Goal: Task Accomplishment & Management: Manage account settings

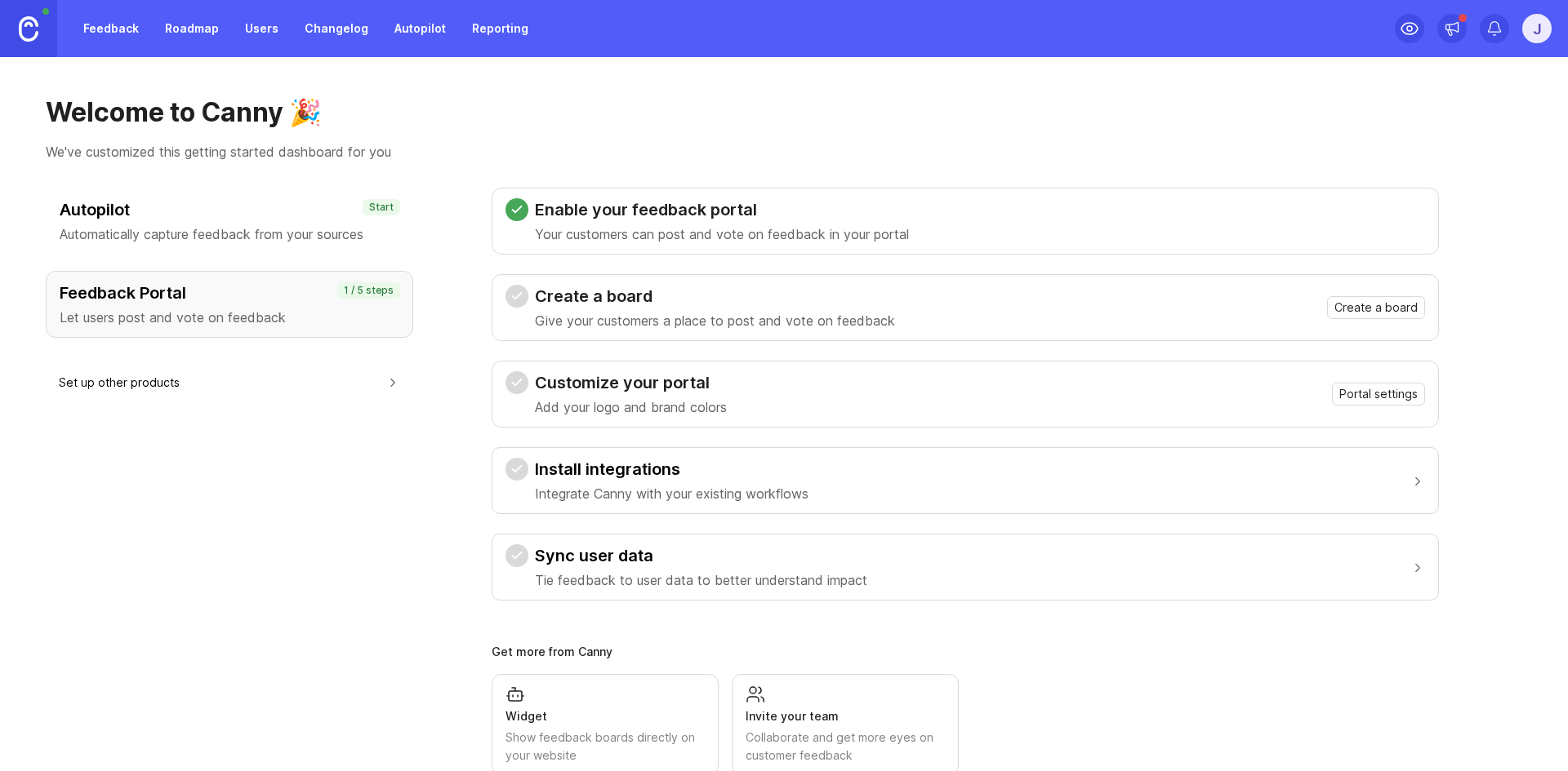
click at [1496, 180] on div "Welcome to Canny 🎉 We've customized this getting started dashboard for you Auto…" at bounding box center [784, 413] width 1568 height 714
click at [1363, 309] on span "Create a board" at bounding box center [1376, 308] width 83 height 16
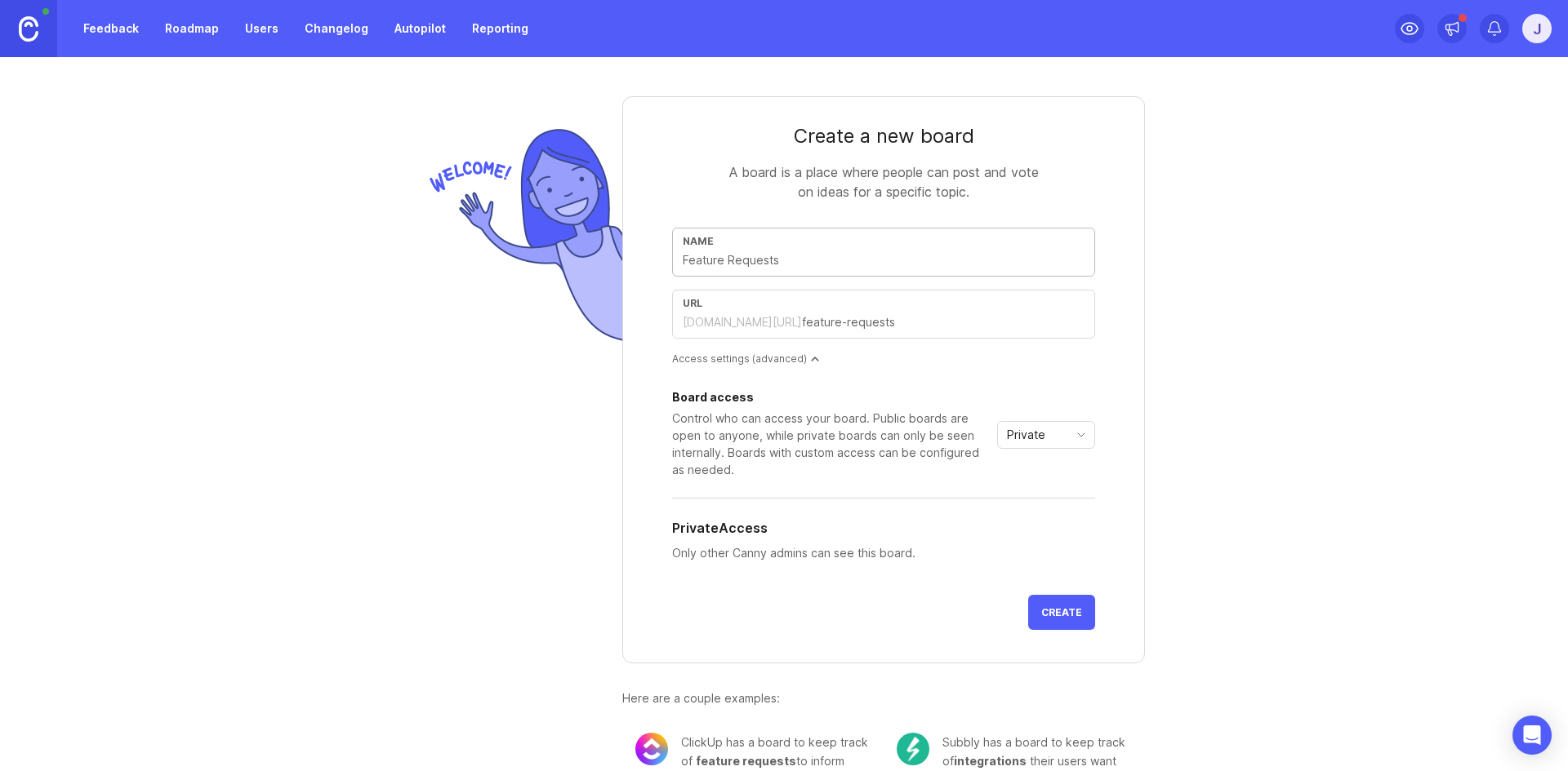
click at [907, 261] on input "text" at bounding box center [884, 260] width 402 height 18
type input "F"
type input "f"
type input "Fe"
type input "fe"
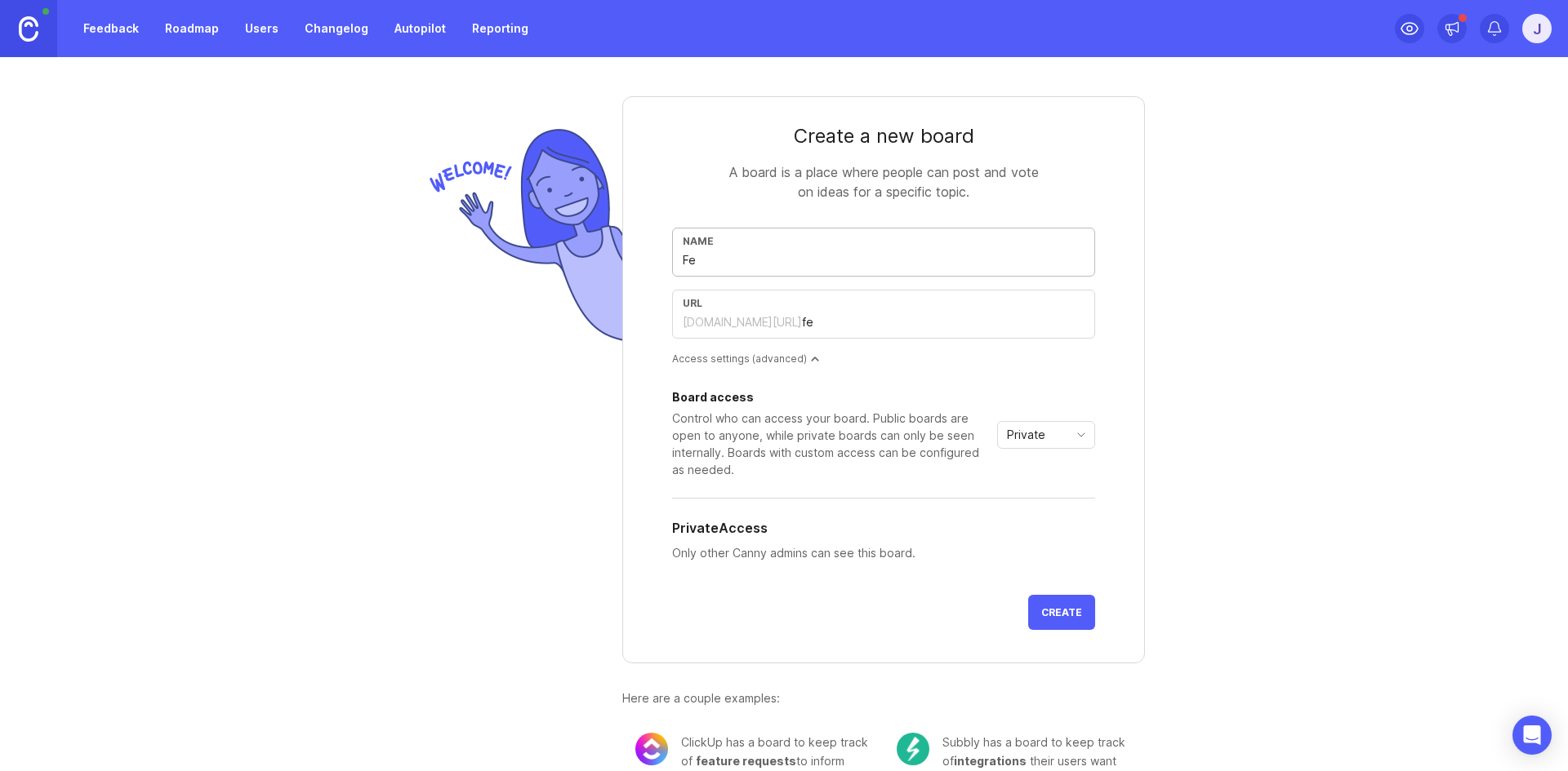
type input "Fea"
type input "fea"
type input "Feat"
type input "feat"
type input "Featu"
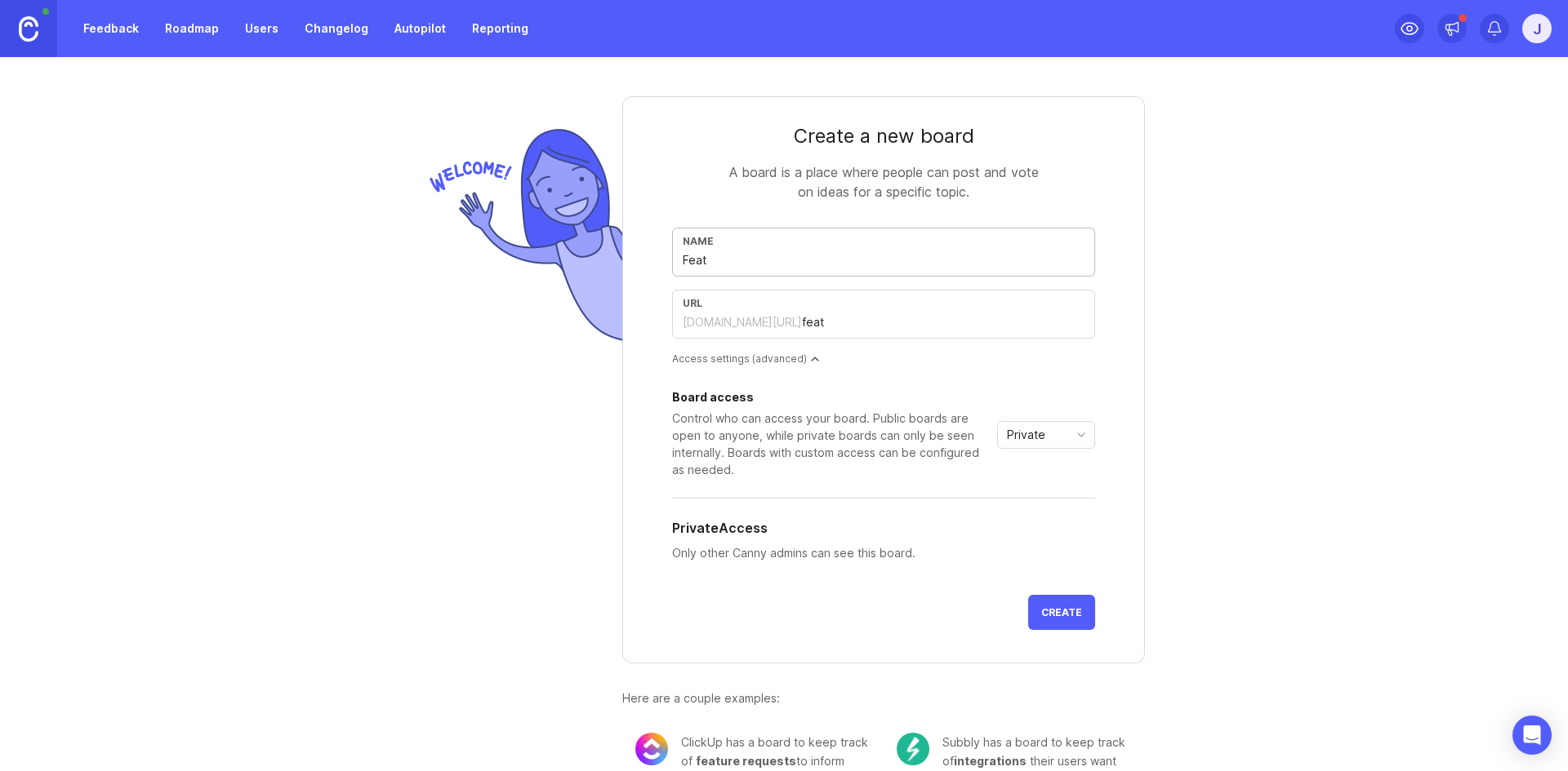
type input "featu"
type input "Featur"
type input "featur"
type input "Feature"
type input "feature"
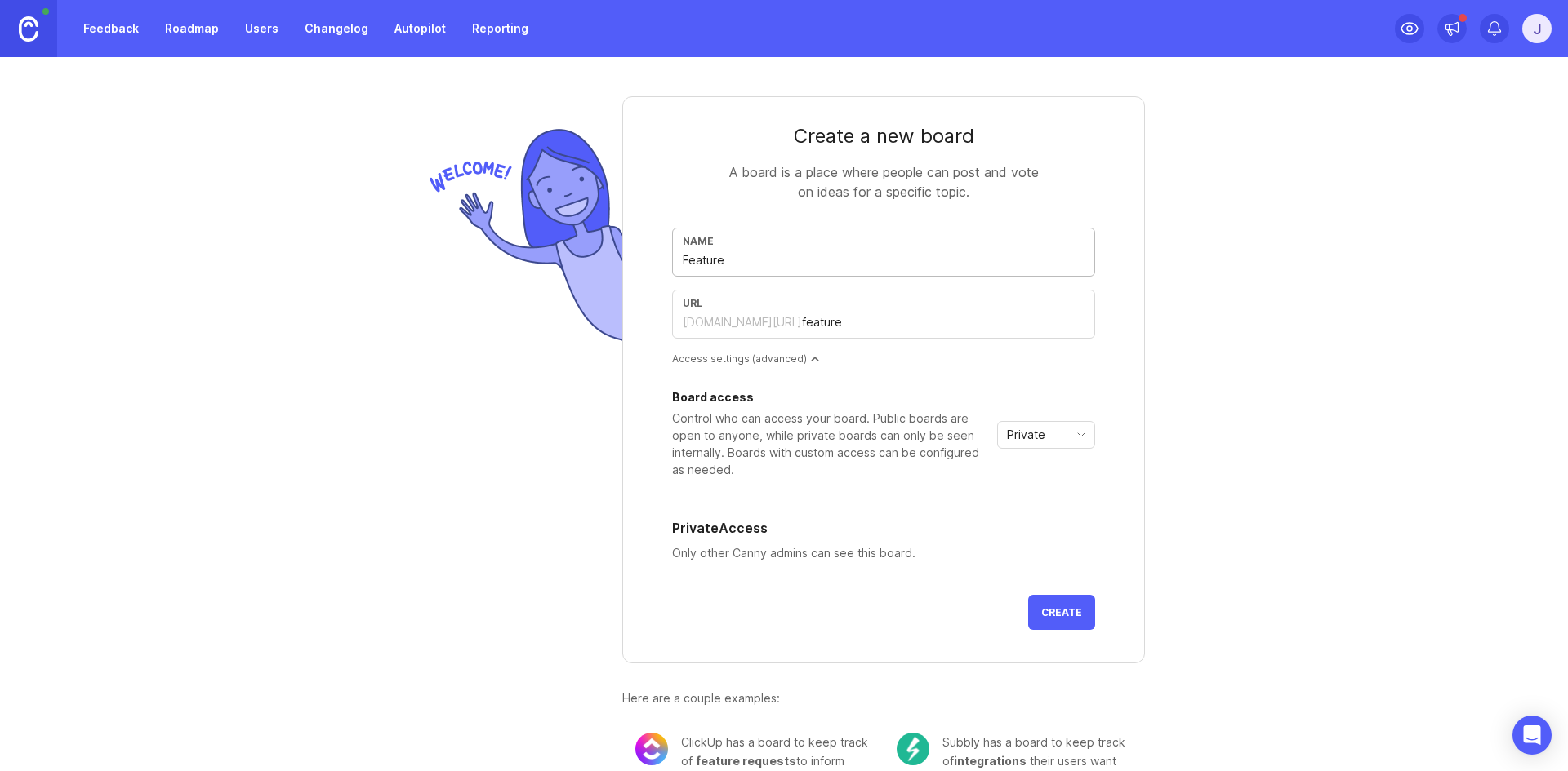
type input "Featur"
type input "featur"
type input "Featu"
type input "featu"
type input "Feat"
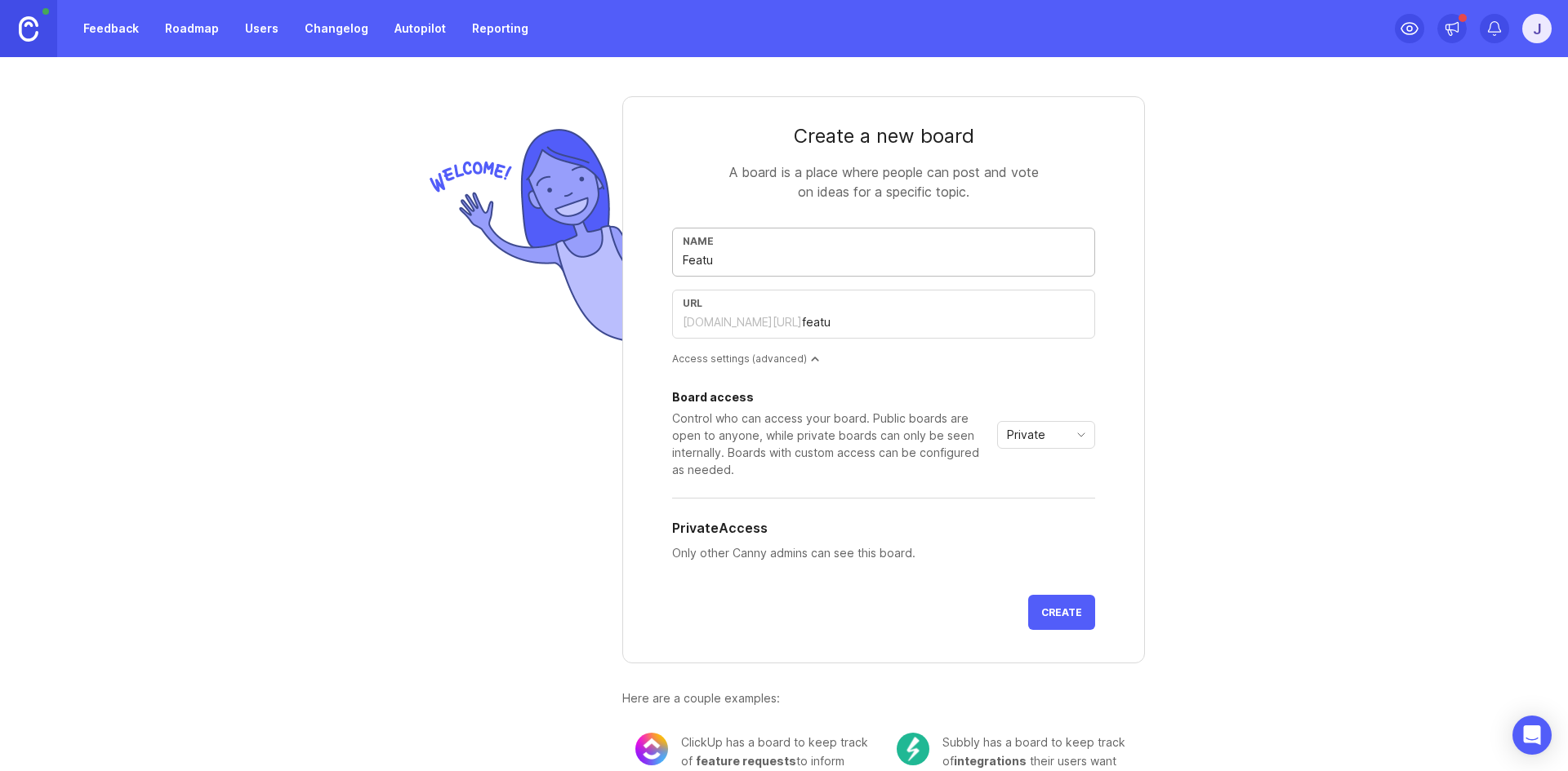
type input "feat"
type input "Fea"
type input "fea"
type input "Fe"
type input "fe"
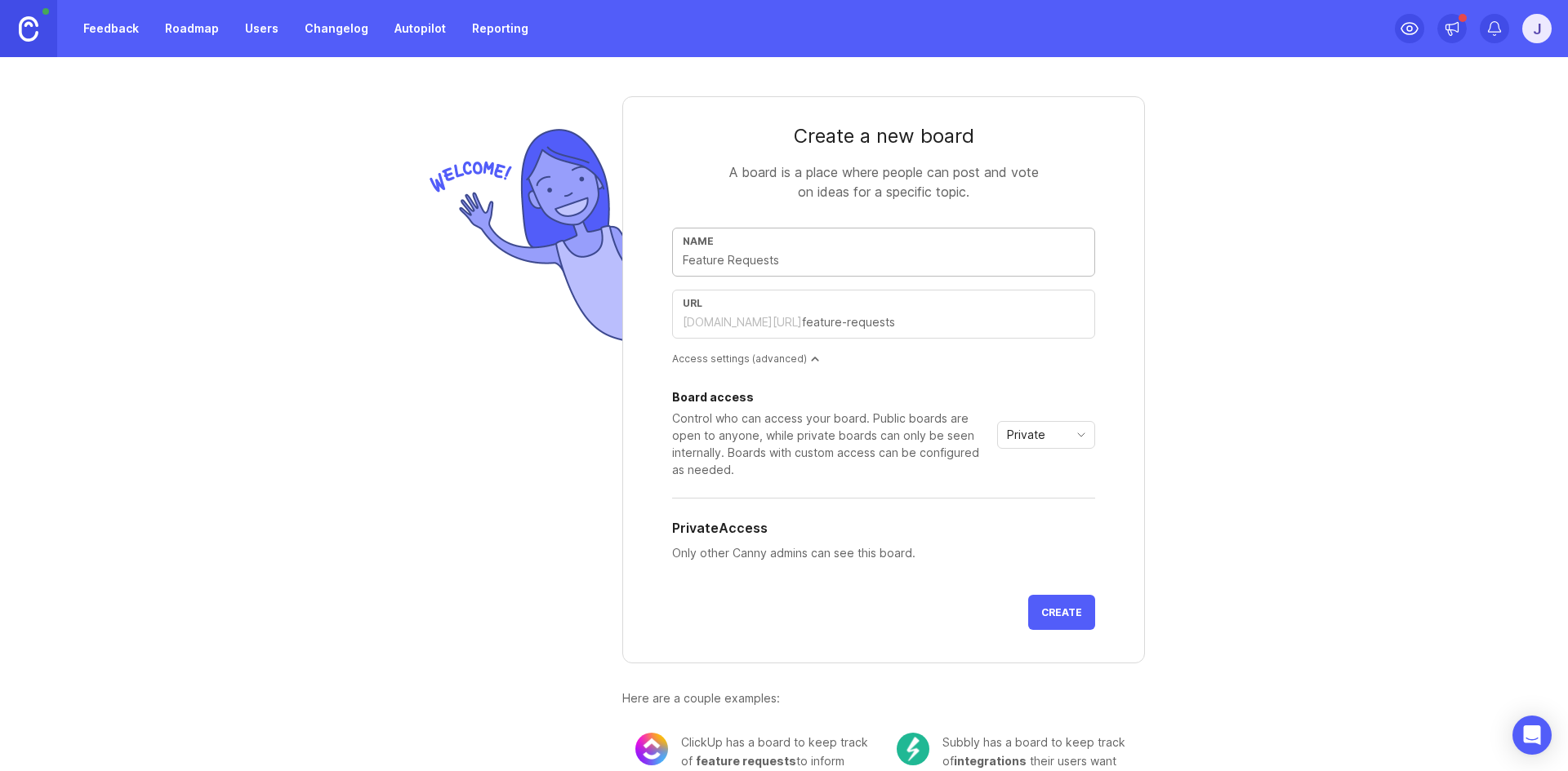
click at [1044, 430] on div "Private" at bounding box center [1033, 435] width 70 height 26
click at [1268, 426] on div "Create a new board A board is a place where people can post and vote on ideas f…" at bounding box center [784, 413] width 1568 height 714
click at [1071, 627] on button "Create" at bounding box center [1062, 612] width 67 height 35
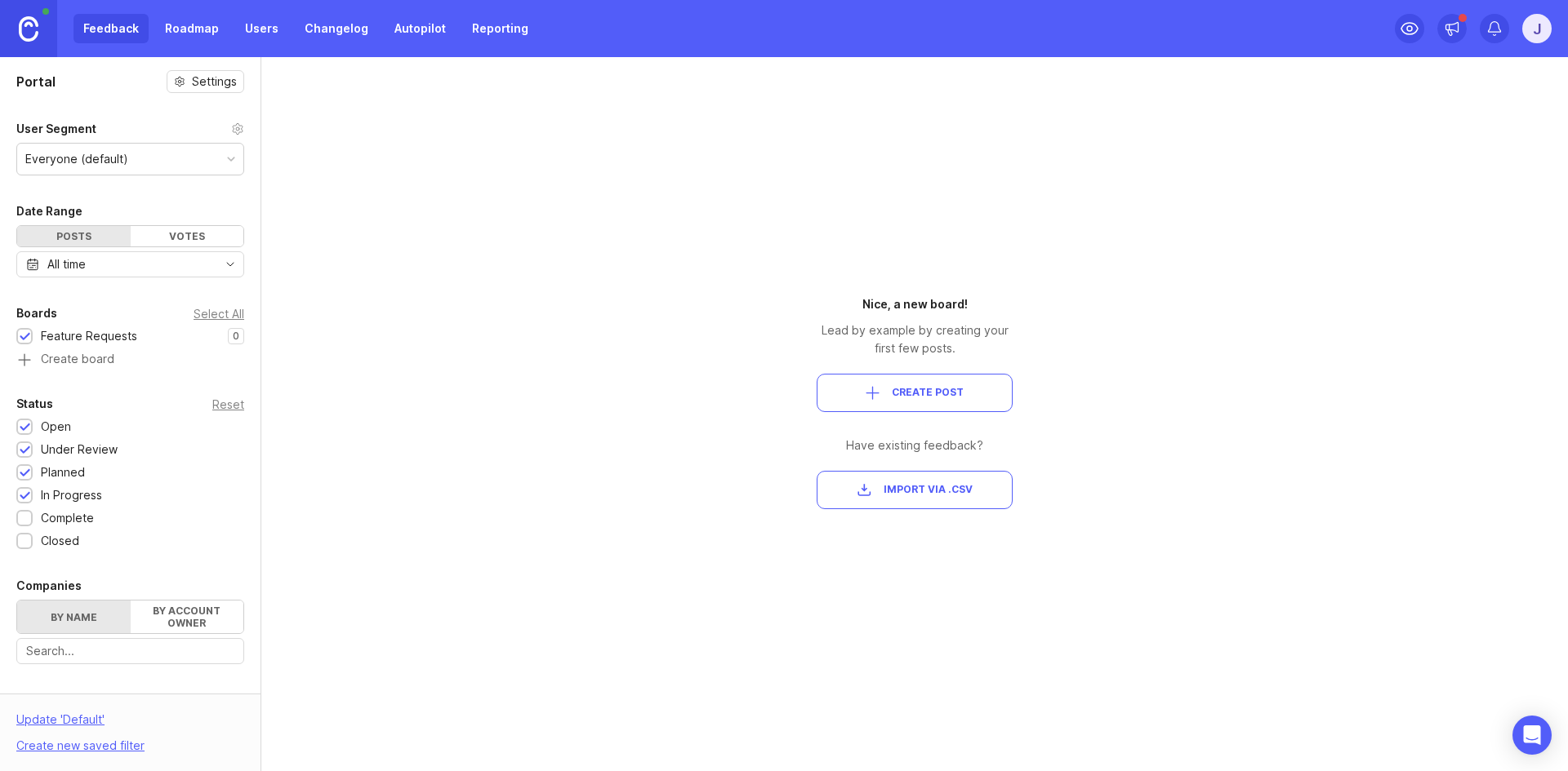
click at [897, 370] on div "Nice, a new board! Lead by example by creating your first few posts. Create Pos…" at bounding box center [915, 402] width 196 height 213
click at [893, 391] on span "Create Post" at bounding box center [915, 393] width 169 height 14
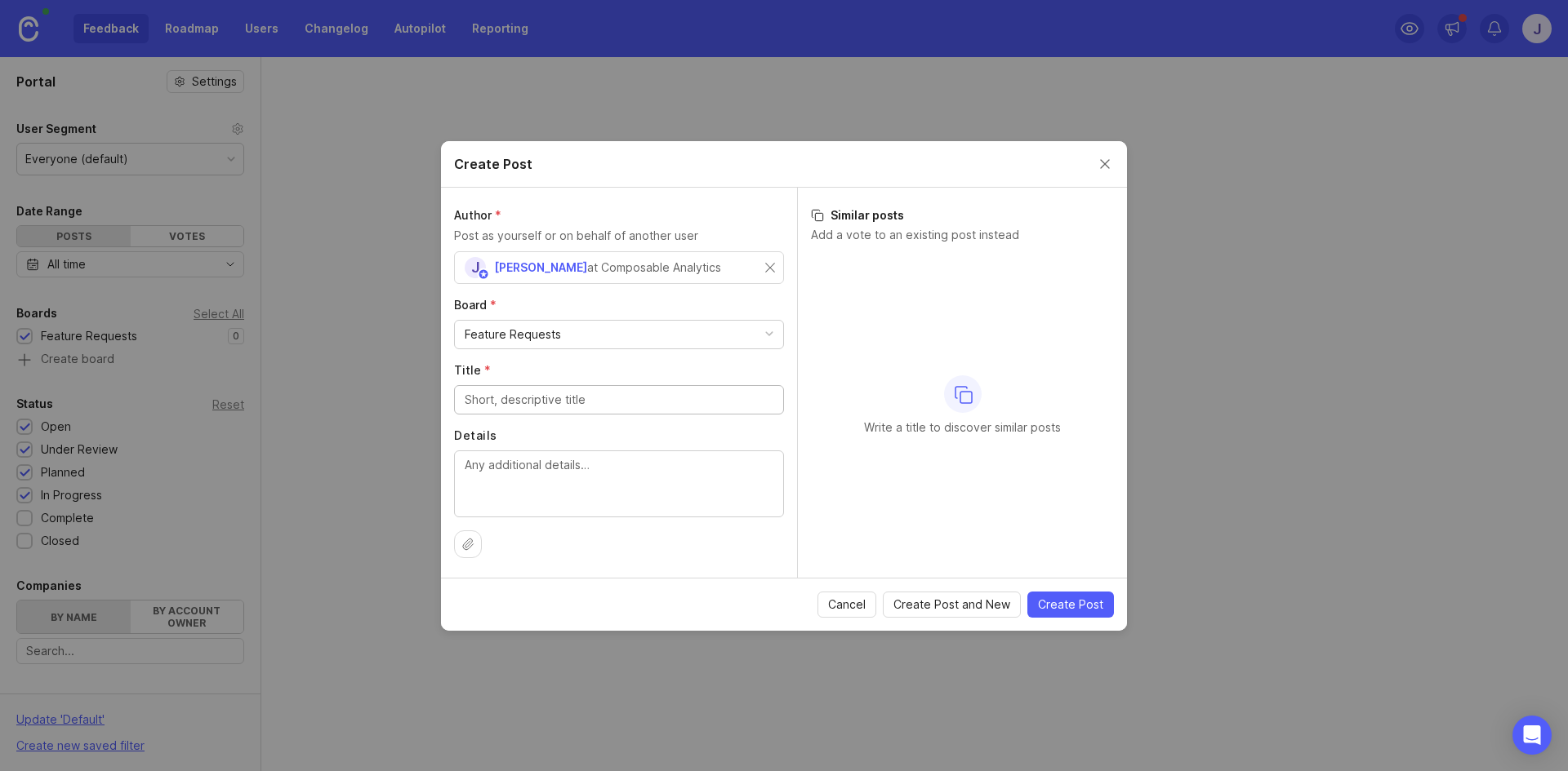
click at [677, 334] on div "Feature Requests" at bounding box center [619, 334] width 328 height 28
click at [650, 388] on div at bounding box center [619, 400] width 330 height 30
type input "Make things do other things"
click at [710, 454] on div at bounding box center [619, 484] width 330 height 67
type textarea "We will make the things do other things so that they work well."
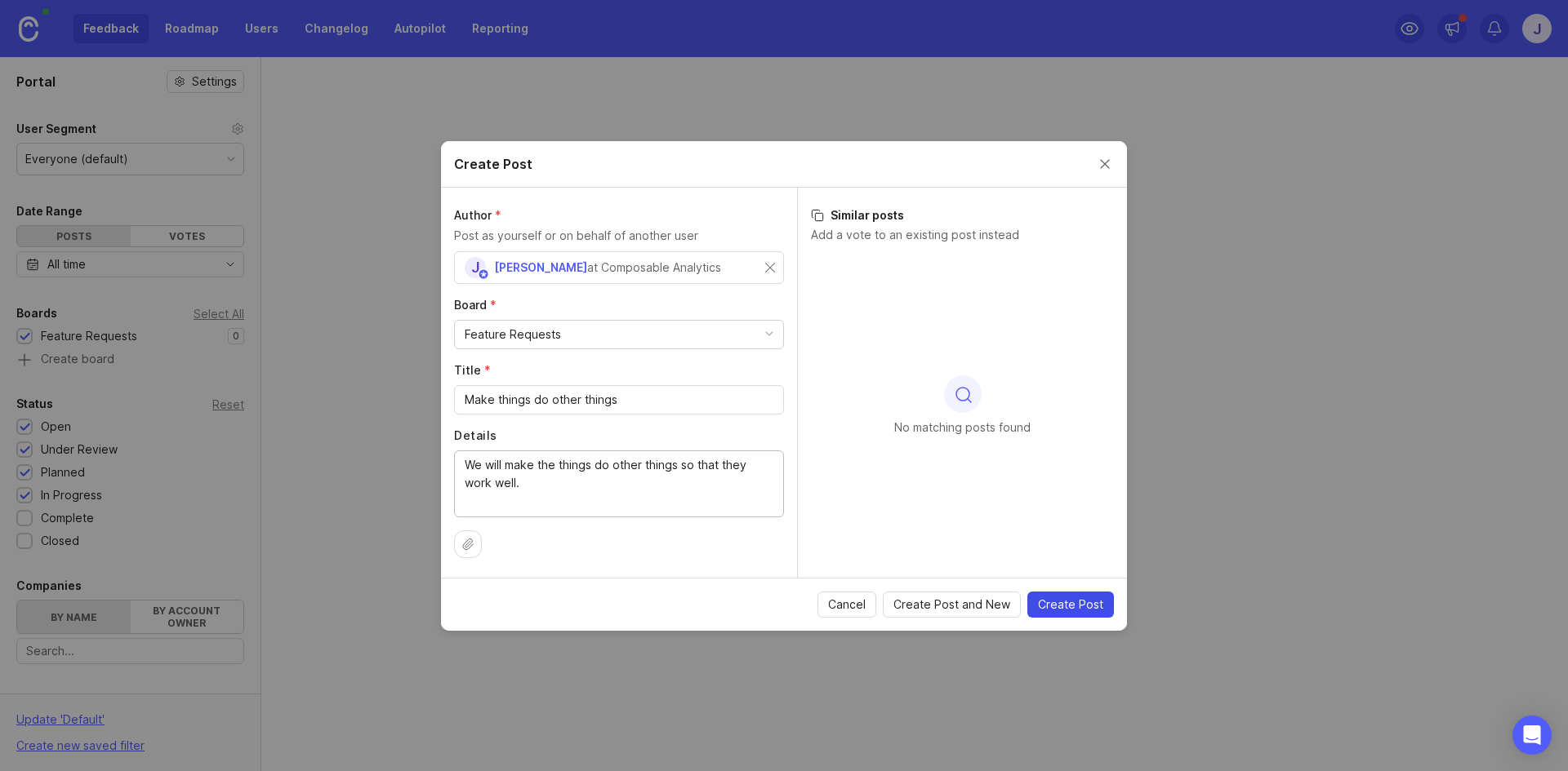
click at [1075, 594] on button "Create Post" at bounding box center [1071, 604] width 87 height 26
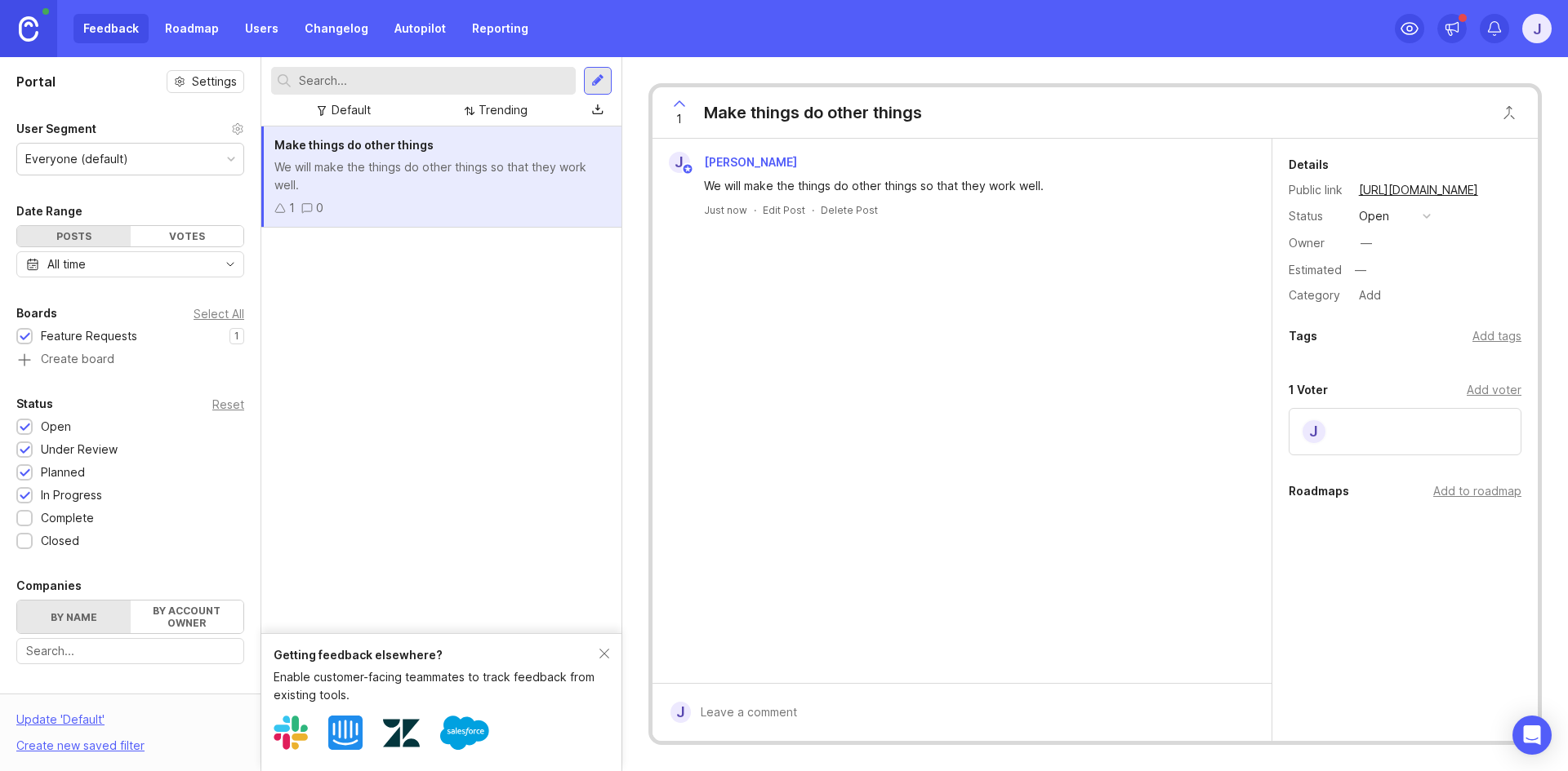
click at [1495, 389] on div "Add voter" at bounding box center [1494, 390] width 55 height 18
click at [1336, 483] on div "J" at bounding box center [1405, 485] width 232 height 48
click at [683, 100] on icon at bounding box center [679, 104] width 20 height 20
click at [684, 105] on icon at bounding box center [679, 104] width 20 height 20
click at [1016, 440] on div "J Jakob Misbach We will make the things do other things so that they work well.…" at bounding box center [962, 411] width 619 height 544
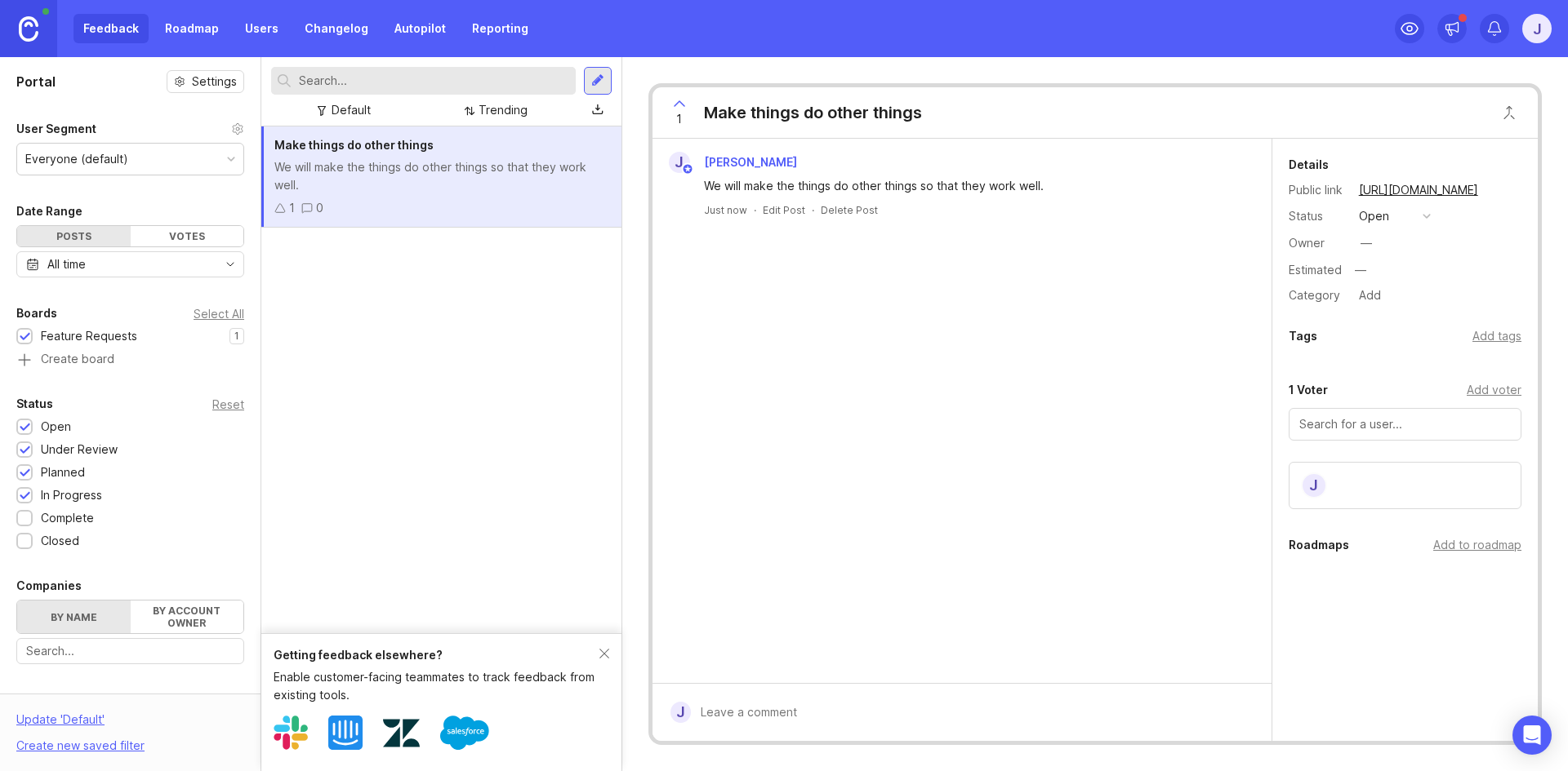
click at [441, 253] on div "Make things do other things We will make the things do other things so that the…" at bounding box center [442, 379] width 360 height 507
click at [283, 204] on icon at bounding box center [280, 208] width 12 height 12
click at [618, 652] on div "Getting feedback elsewhere? Enable customer-facing teammates to track feedback …" at bounding box center [442, 702] width 360 height 138
click at [177, 225] on div "Posts Votes" at bounding box center [130, 236] width 228 height 22
click at [163, 237] on div "Votes" at bounding box center [187, 236] width 114 height 21
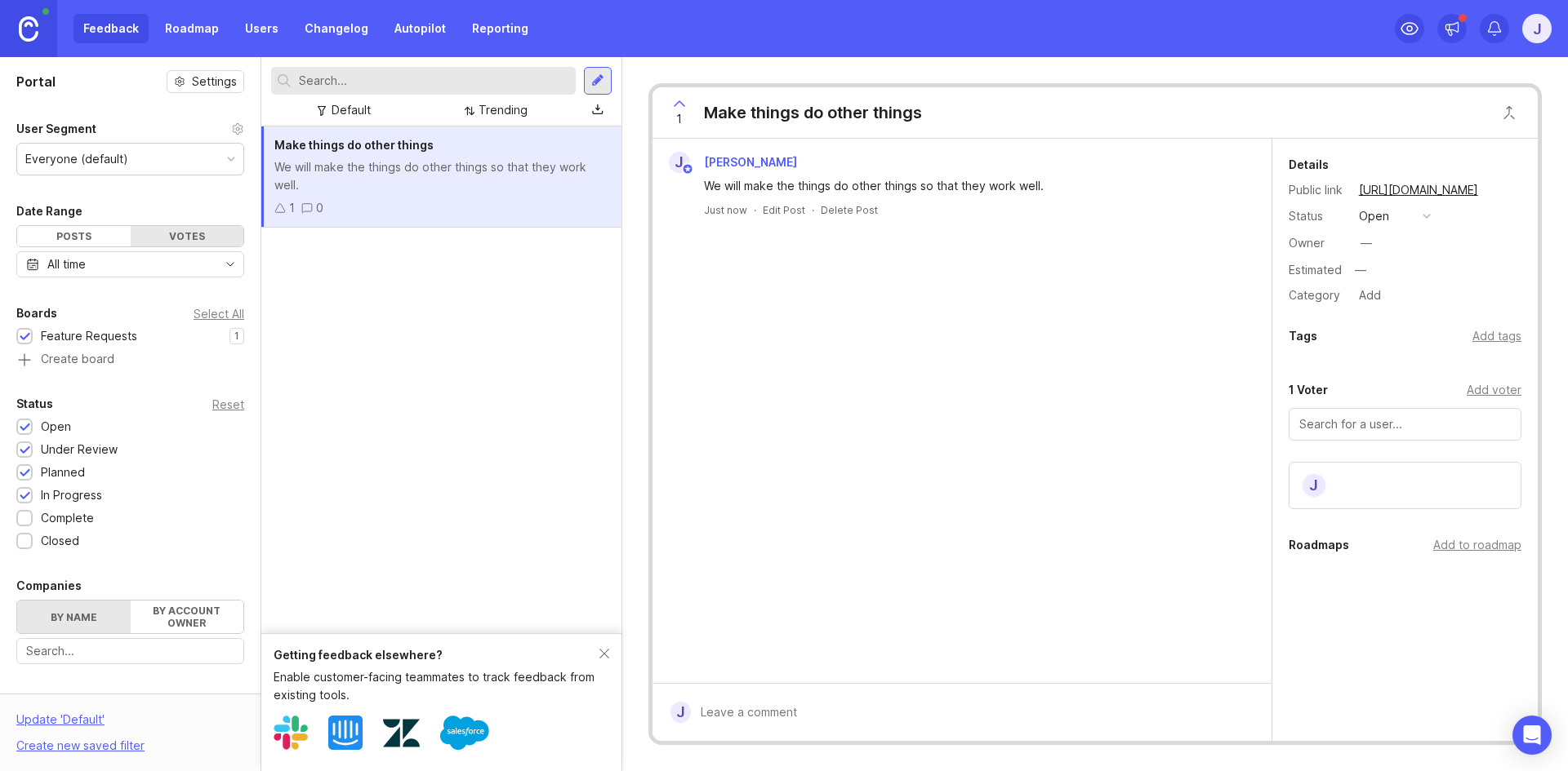
click at [66, 237] on div "Posts" at bounding box center [74, 236] width 114 height 21
click at [688, 104] on icon at bounding box center [679, 104] width 20 height 20
click at [762, 367] on div "J Jakob Misbach We will make the things do other things so that they work well.…" at bounding box center [962, 411] width 619 height 544
click at [676, 92] on div "2" at bounding box center [679, 113] width 31 height 42
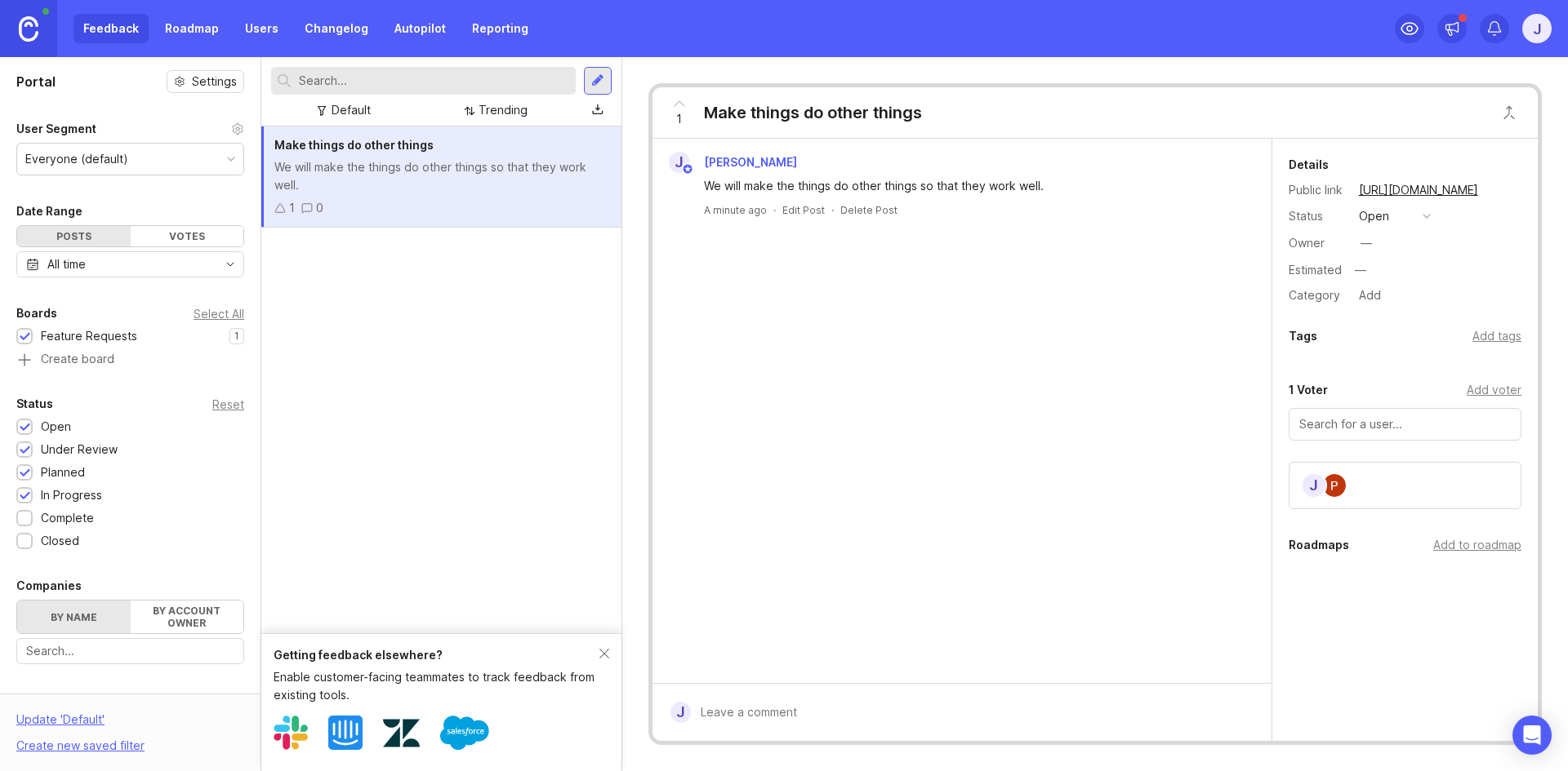
click at [676, 100] on icon at bounding box center [679, 104] width 20 height 20
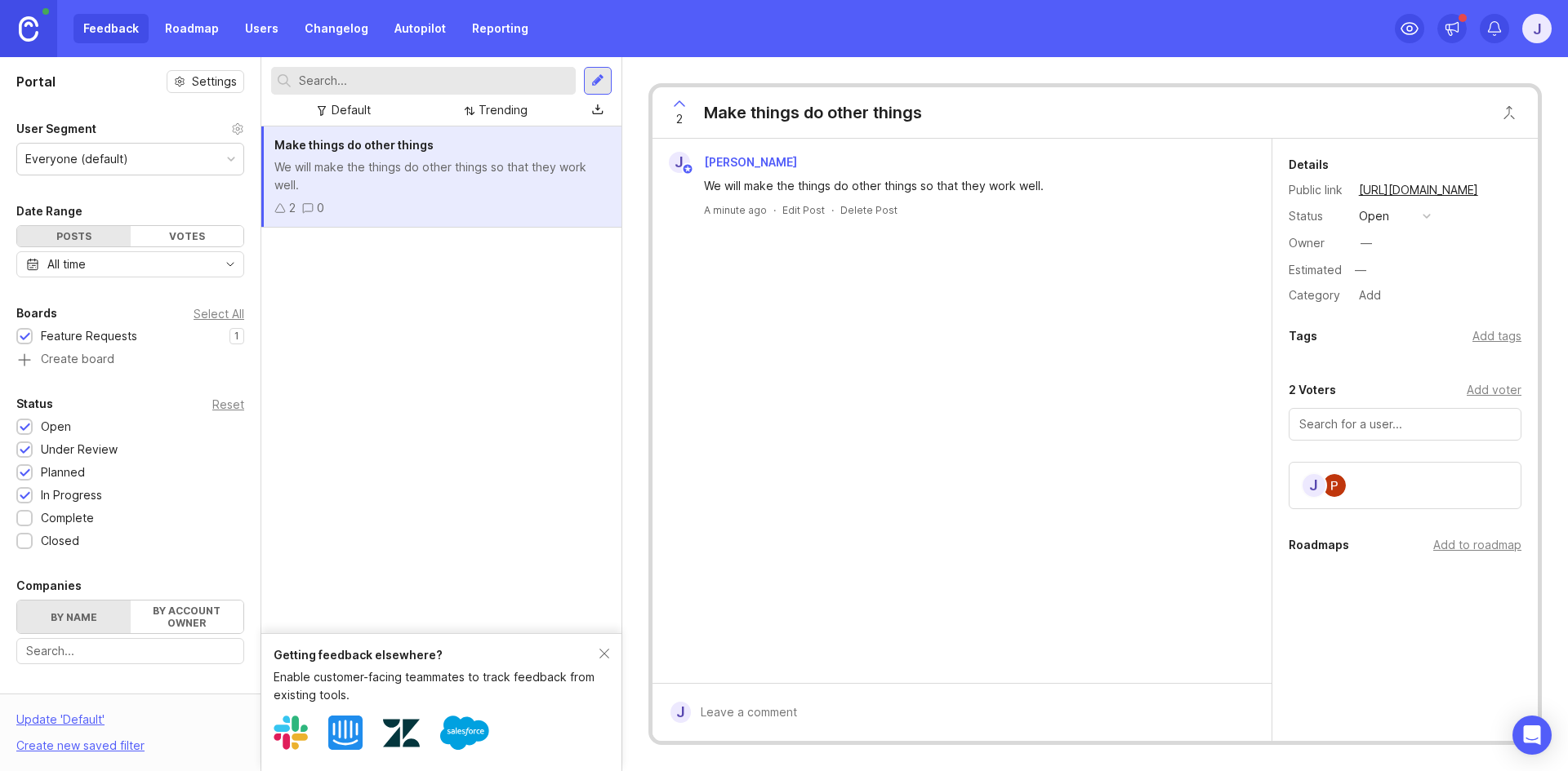
click at [718, 70] on div "2 Make things do other things J Jakob Misbach We will make the things do other …" at bounding box center [1095, 413] width 945 height 714
click at [19, 34] on img at bounding box center [29, 29] width 20 height 25
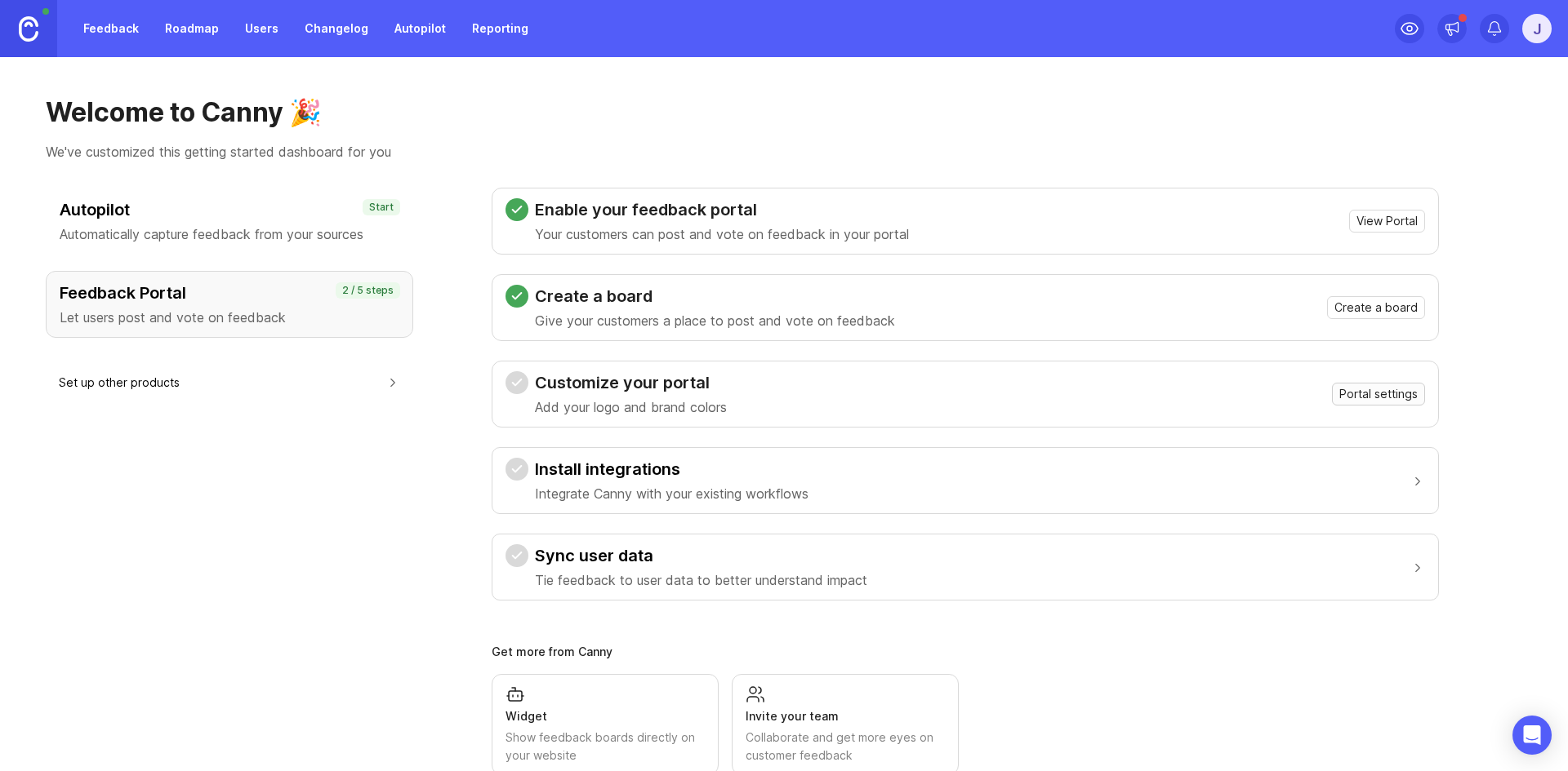
click at [1378, 395] on span "Portal settings" at bounding box center [1378, 395] width 78 height 16
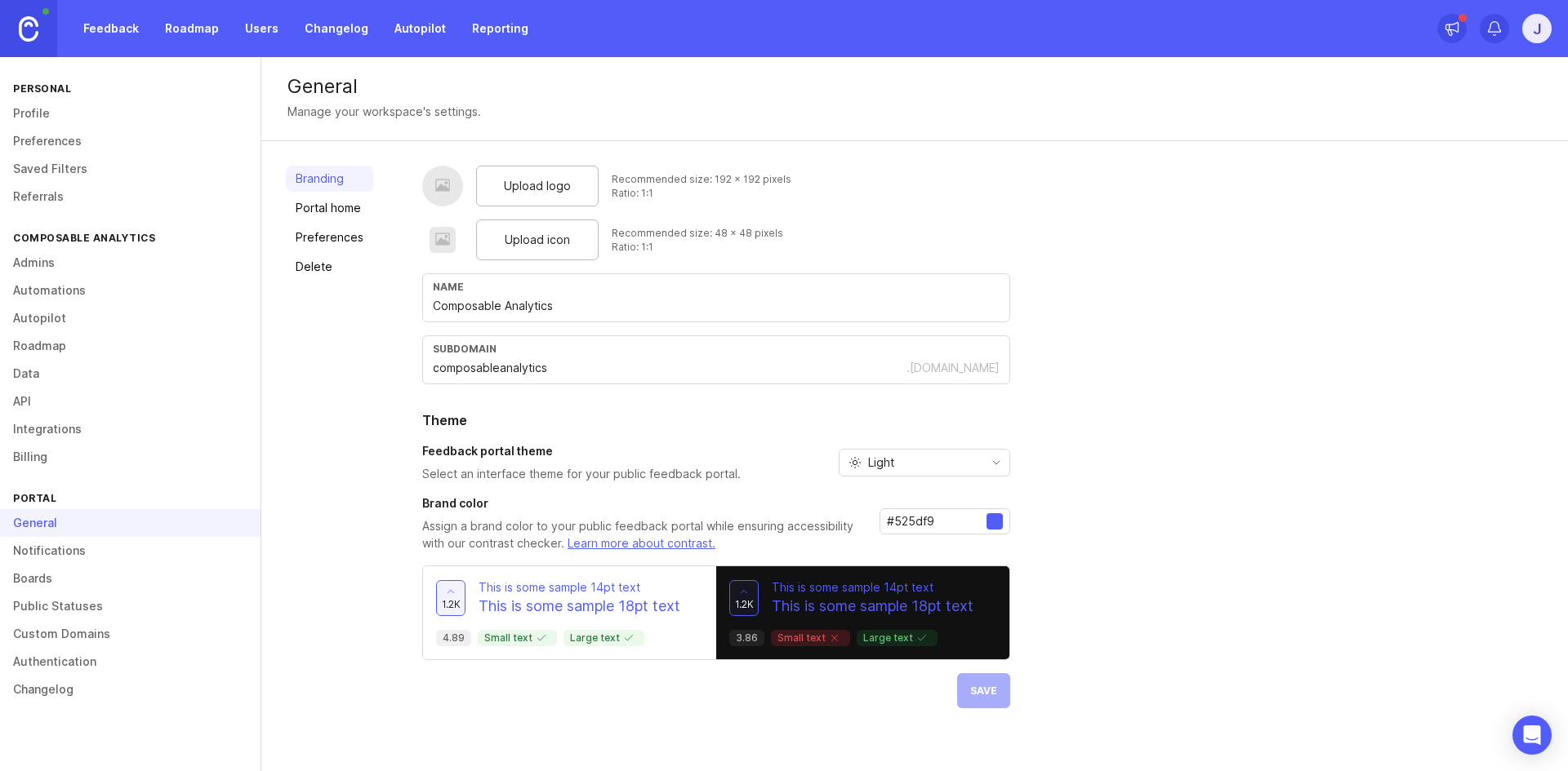
click at [951, 600] on p "This is some sample 18pt text" at bounding box center [872, 607] width 202 height 22
click at [1111, 554] on div "Upload logo Recommended size: 192 x 192 pixels Ratio: 1:1 Upload icon Recommend…" at bounding box center [983, 437] width 1121 height 543
click at [934, 460] on div "Light" at bounding box center [912, 462] width 144 height 26
click at [895, 561] on li "Dark" at bounding box center [922, 549] width 170 height 27
click at [968, 684] on button "Save" at bounding box center [983, 691] width 53 height 35
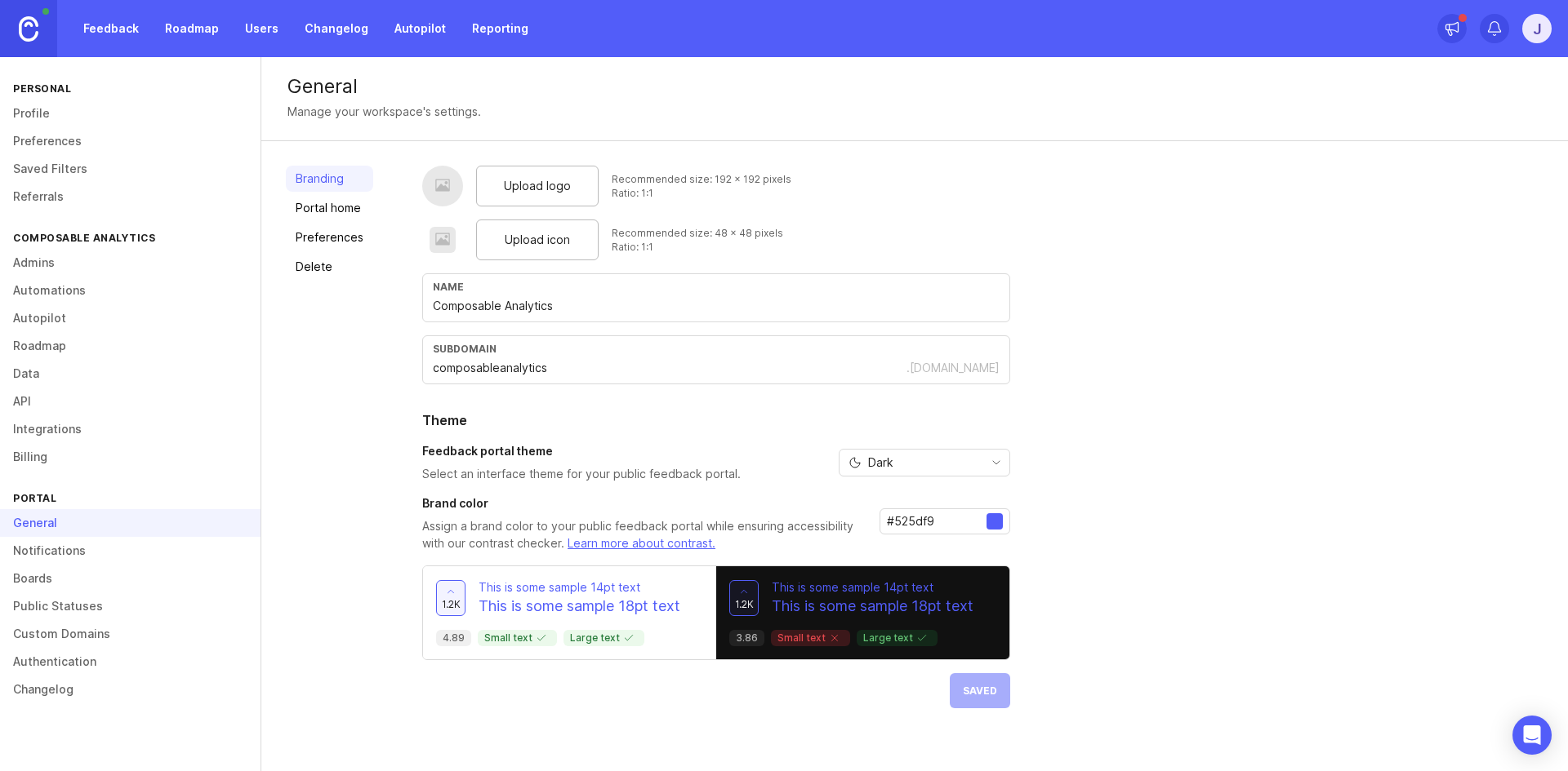
click at [86, 345] on link "Roadmap" at bounding box center [130, 346] width 260 height 28
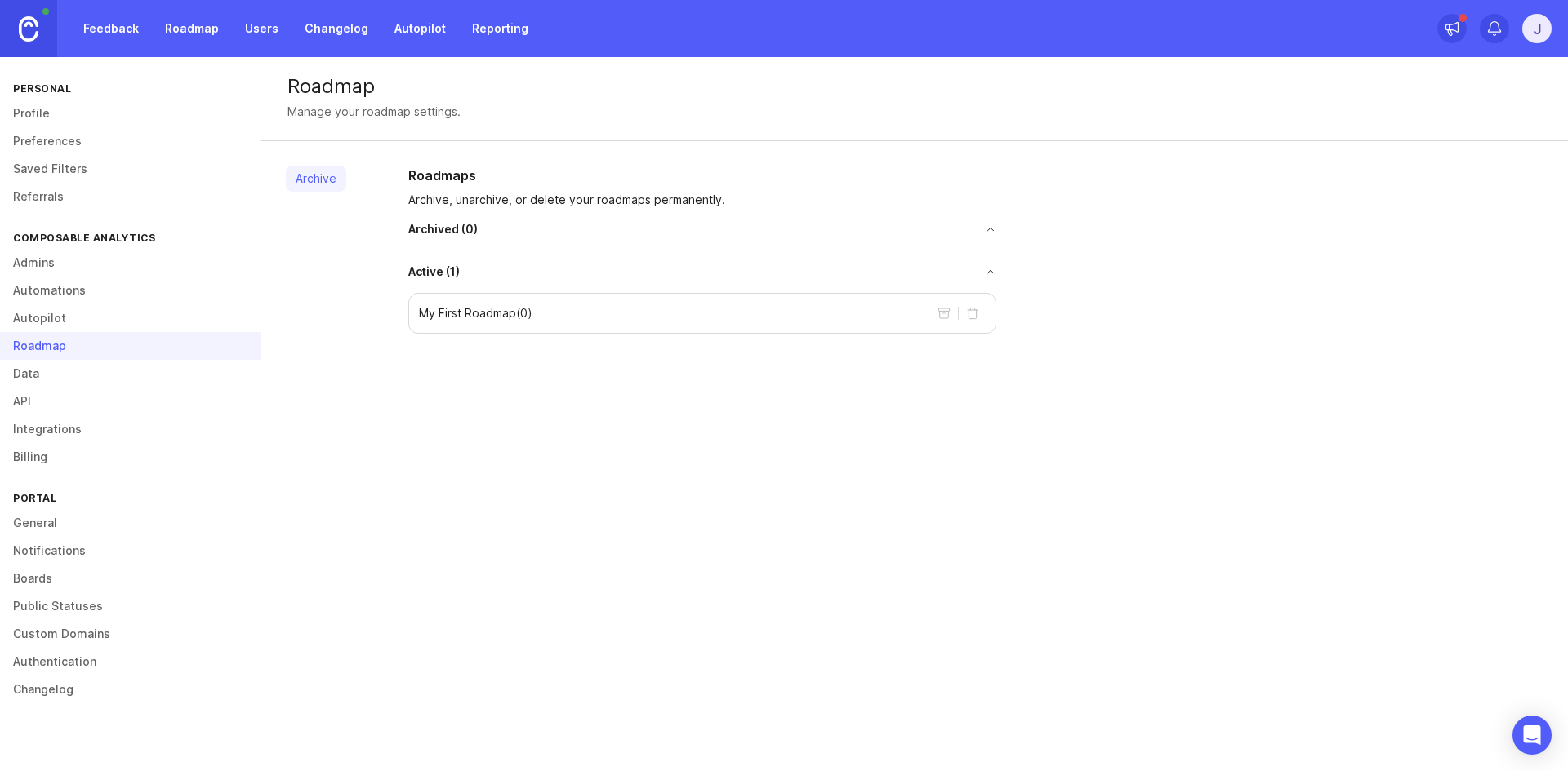
click at [76, 527] on link "General" at bounding box center [130, 523] width 260 height 28
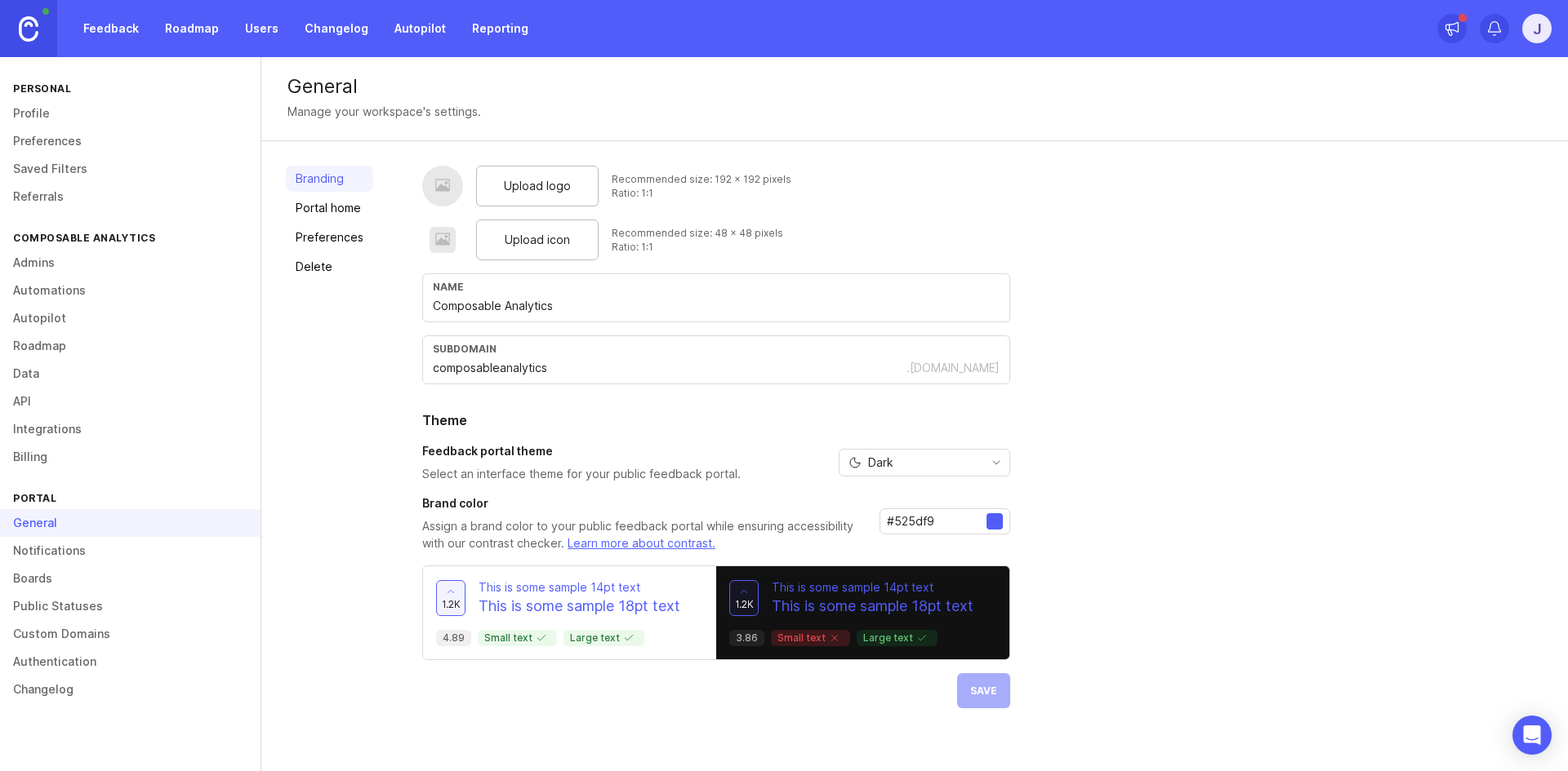
click at [983, 525] on input "#525df9" at bounding box center [936, 522] width 100 height 18
click at [999, 525] on div at bounding box center [995, 522] width 16 height 16
click at [1083, 490] on div "Upload logo Recommended size: 192 x 192 pixels Ratio: 1:1 Upload icon Recommend…" at bounding box center [983, 437] width 1121 height 543
drag, startPoint x: 1120, startPoint y: 443, endPoint x: 1089, endPoint y: 440, distance: 31.1
click at [1117, 443] on div "Upload logo Recommended size: 192 x 192 pixels Ratio: 1:1 Upload icon Recommend…" at bounding box center [983, 437] width 1121 height 543
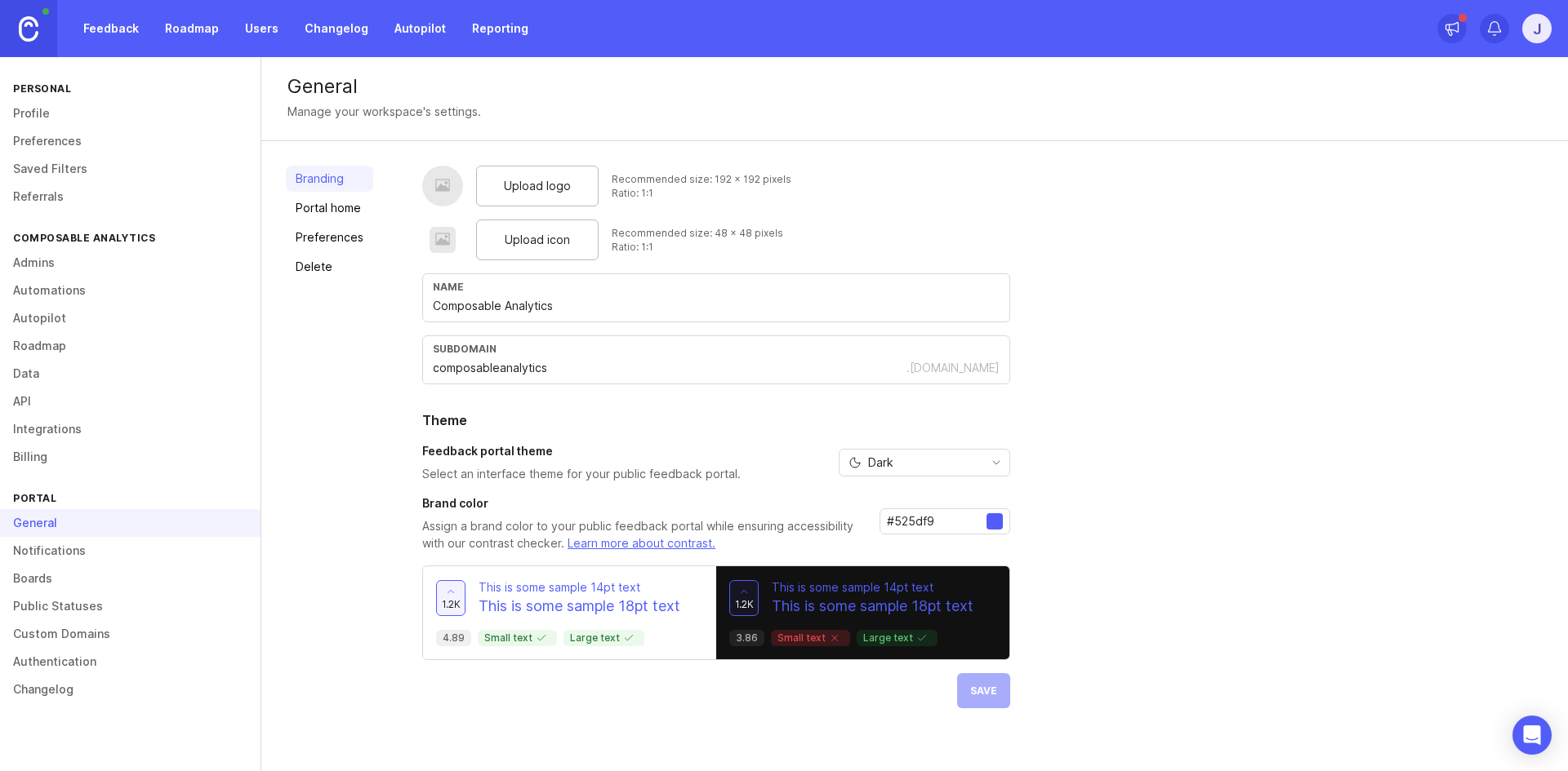
click at [304, 208] on link "Portal home" at bounding box center [329, 208] width 87 height 26
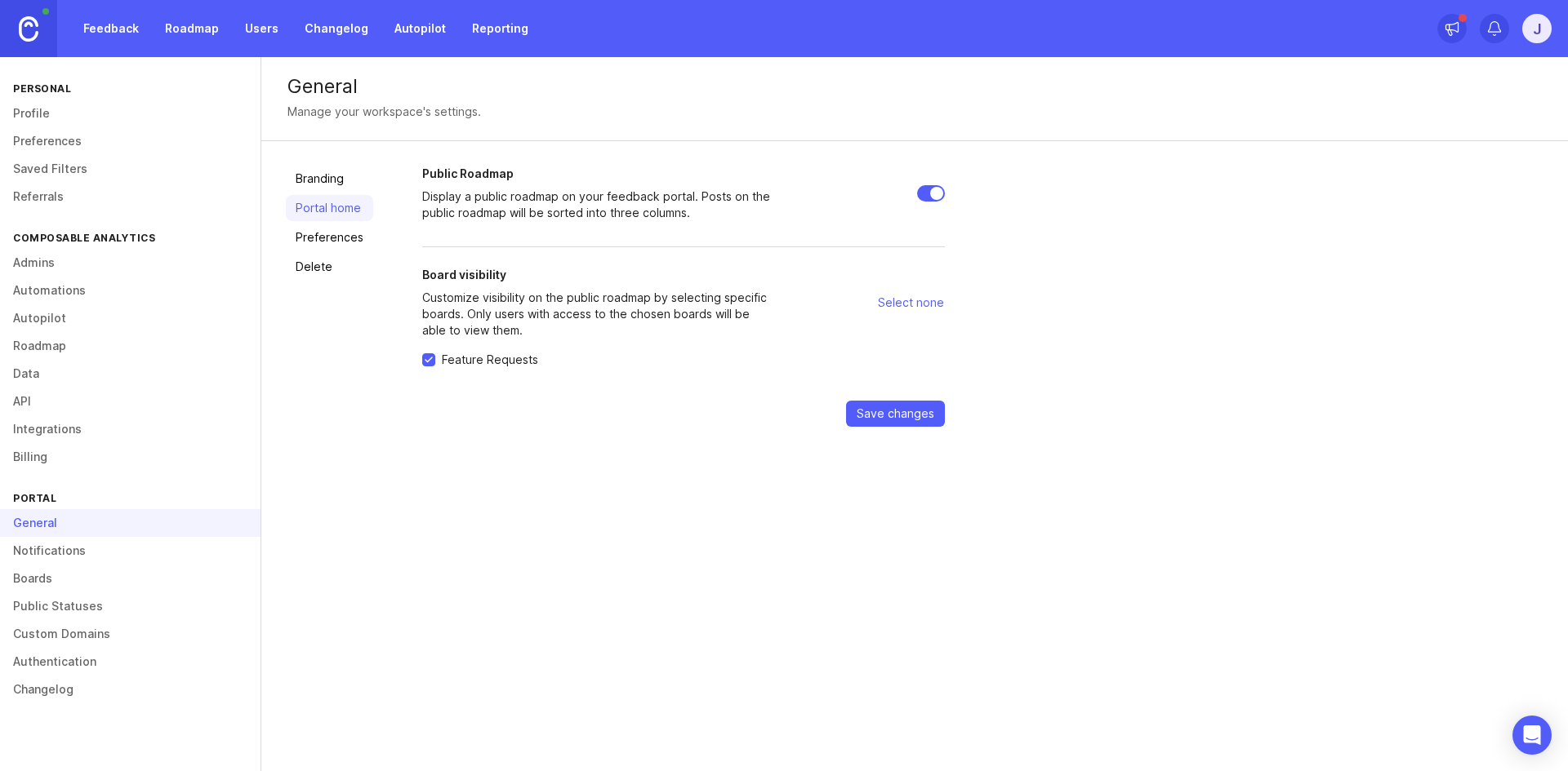
click at [103, 104] on link "Profile" at bounding box center [130, 113] width 260 height 28
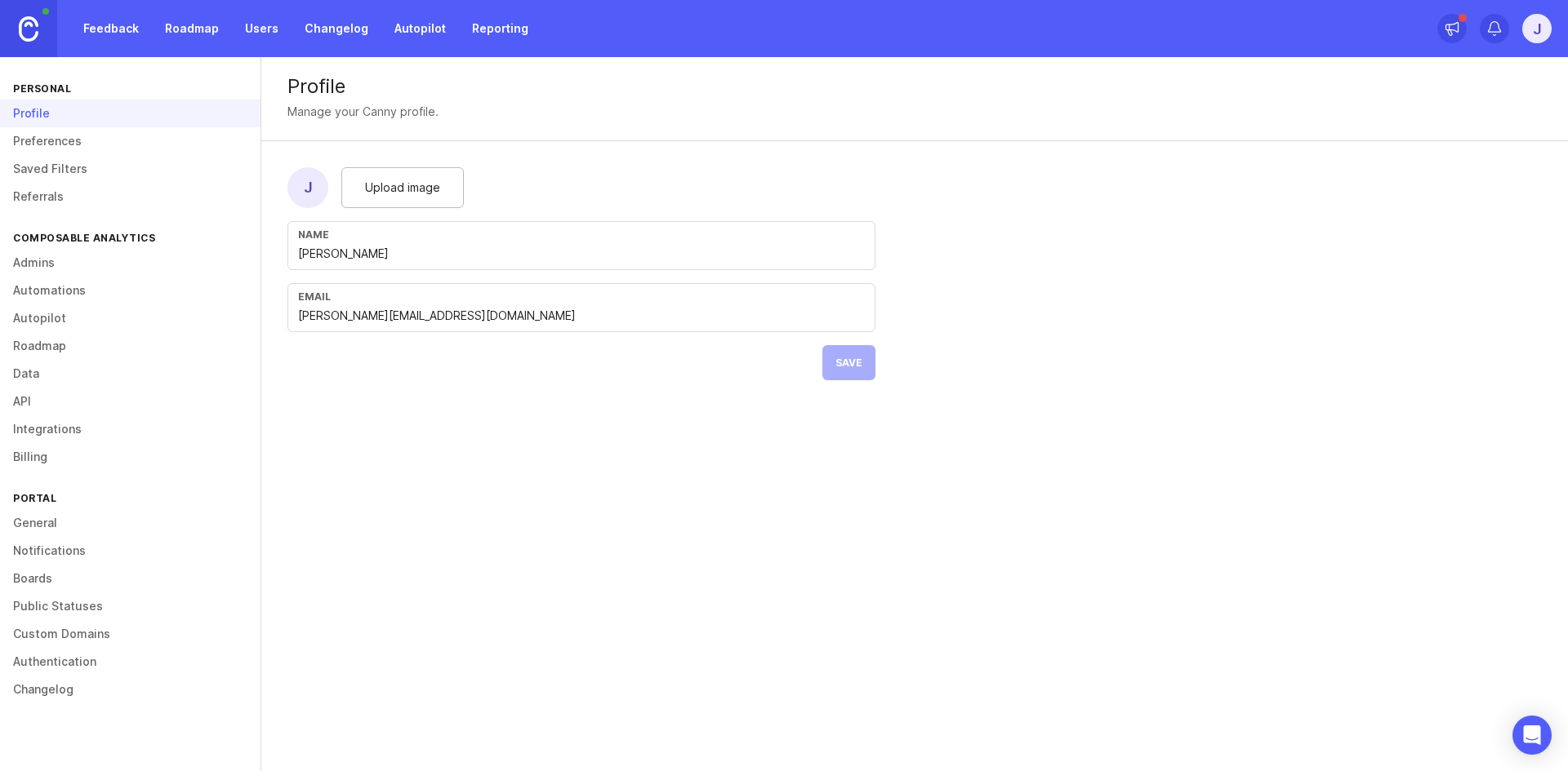
click at [95, 29] on link "Feedback" at bounding box center [111, 28] width 75 height 30
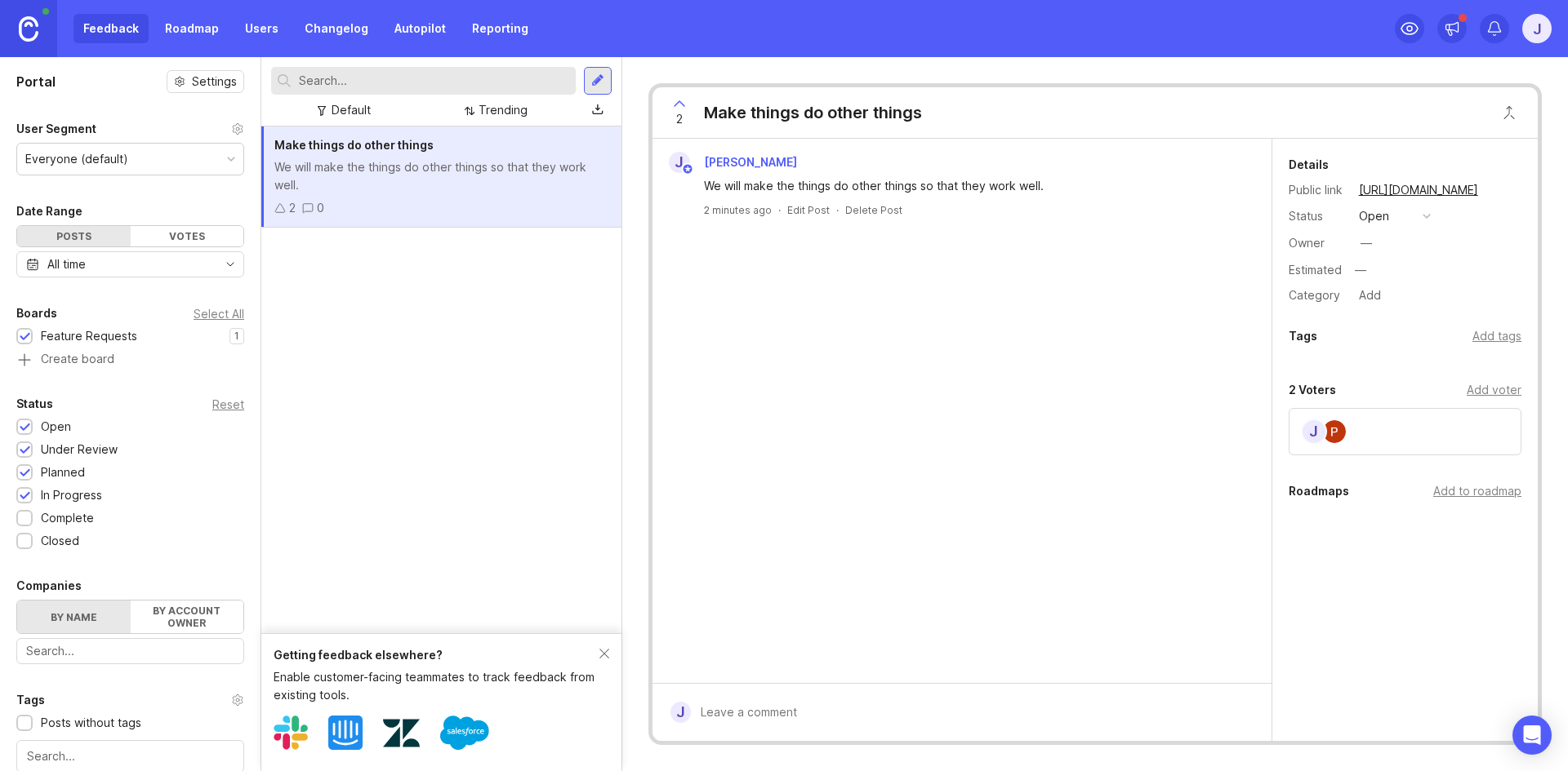
click at [201, 28] on link "Roadmap" at bounding box center [192, 28] width 74 height 30
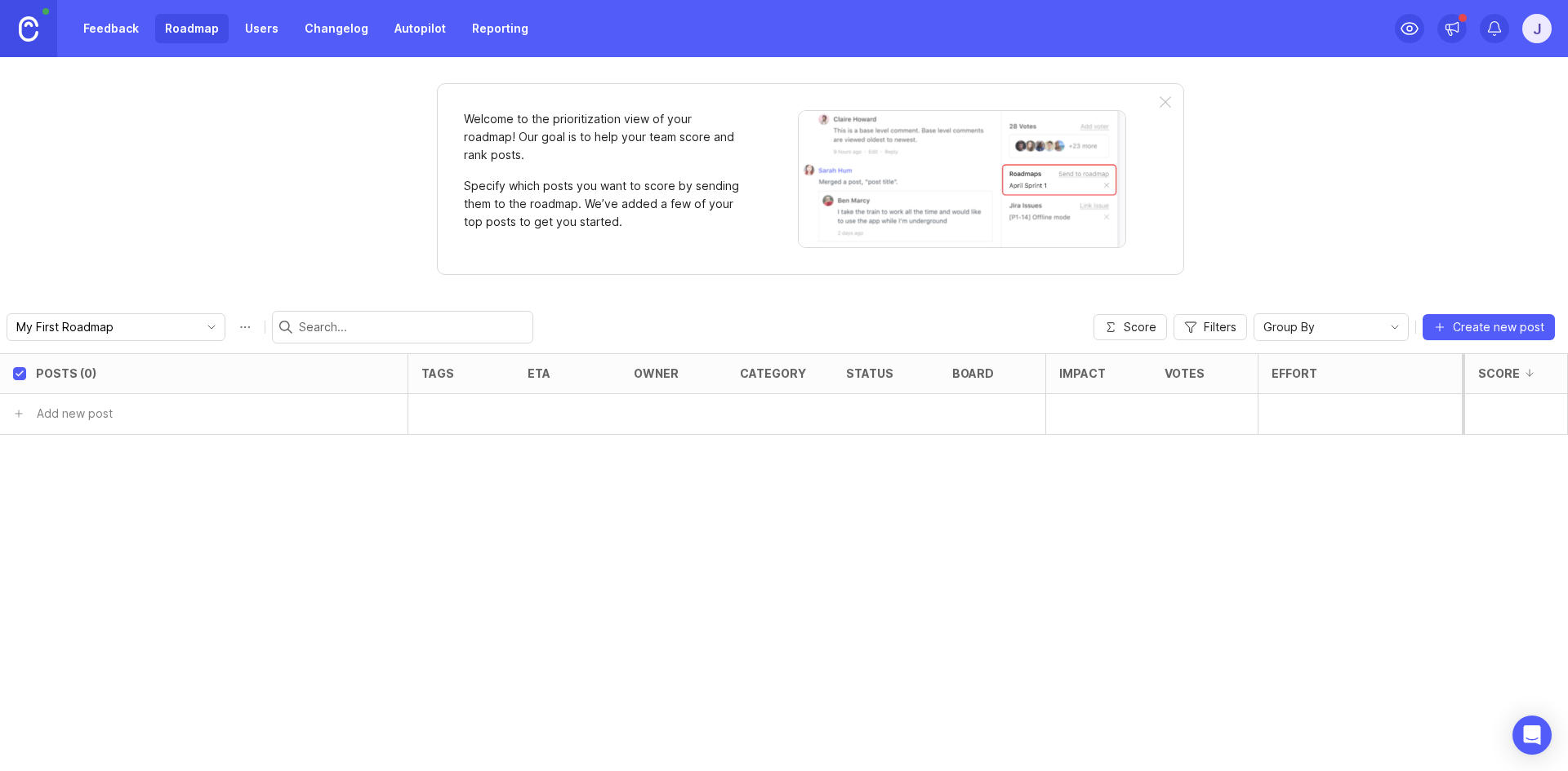
click at [139, 25] on link "Feedback" at bounding box center [111, 28] width 75 height 30
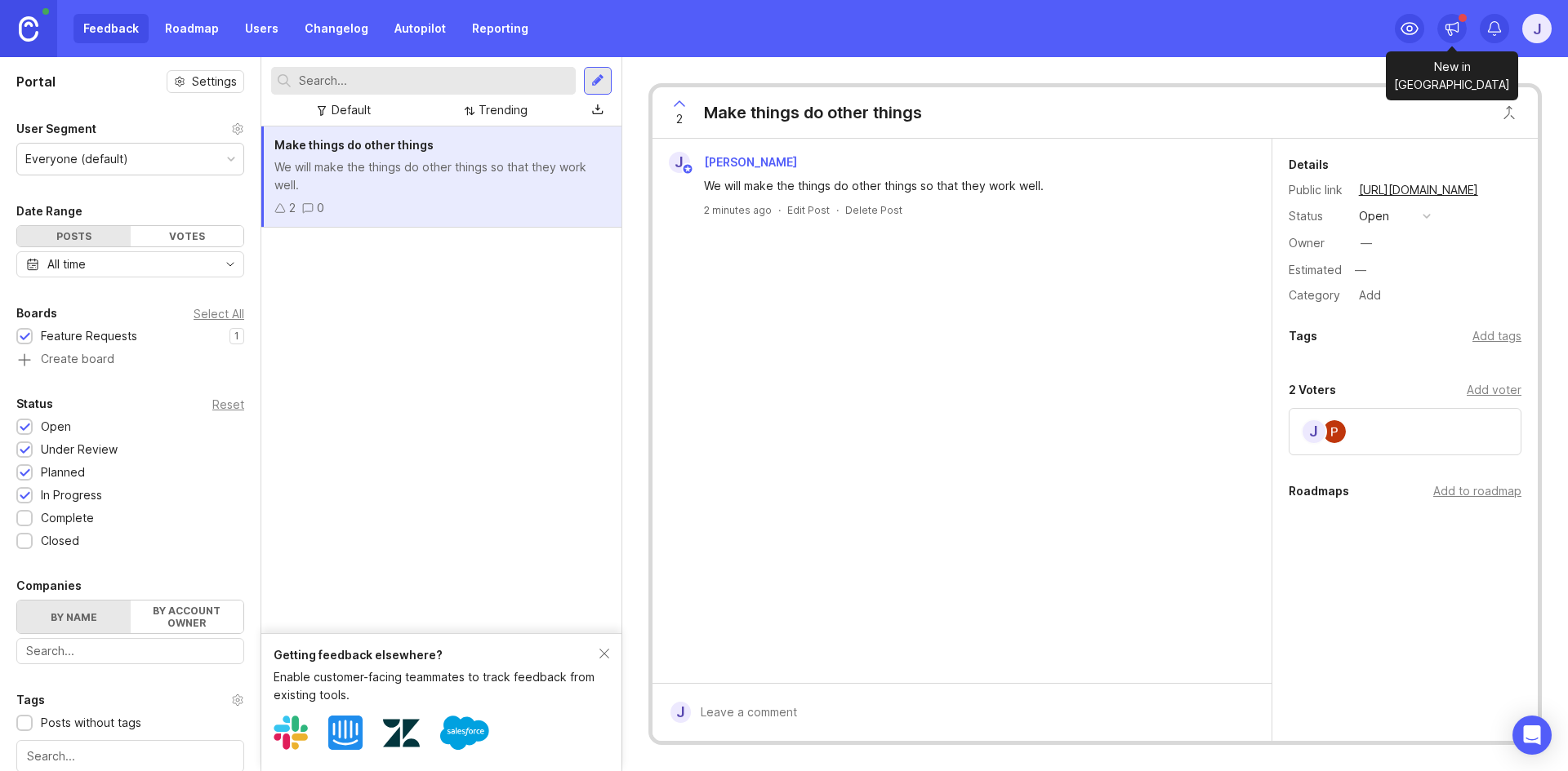
click at [1460, 27] on div at bounding box center [1452, 28] width 30 height 30
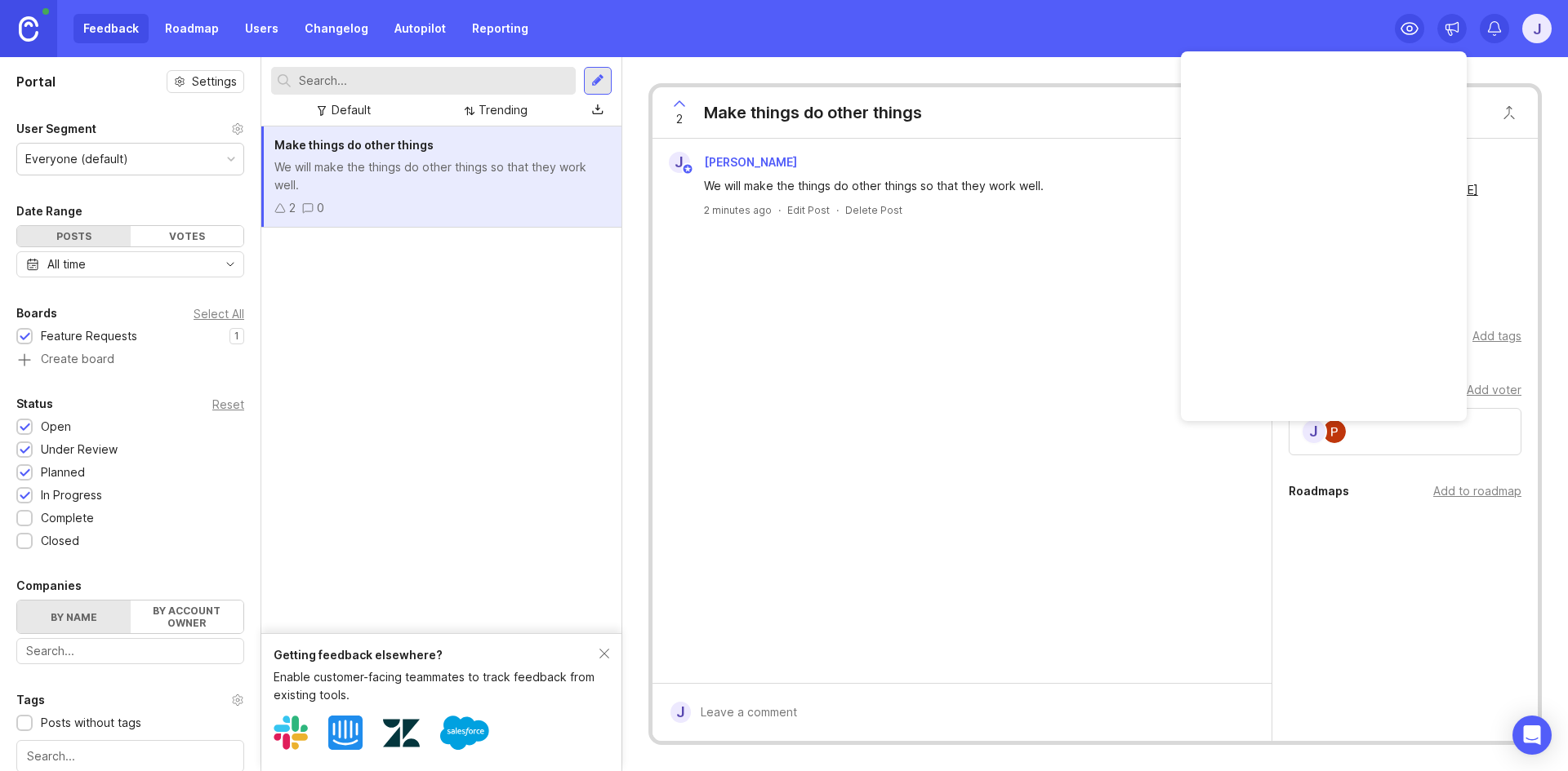
click at [917, 311] on div "J Jakob Misbach We will make the things do other things so that they work well.…" at bounding box center [962, 411] width 619 height 544
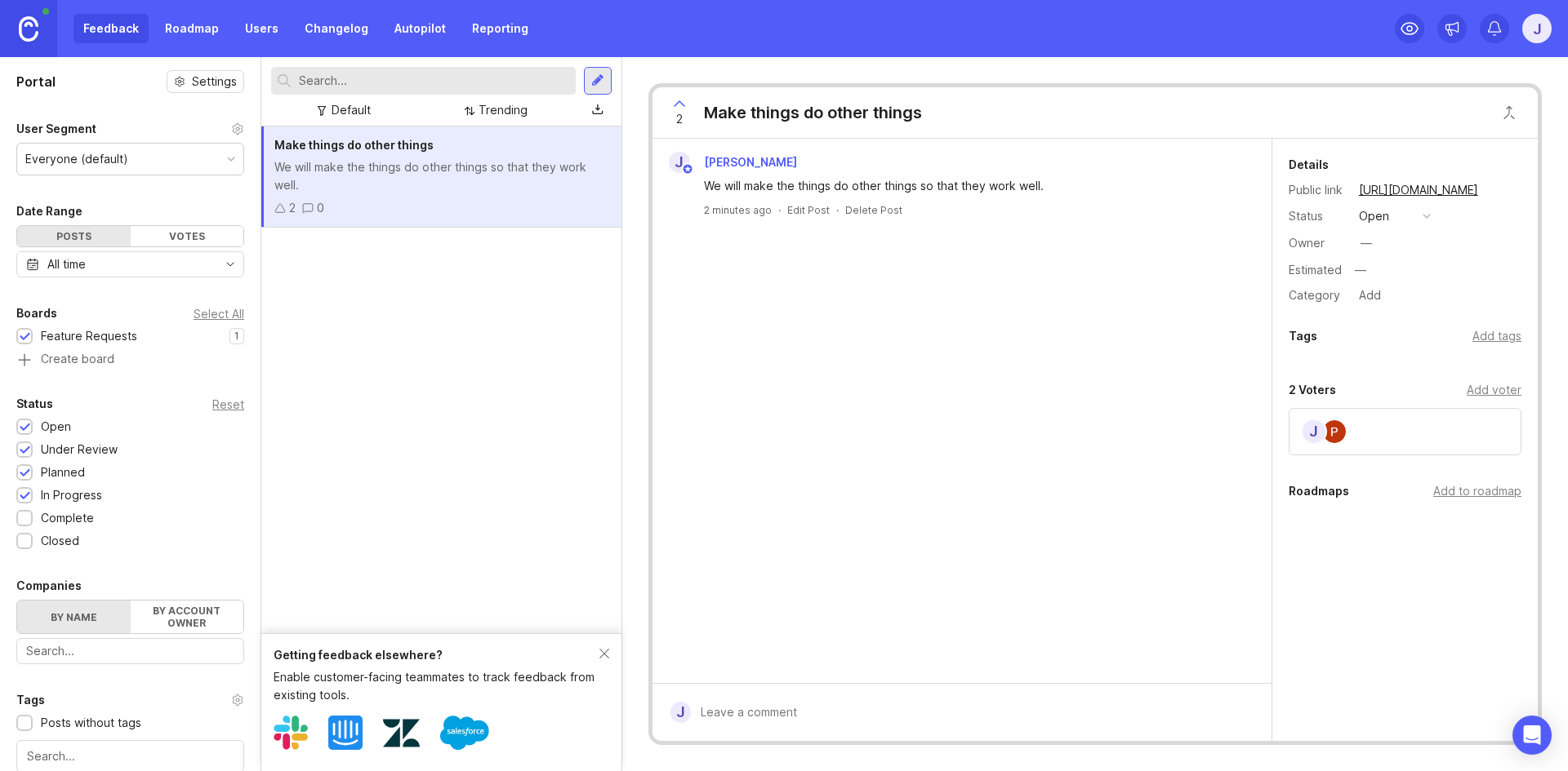
click at [186, 34] on link "Roadmap" at bounding box center [192, 28] width 74 height 30
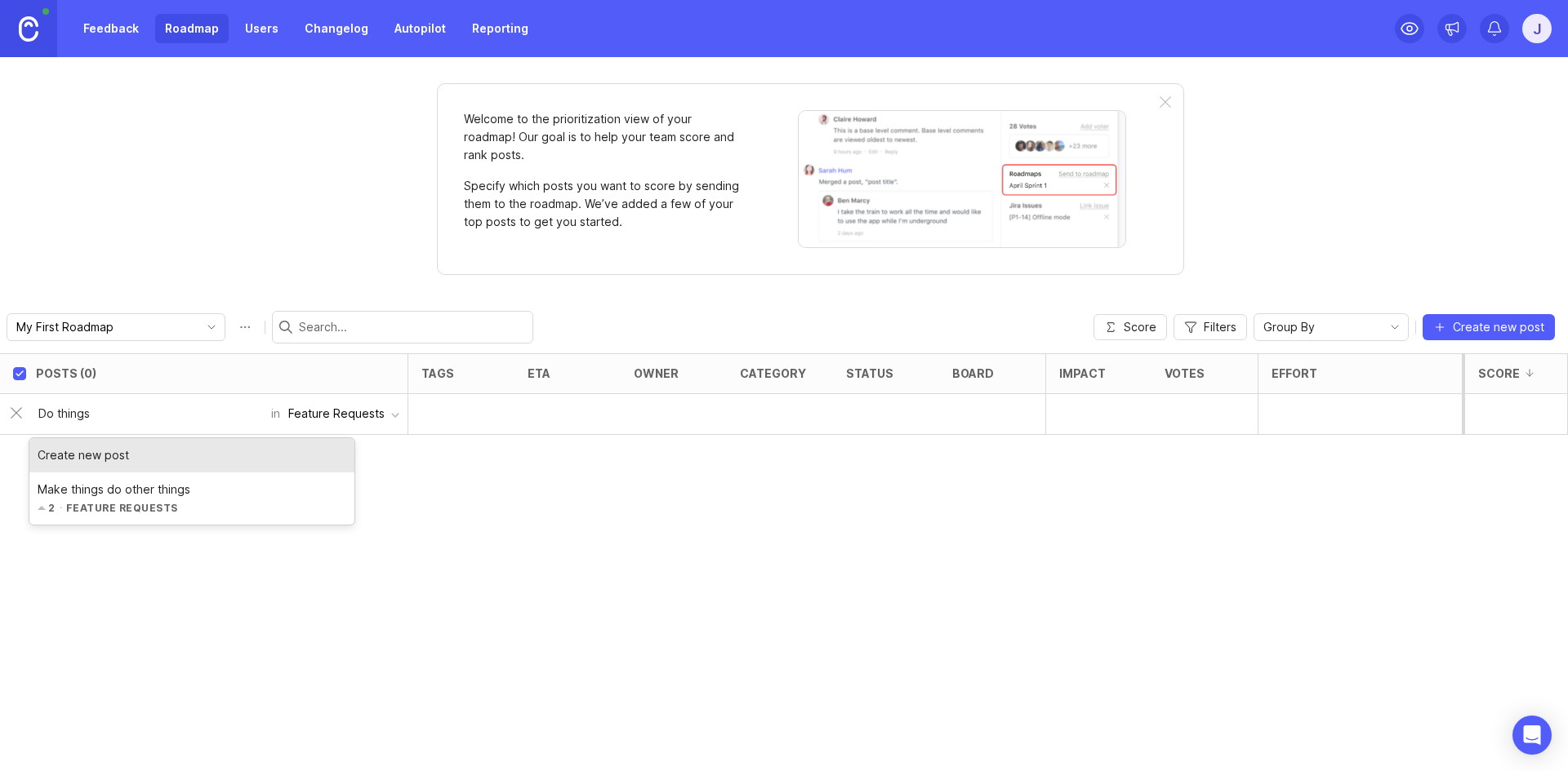
type input "Do things"
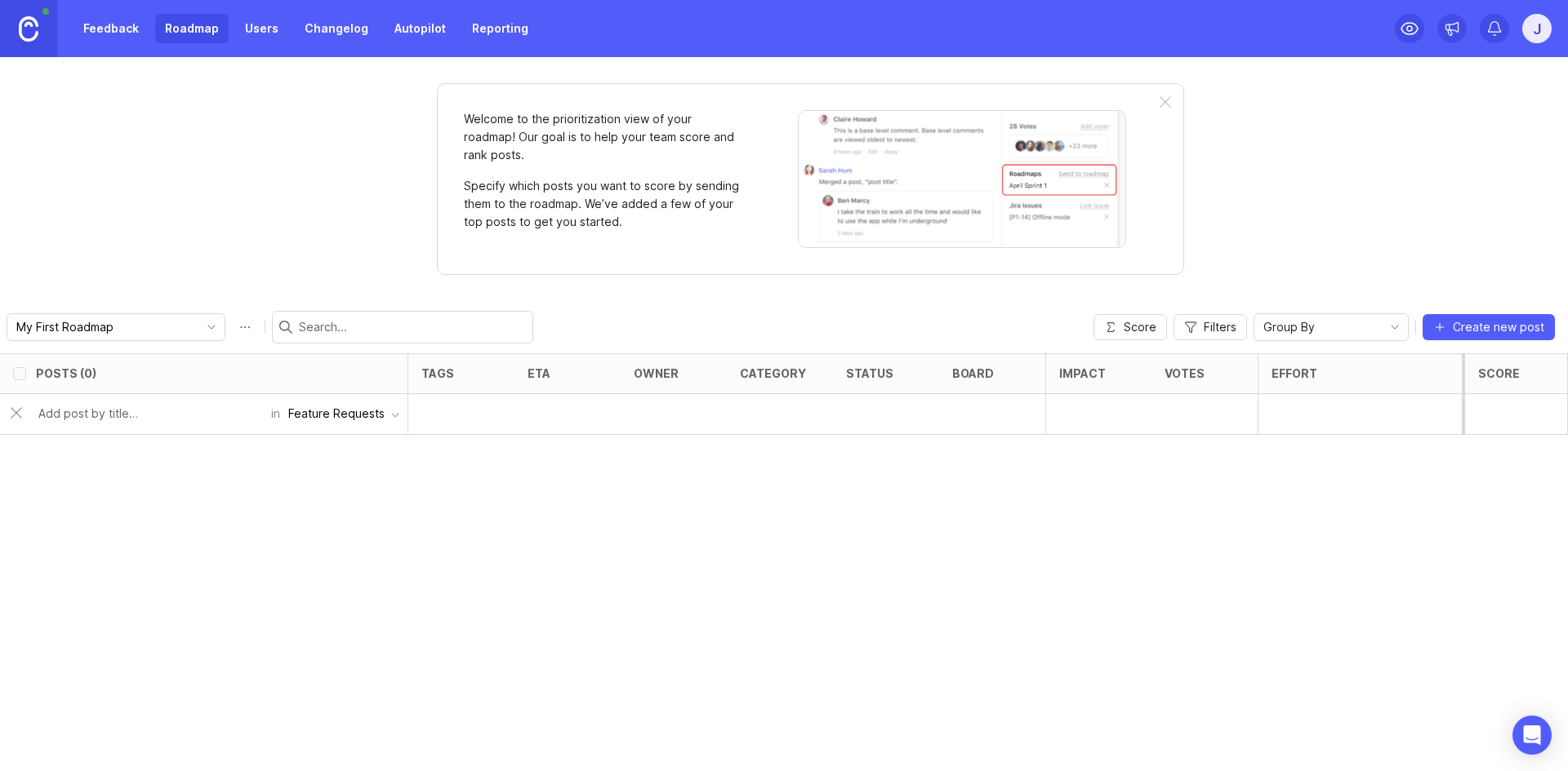
checkbox input "false"
click at [484, 416] on div at bounding box center [461, 414] width 106 height 41
click at [460, 407] on div at bounding box center [461, 414] width 106 height 41
click at [540, 407] on div at bounding box center [568, 414] width 106 height 41
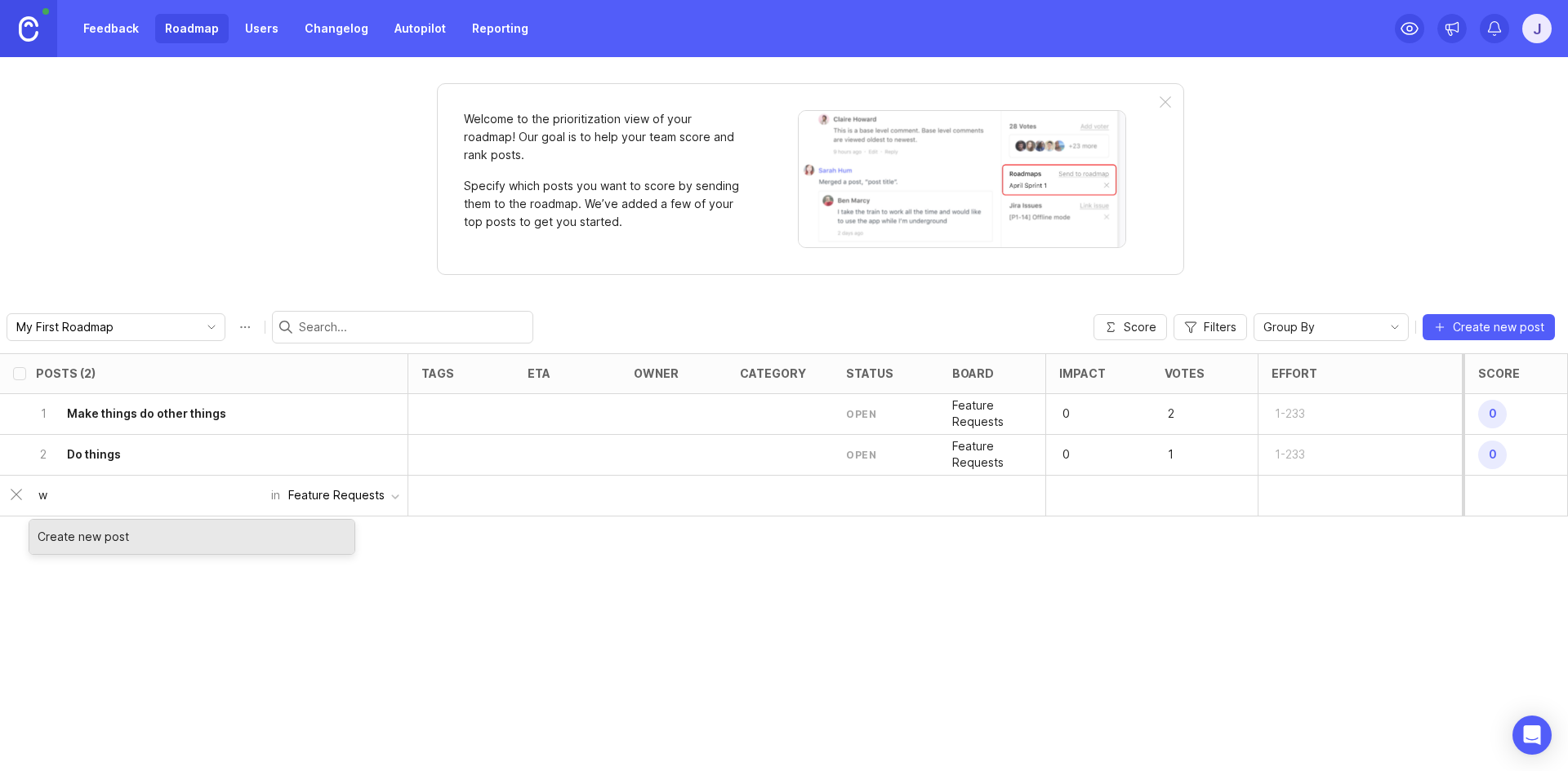
type input "w"
click at [436, 597] on div "Posts (2) tags eta owner category status board Impact Votes Effort Score 1 Make…" at bounding box center [784, 562] width 1568 height 418
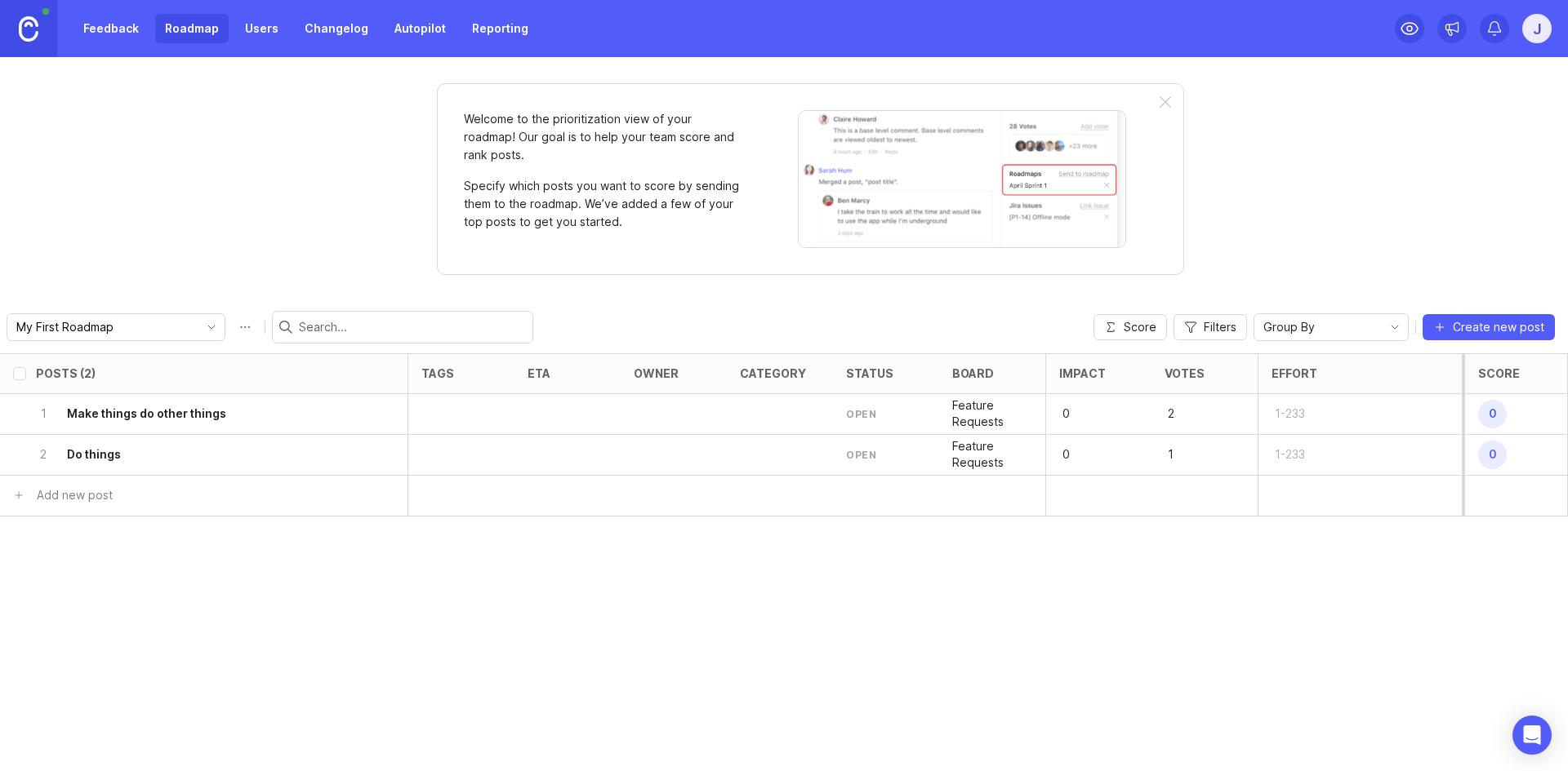
click at [15, 455] on input "select post" at bounding box center [20, 455] width 14 height 14
checkbox input "true"
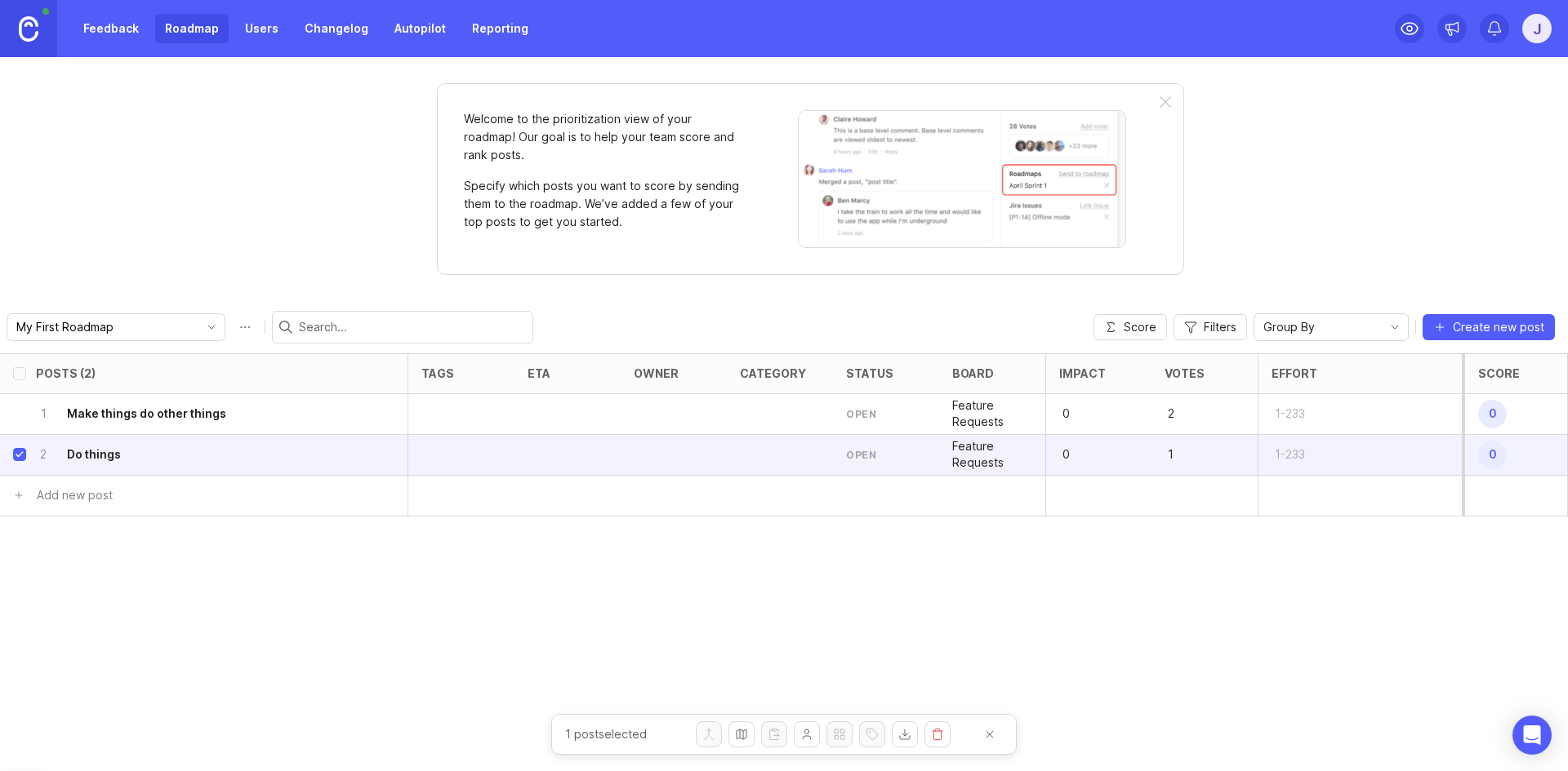
click at [384, 454] on icon "delete post" at bounding box center [384, 454] width 6 height 6
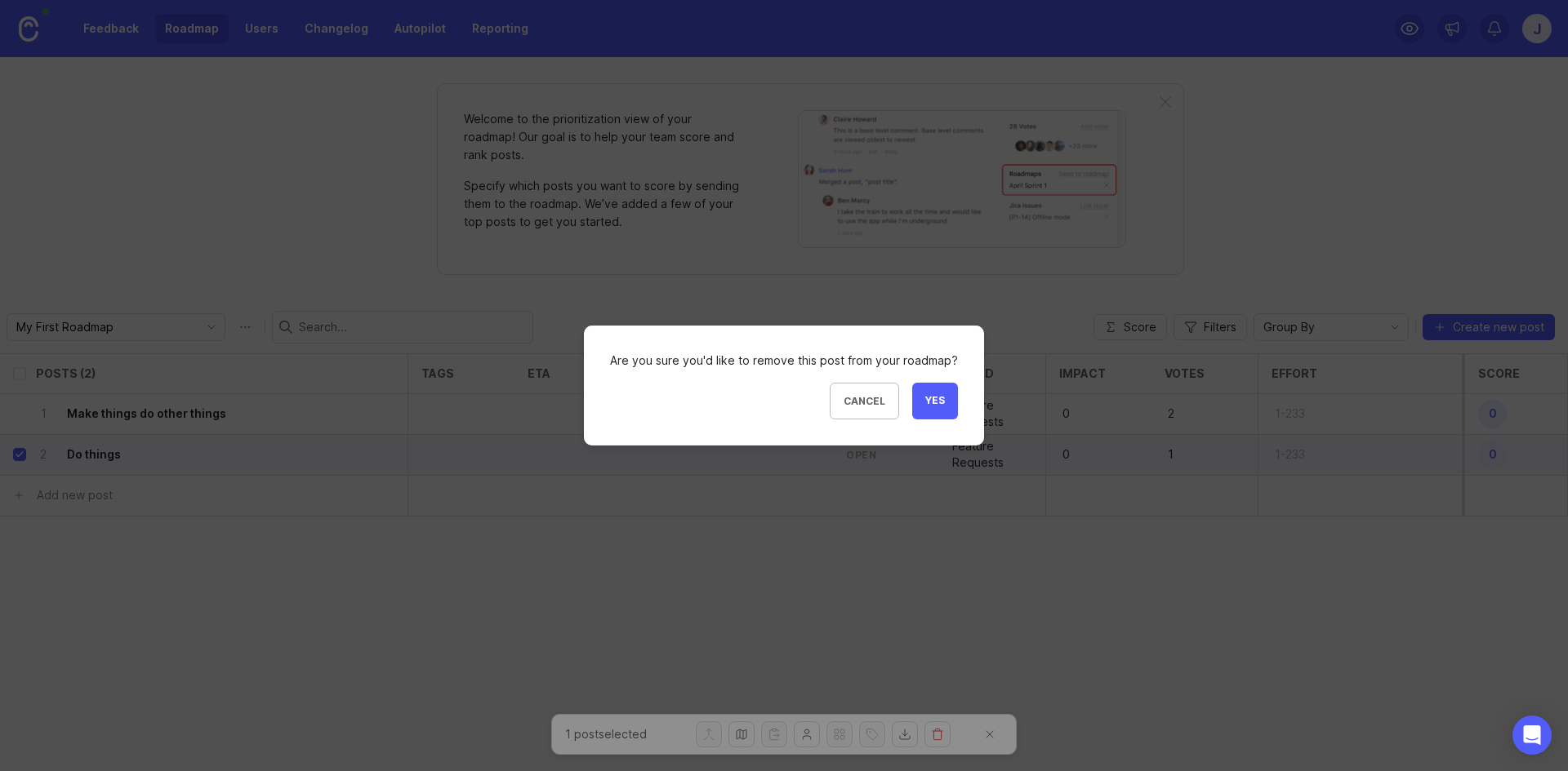
click at [945, 407] on button "Yes" at bounding box center [934, 401] width 46 height 37
checkbox input "true"
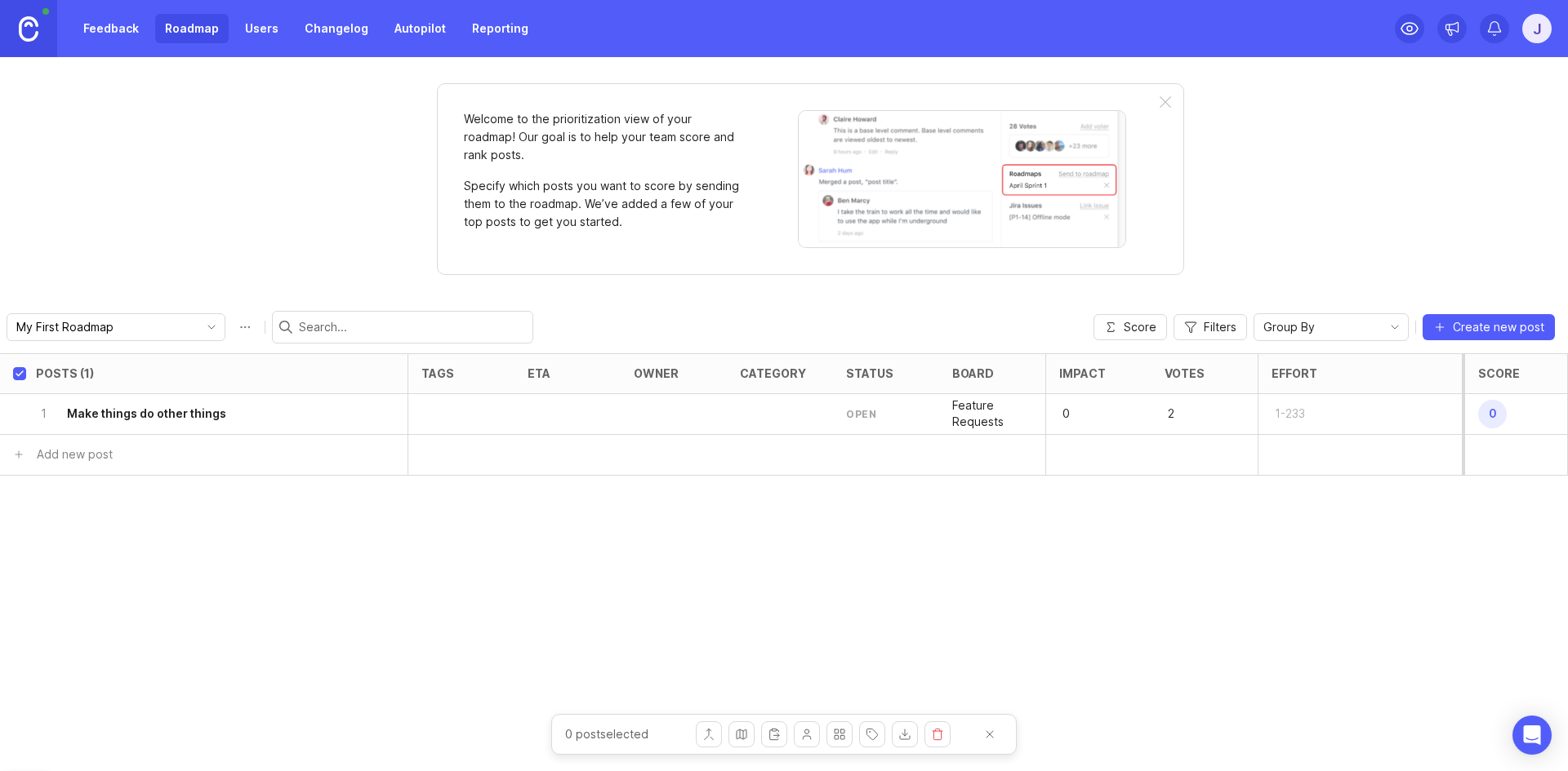
click at [451, 405] on div at bounding box center [461, 414] width 106 height 41
click at [543, 410] on div at bounding box center [568, 414] width 106 height 41
click at [543, 405] on div at bounding box center [568, 414] width 106 height 41
drag, startPoint x: 543, startPoint y: 405, endPoint x: 536, endPoint y: 416, distance: 13.0
click at [536, 416] on div at bounding box center [568, 414] width 106 height 41
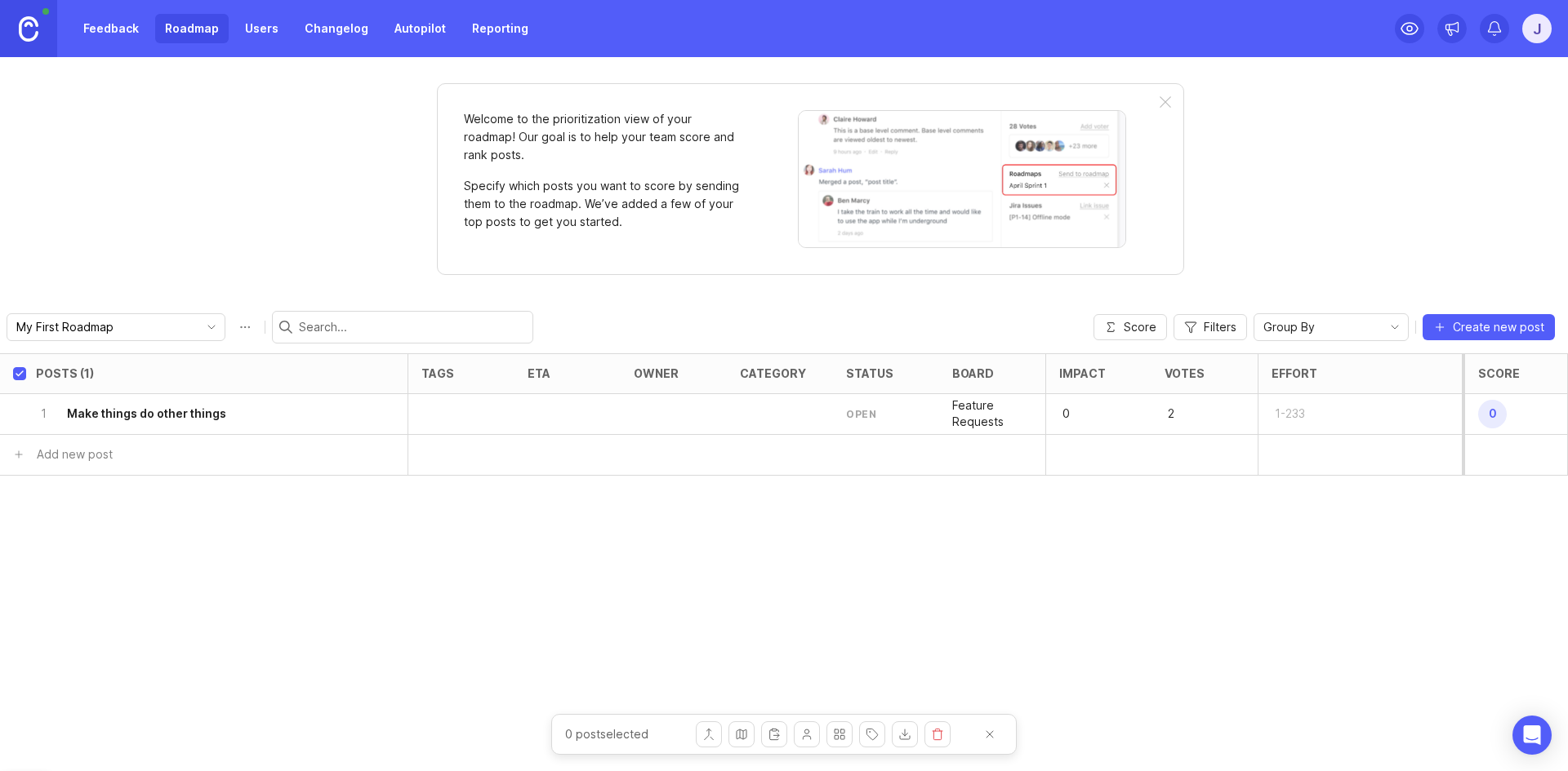
click at [877, 387] on div "status" at bounding box center [886, 374] width 106 height 40
click at [871, 413] on div "open" at bounding box center [861, 413] width 31 height 14
click at [1493, 414] on span "2.1k" at bounding box center [1492, 414] width 29 height 29
click at [1183, 415] on p "2" at bounding box center [1190, 413] width 50 height 23
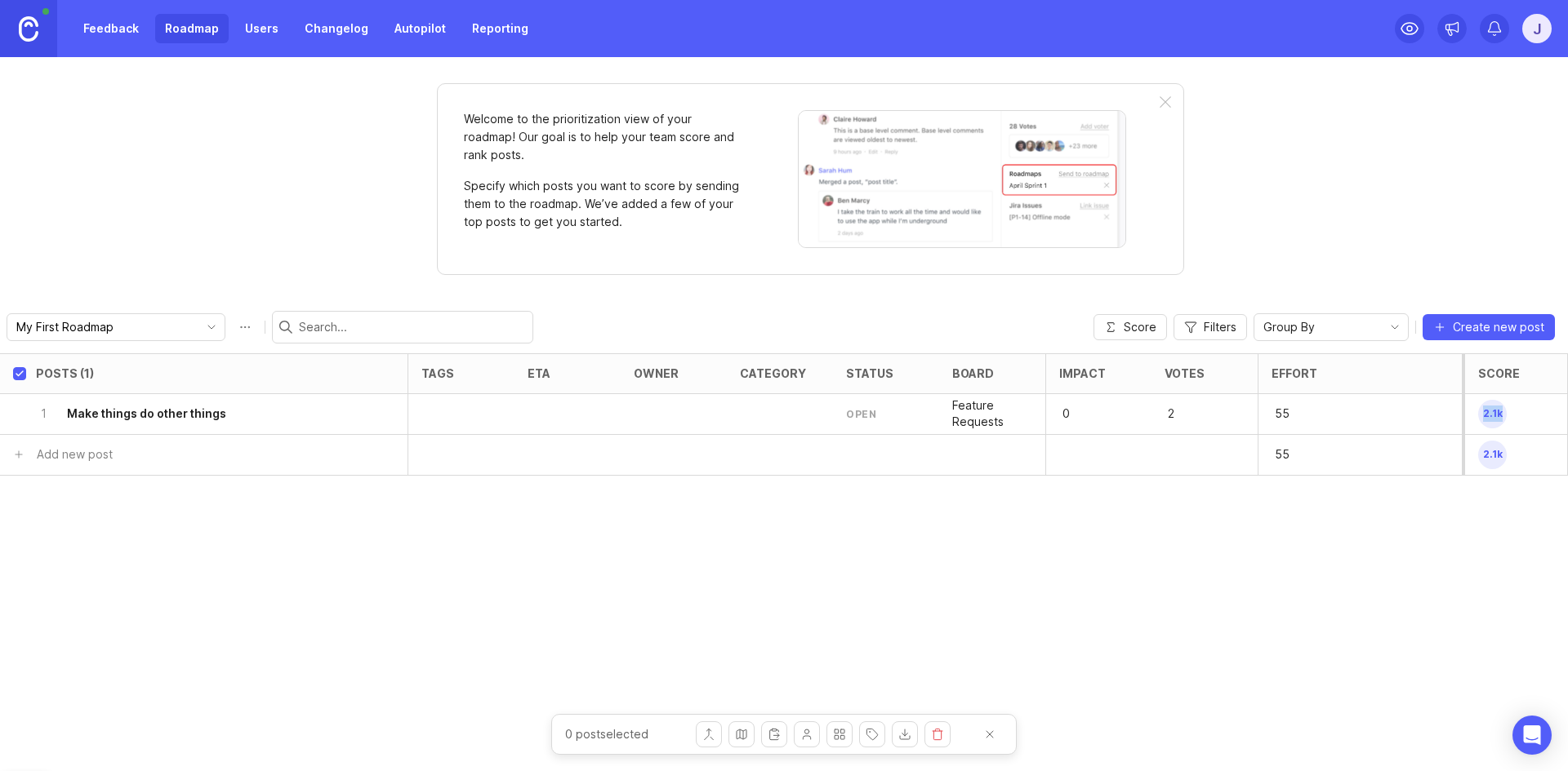
drag, startPoint x: 1484, startPoint y: 413, endPoint x: 1508, endPoint y: 413, distance: 24.0
click at [1508, 413] on p "2.1k" at bounding box center [1500, 413] width 50 height 35
click at [1135, 416] on div "0" at bounding box center [1099, 414] width 106 height 41
drag, startPoint x: 1074, startPoint y: 414, endPoint x: 1040, endPoint y: 415, distance: 34.0
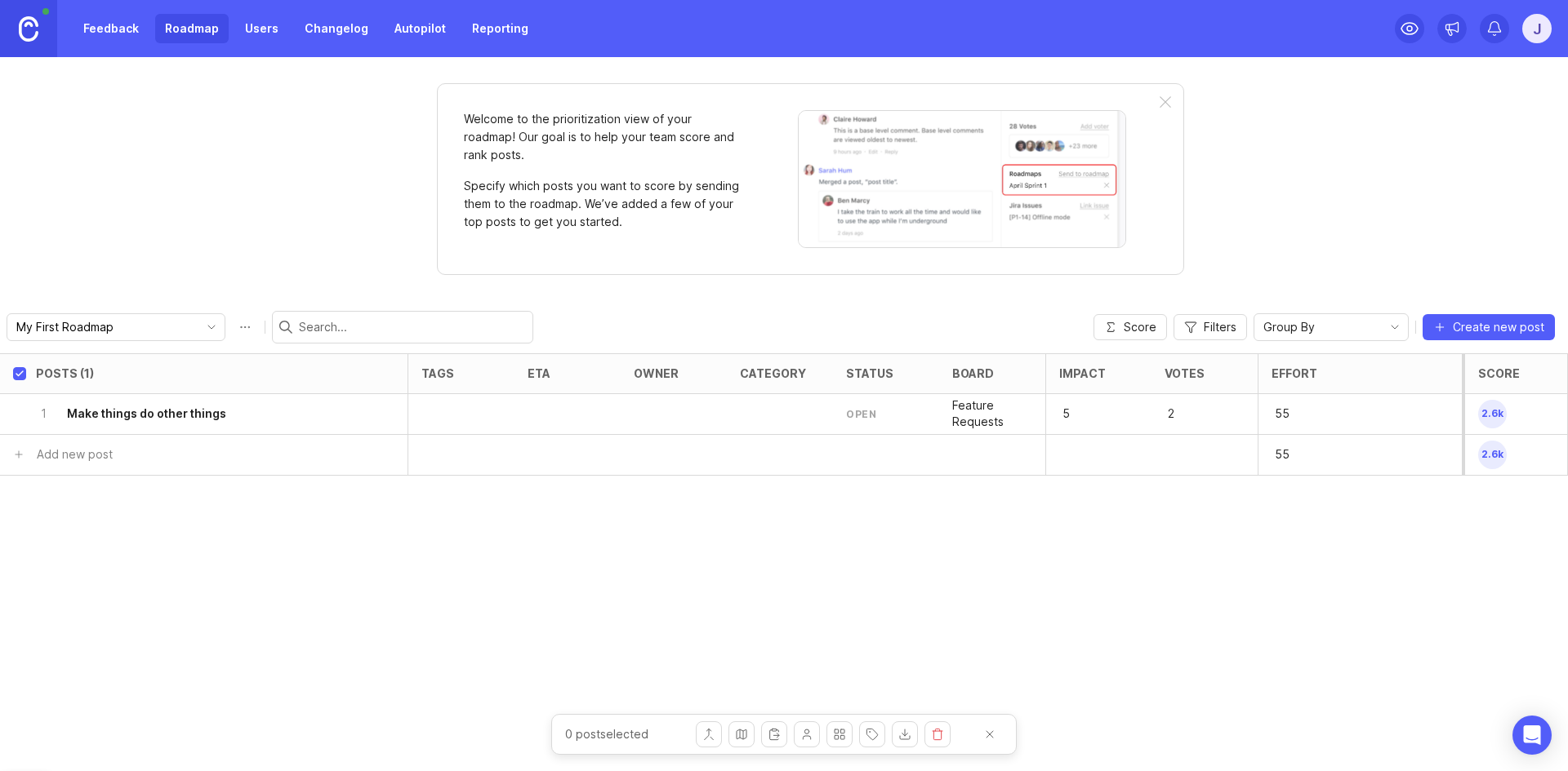
click at [1169, 516] on div "Posts (1) tags eta owner category status board Impact Votes Effort Score 1 Make…" at bounding box center [784, 562] width 1568 height 418
click at [882, 419] on div "open" at bounding box center [886, 414] width 106 height 41
click at [977, 418] on p "Feature Requests" at bounding box center [992, 413] width 80 height 32
click at [775, 413] on div at bounding box center [780, 414] width 106 height 41
click at [772, 413] on div at bounding box center [780, 414] width 106 height 41
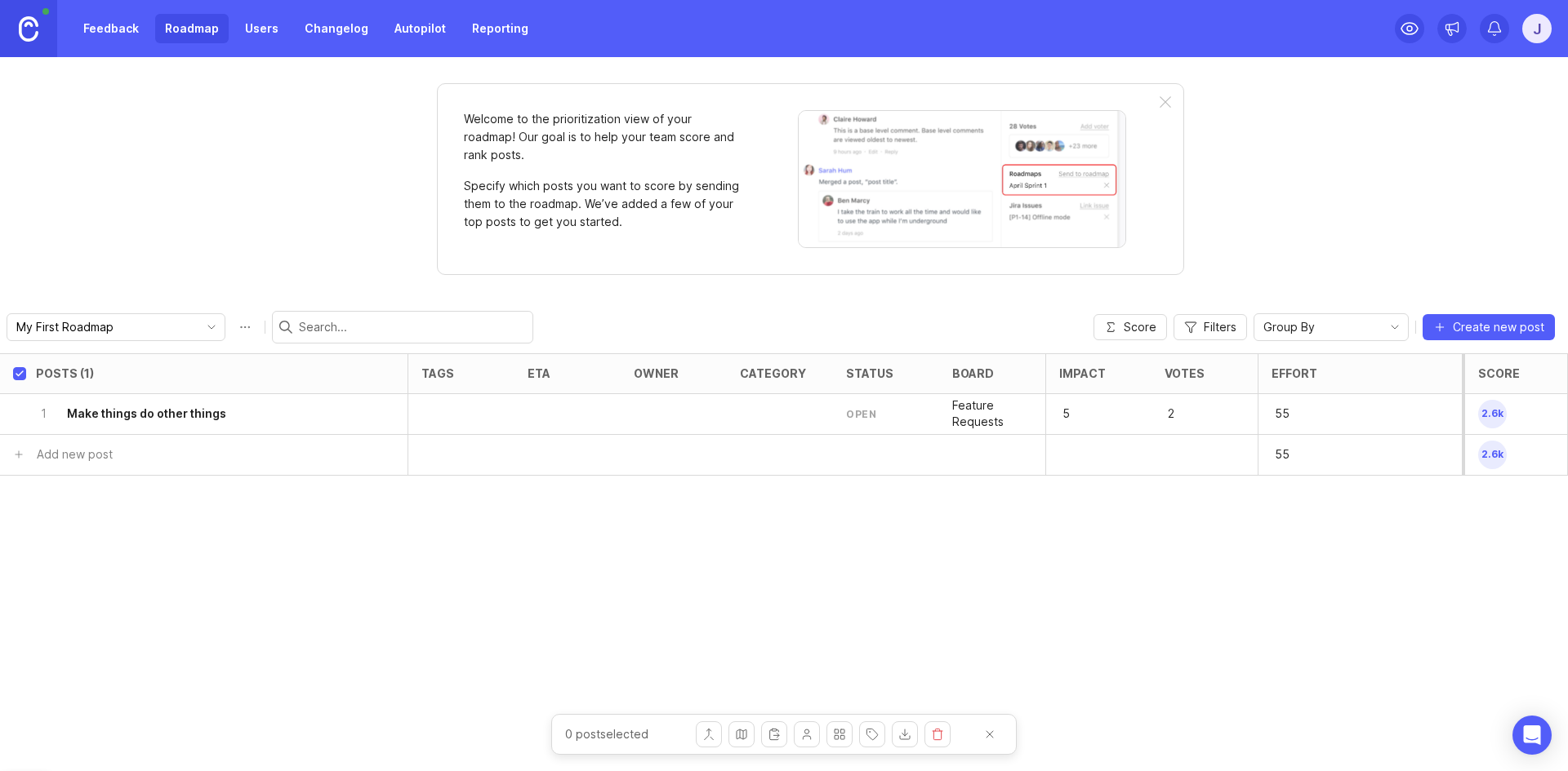
drag, startPoint x: 772, startPoint y: 413, endPoint x: 688, endPoint y: 403, distance: 84.6
click at [688, 403] on div at bounding box center [674, 414] width 106 height 41
click at [591, 402] on div at bounding box center [568, 414] width 106 height 41
click at [536, 406] on div at bounding box center [568, 414] width 106 height 41
drag, startPoint x: 534, startPoint y: 406, endPoint x: 469, endPoint y: 406, distance: 65.0
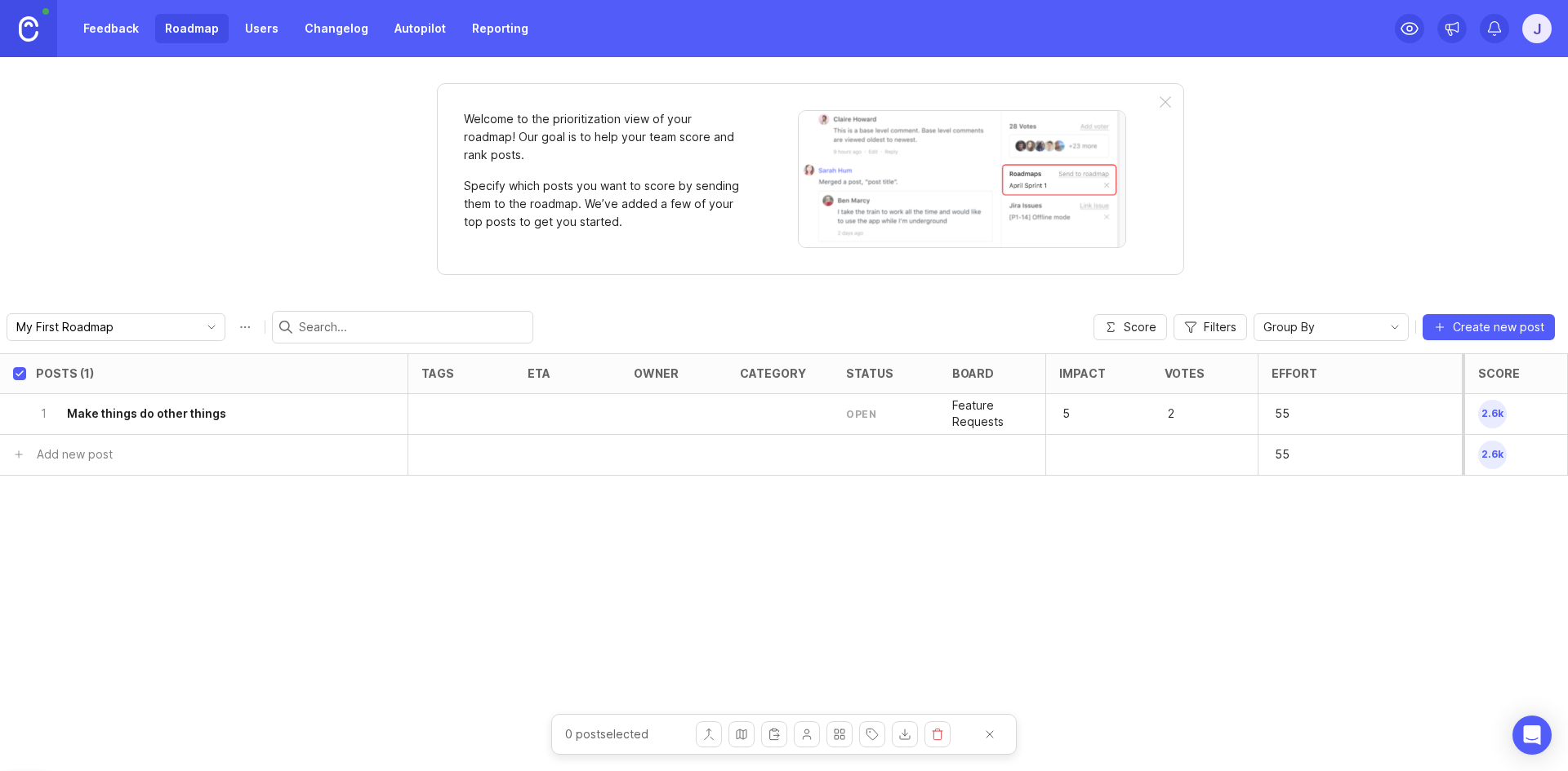
click at [472, 406] on div at bounding box center [461, 414] width 106 height 41
click at [188, 405] on h6 "Make things do other things" at bounding box center [146, 413] width 160 height 16
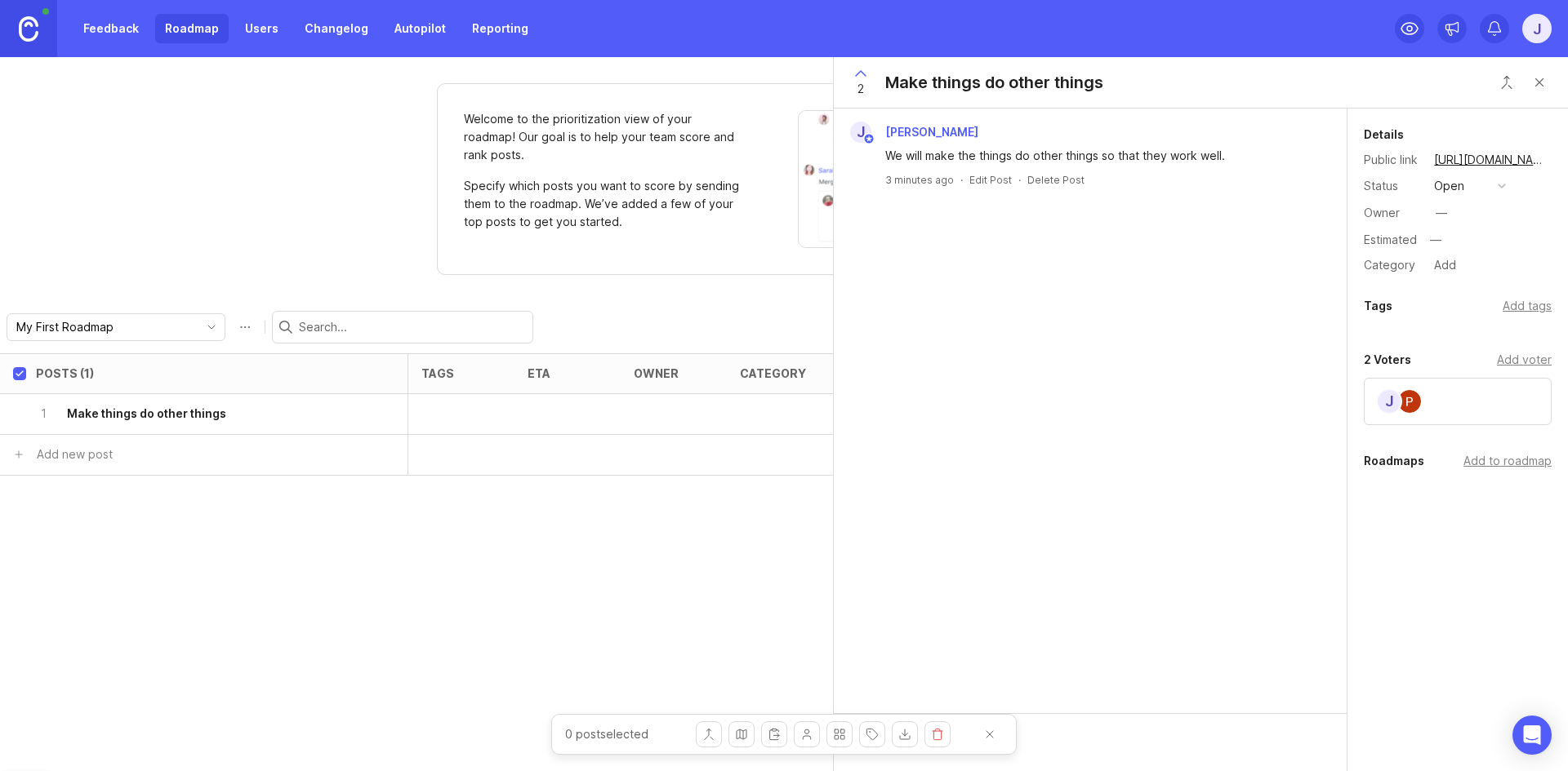
click at [1445, 222] on div "—" at bounding box center [1441, 213] width 12 height 18
drag, startPoint x: 1255, startPoint y: 240, endPoint x: 1294, endPoint y: 242, distance: 39.1
click at [1259, 240] on div "J Jakob Misbach We will make the things do other things so that they work well.…" at bounding box center [1089, 412] width 513 height 605
click at [1442, 243] on input "text" at bounding box center [1488, 240] width 126 height 22
type input "01 2001"
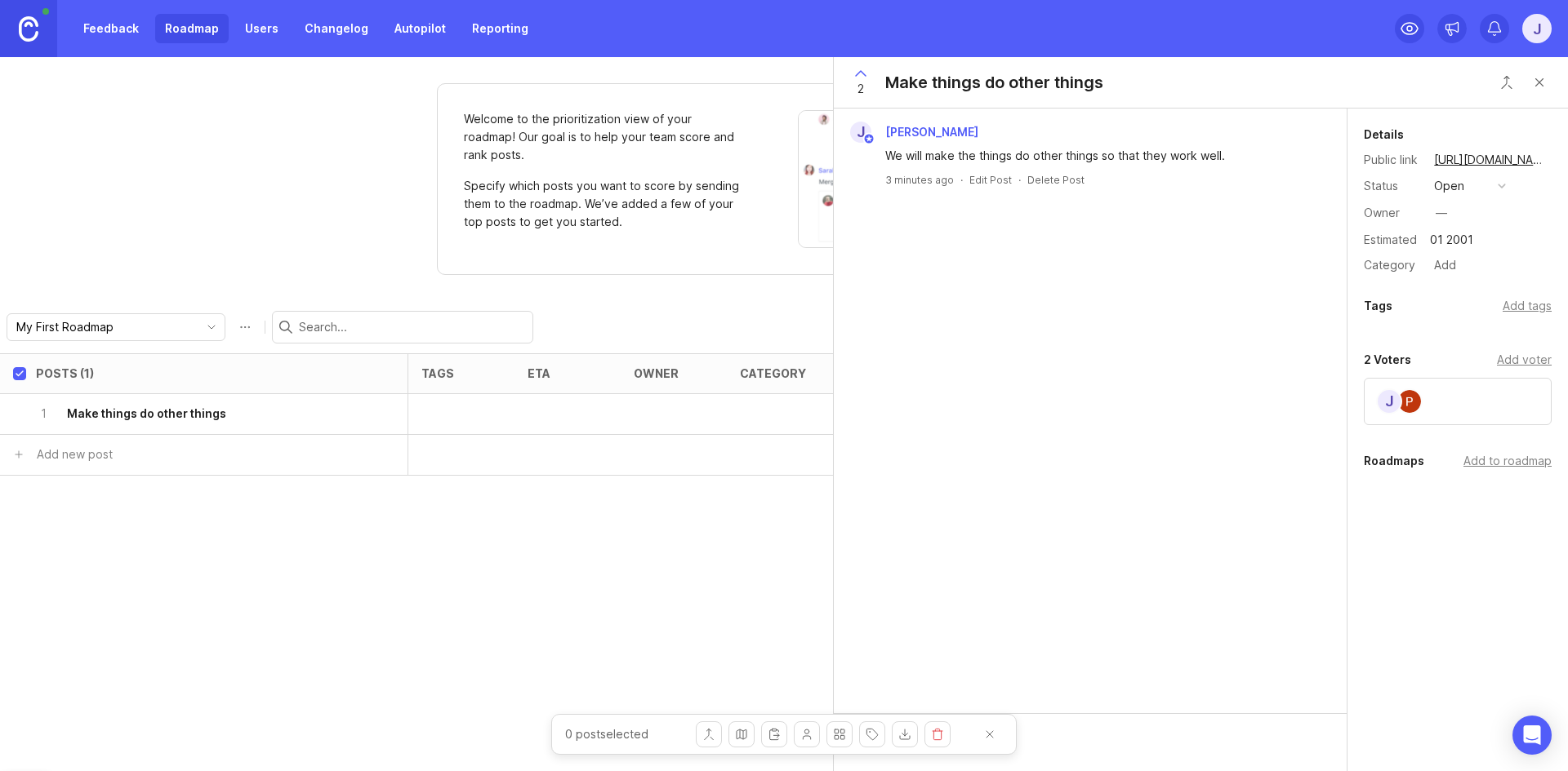
click at [1229, 244] on div "J Jakob Misbach We will make the things do other things so that they work well.…" at bounding box center [1089, 412] width 513 height 605
click at [1448, 237] on div "—" at bounding box center [1488, 240] width 126 height 22
type input "01/2001"
click at [1303, 160] on div "We will make the things do other things so that they work well." at bounding box center [1099, 156] width 429 height 18
click at [1538, 84] on button "Close button" at bounding box center [1539, 82] width 32 height 32
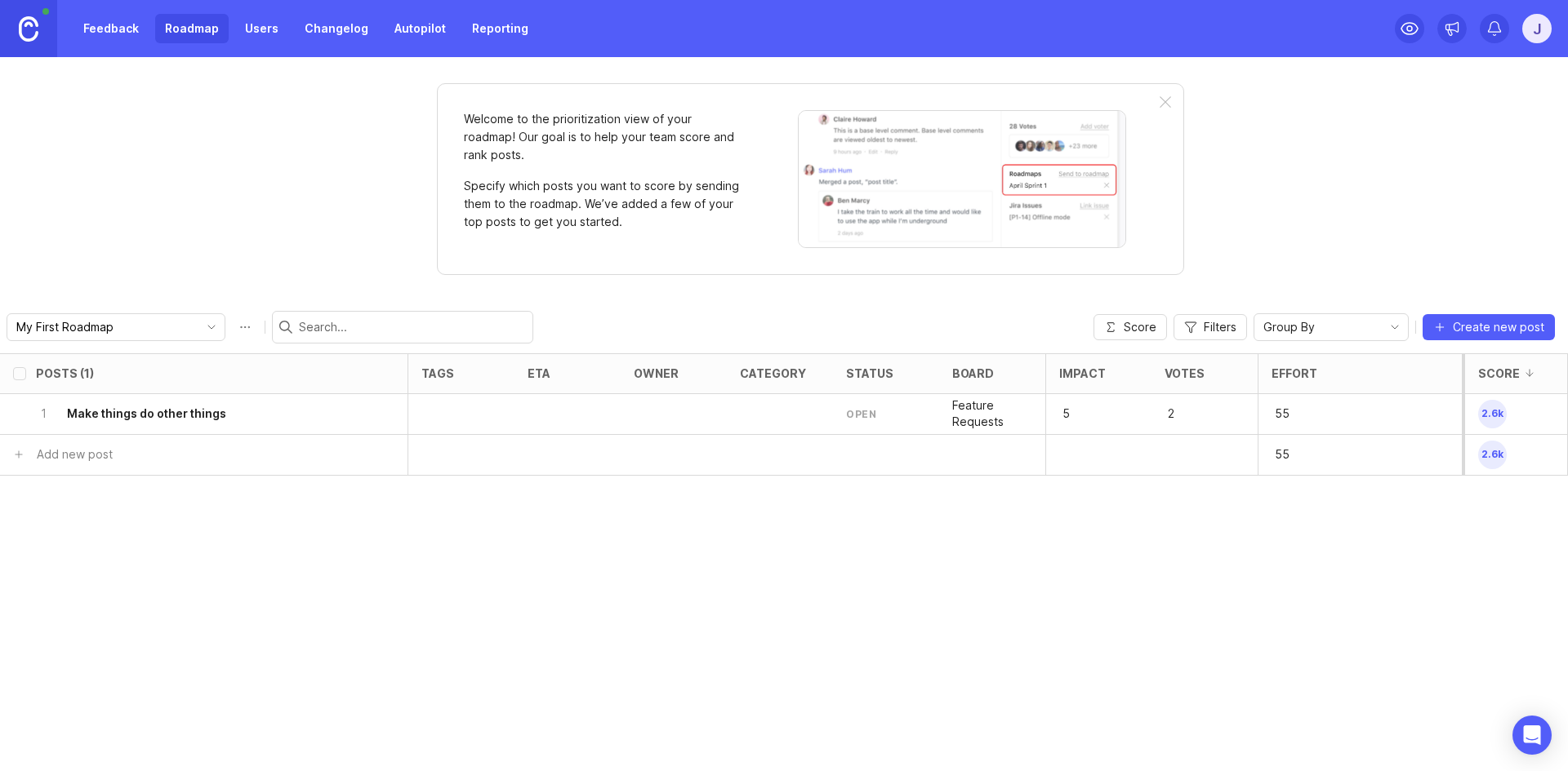
click at [1165, 95] on div "Welcome to the prioritization view of your roadmap! Our goal is to help your te…" at bounding box center [810, 178] width 747 height 192
click at [205, 422] on h6 "Make things do other things" at bounding box center [146, 413] width 160 height 16
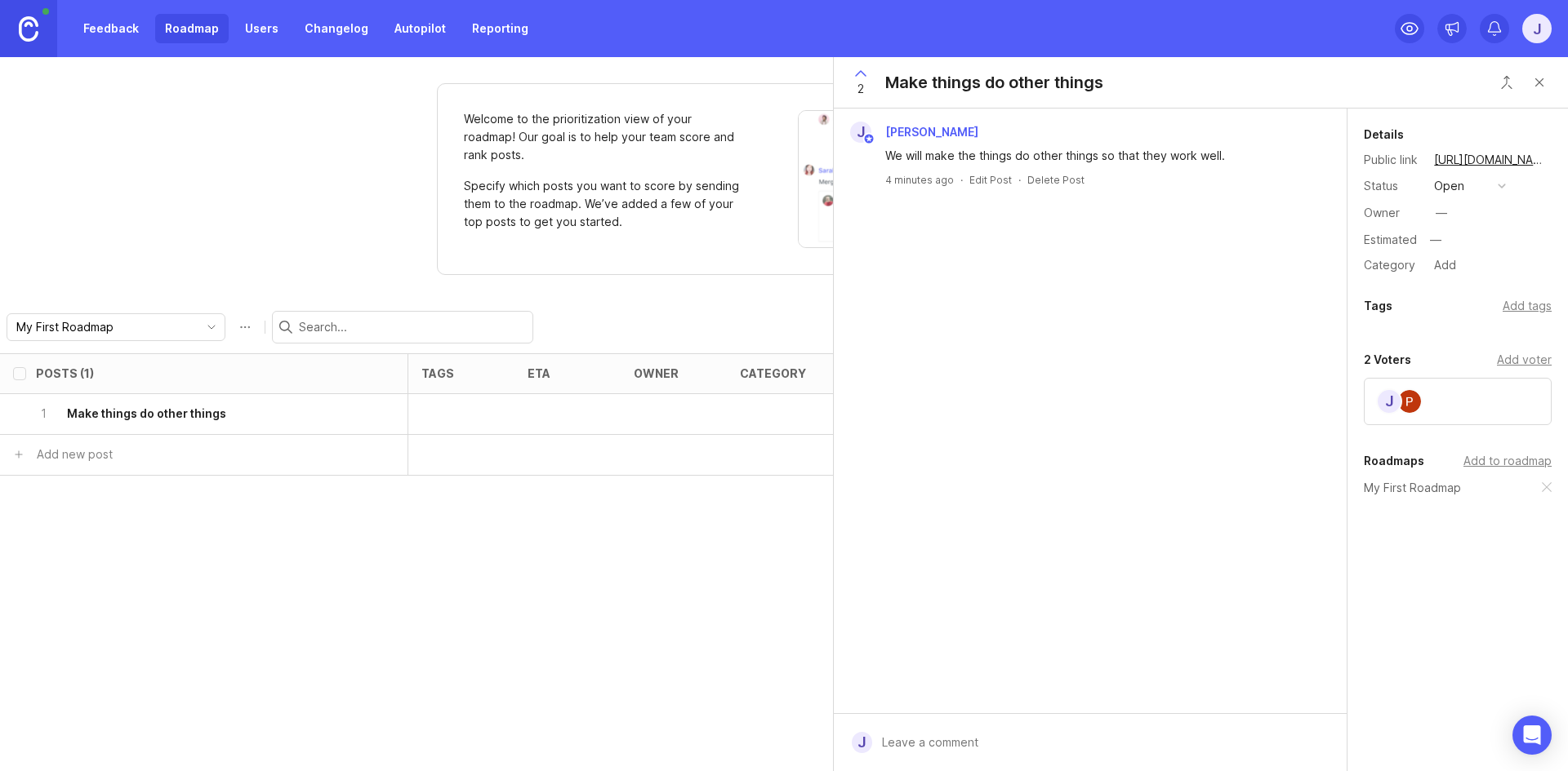
drag, startPoint x: 205, startPoint y: 416, endPoint x: 1135, endPoint y: 402, distance: 930.1
click at [1135, 402] on div "J Jakob Misbach We will make the things do other things so that they work well.…" at bounding box center [1089, 412] width 513 height 605
click at [1529, 309] on div "Add tags" at bounding box center [1527, 306] width 49 height 18
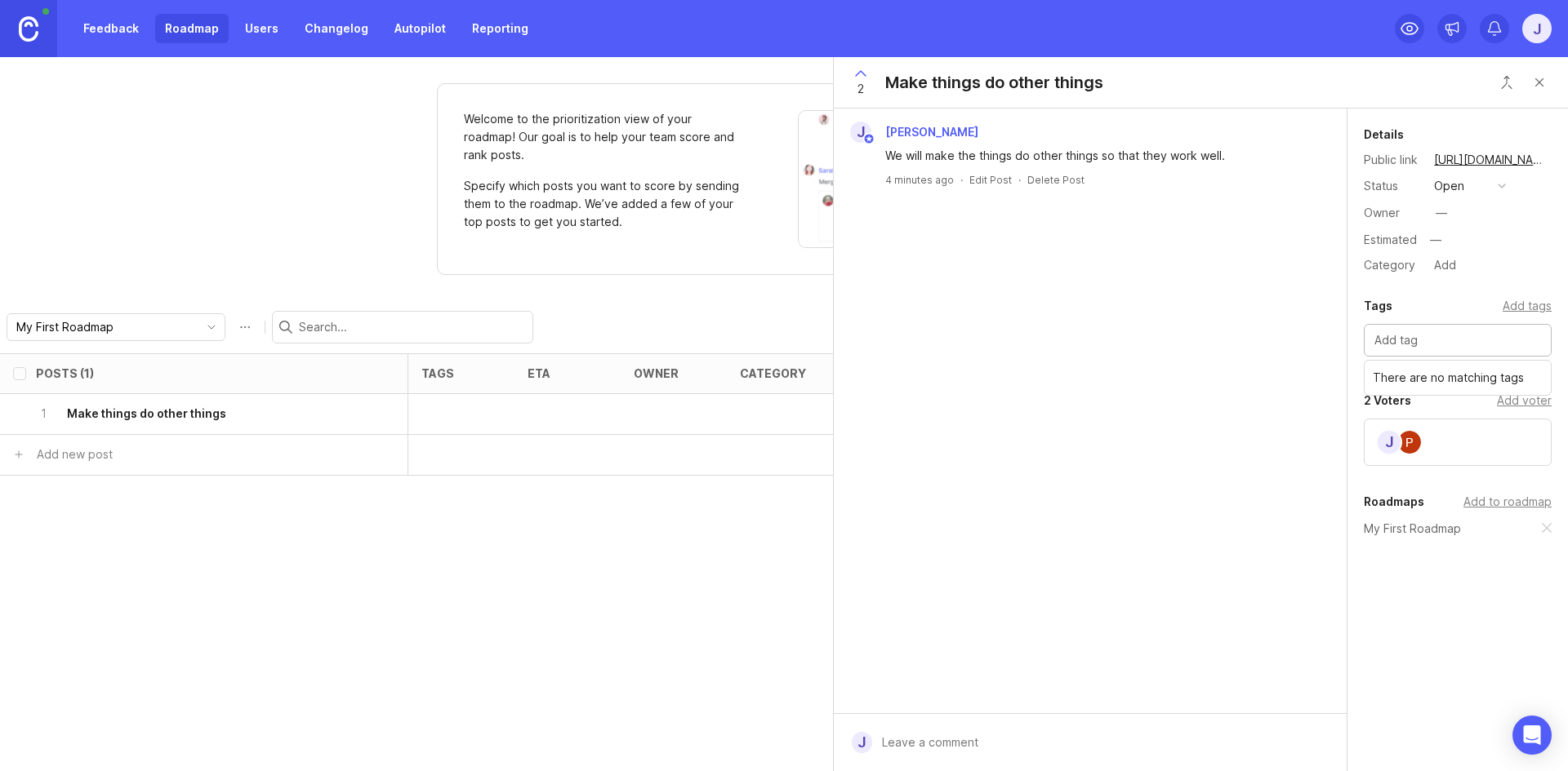
click at [1442, 350] on div at bounding box center [1457, 340] width 187 height 32
type input "Stuff"
click at [1428, 339] on input "text" at bounding box center [1457, 340] width 167 height 18
type input "stuff"
click at [1205, 264] on div "J Jakob Misbach We will make the things do other things so that they work well.…" at bounding box center [1089, 412] width 513 height 605
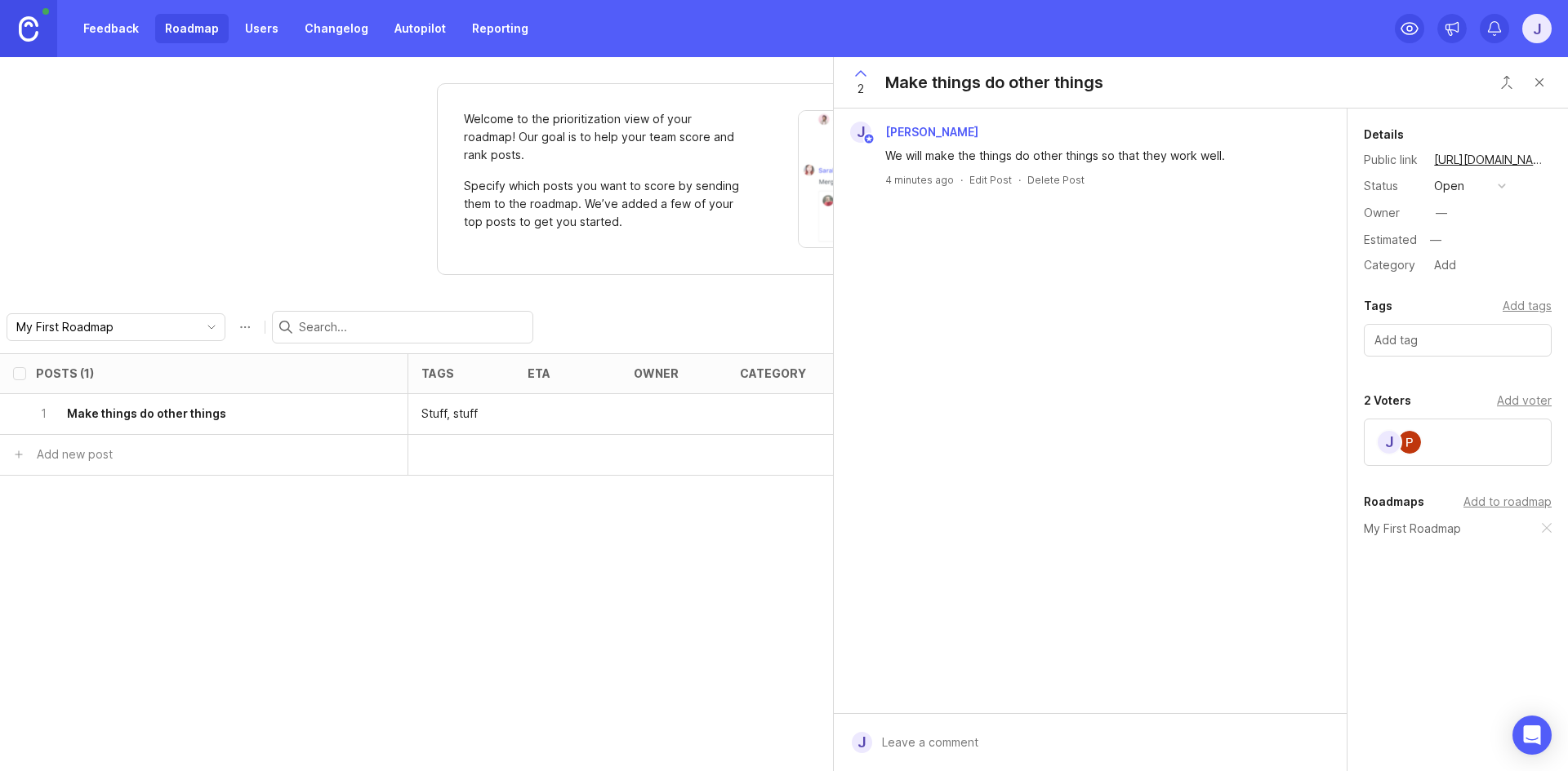
click at [1478, 186] on button "open" at bounding box center [1470, 186] width 82 height 22
click at [1463, 266] on li "planned" at bounding box center [1470, 276] width 82 height 31
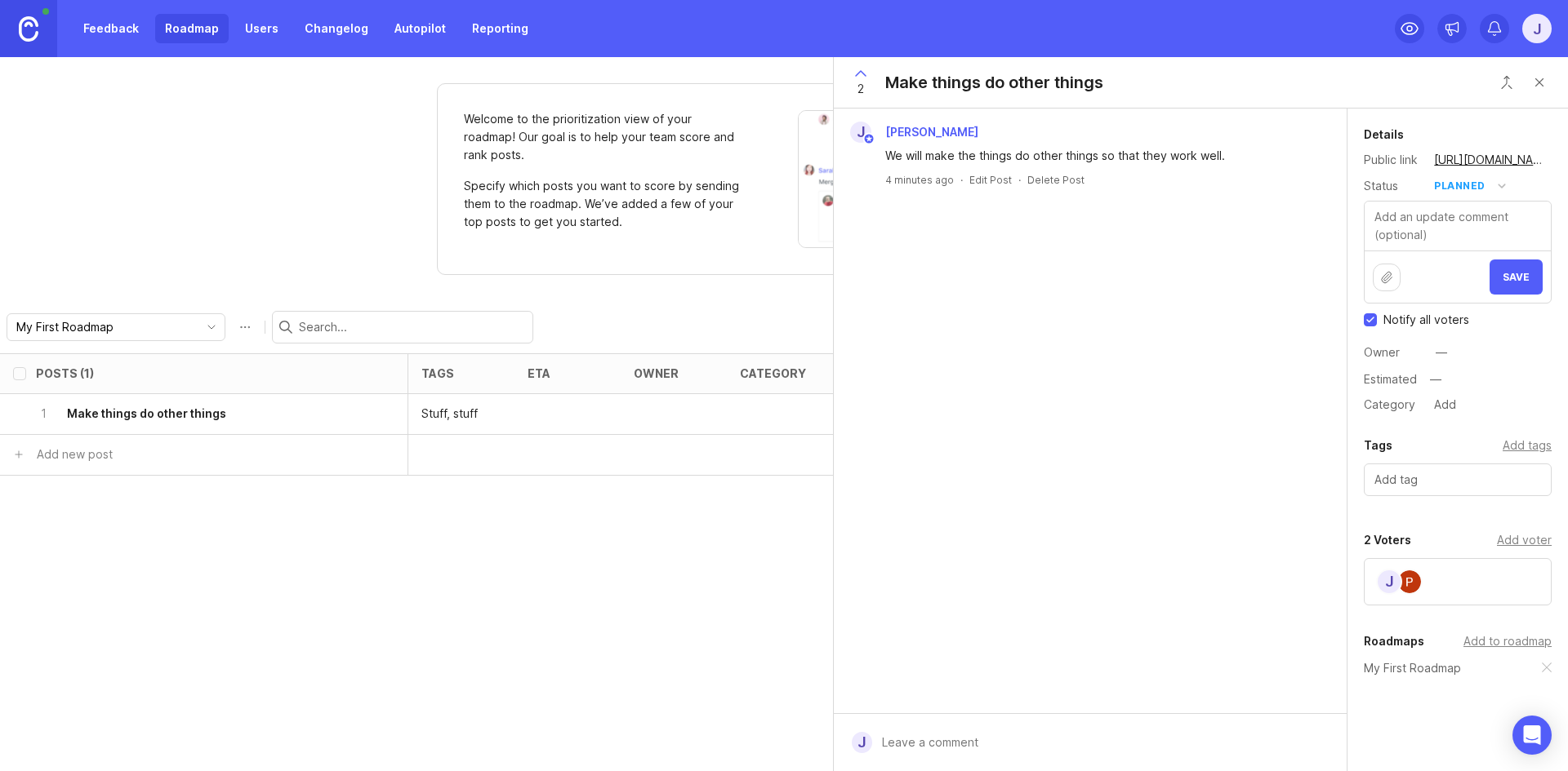
click at [1465, 187] on div "planned" at bounding box center [1459, 186] width 51 height 18
click at [1094, 303] on div "J Jakob Misbach We will make the things do other things so that they work well.…" at bounding box center [1089, 412] width 513 height 605
click at [1507, 286] on button "Save" at bounding box center [1516, 277] width 53 height 35
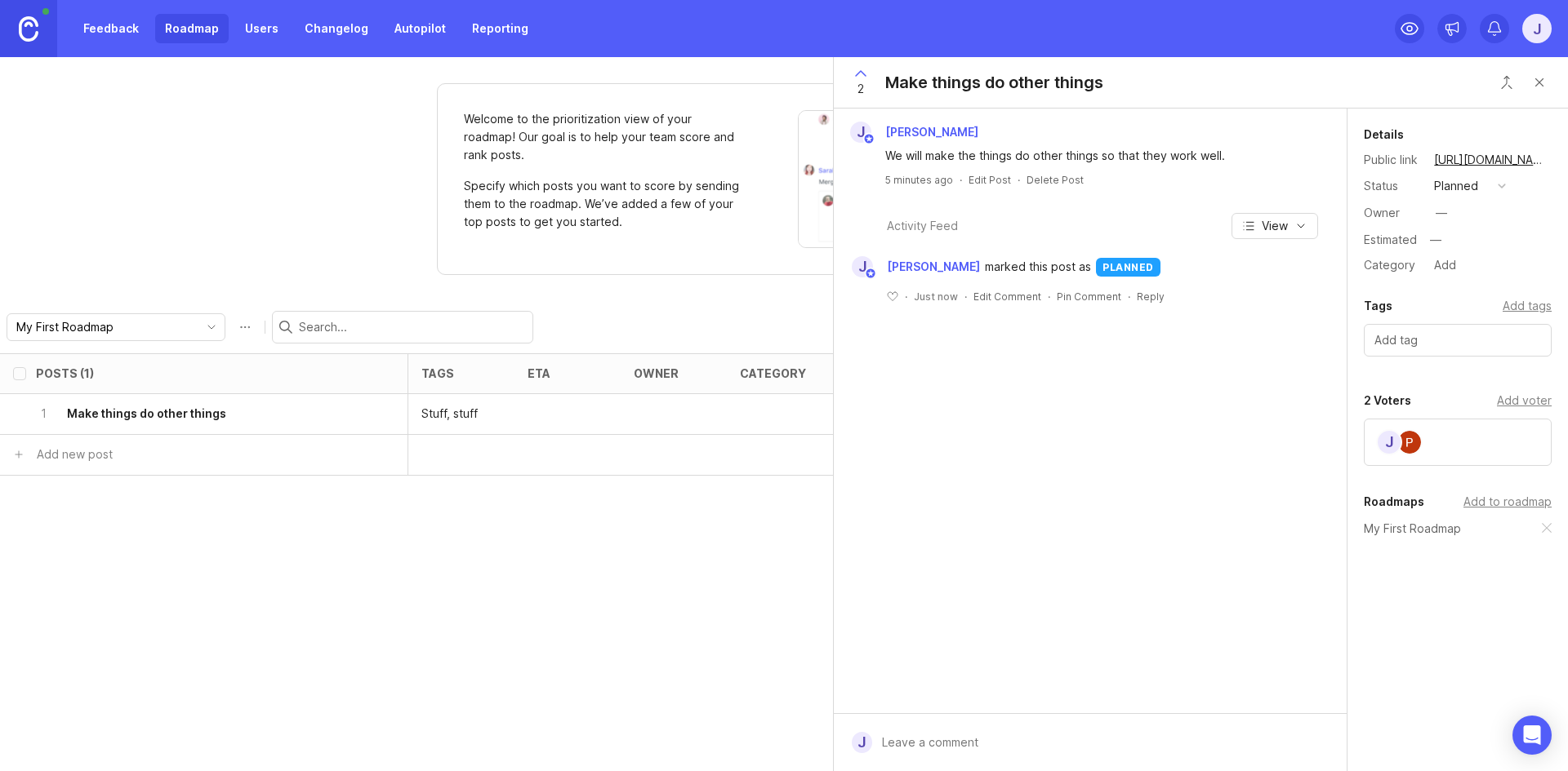
click at [112, 222] on div "Welcome to the prioritization view of your roadmap! Our goal is to help your te…" at bounding box center [784, 413] width 1568 height 714
click at [254, 212] on div "Welcome to the prioritization view of your roadmap! Our goal is to help your te…" at bounding box center [784, 413] width 1568 height 714
click at [1529, 85] on button "Close button" at bounding box center [1539, 82] width 32 height 32
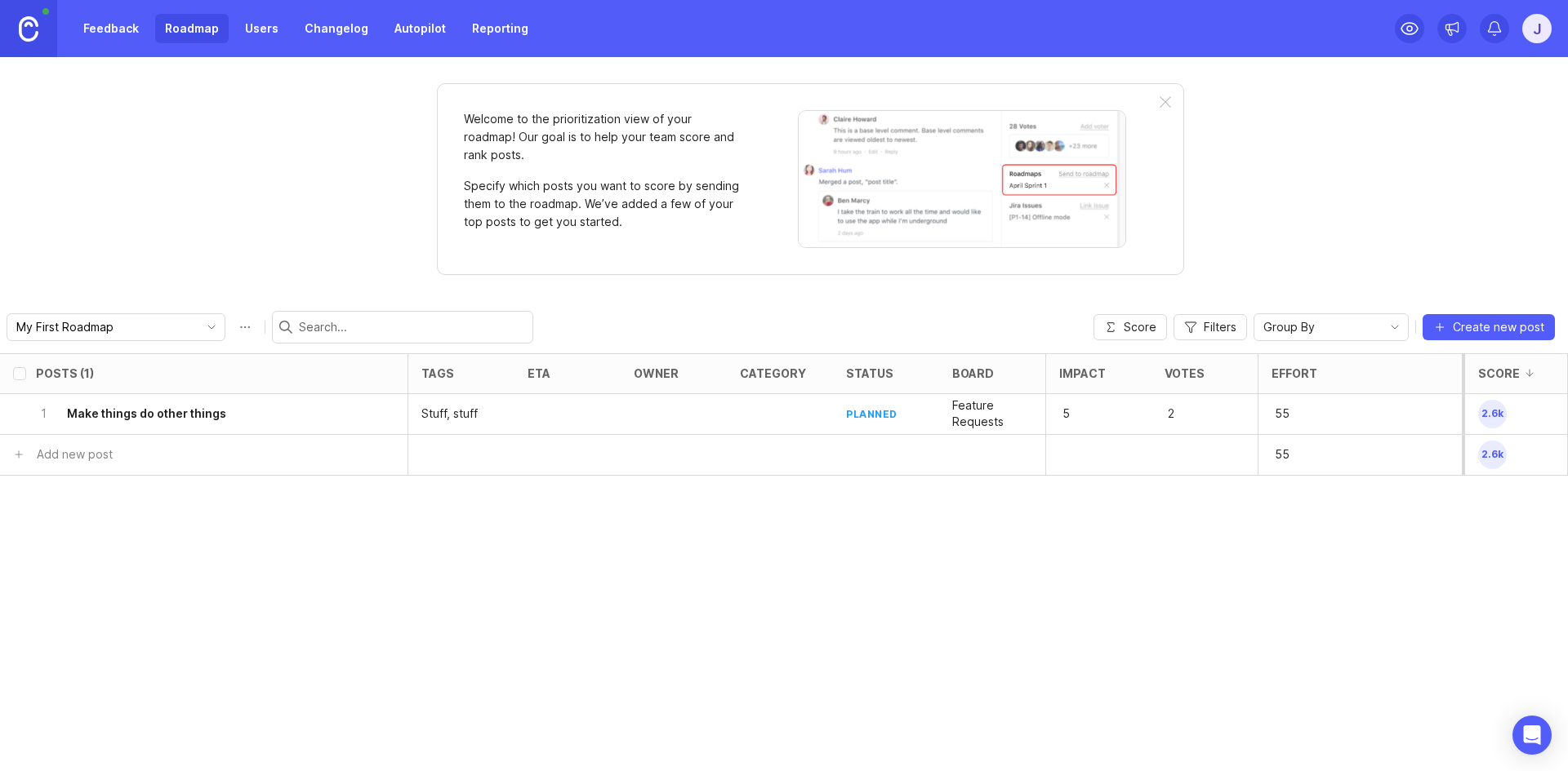
drag, startPoint x: 780, startPoint y: 475, endPoint x: 615, endPoint y: 448, distance: 167.2
click at [780, 475] on div at bounding box center [780, 455] width 106 height 41
click at [596, 408] on div at bounding box center [568, 414] width 106 height 41
click at [249, 417] on div "1 Make things do other things" at bounding box center [199, 414] width 326 height 40
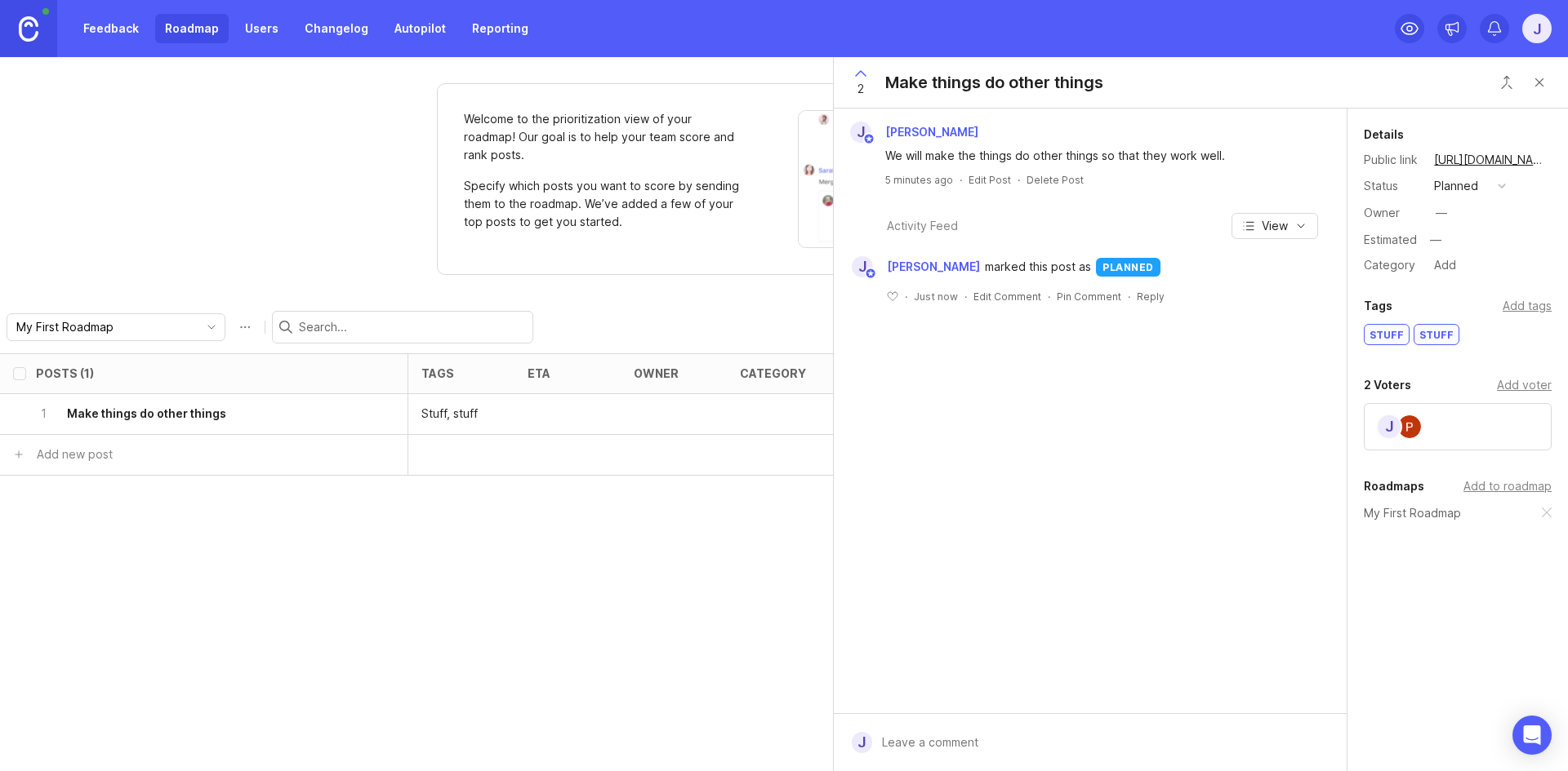
click at [1473, 209] on div "Owner —" at bounding box center [1457, 213] width 187 height 24
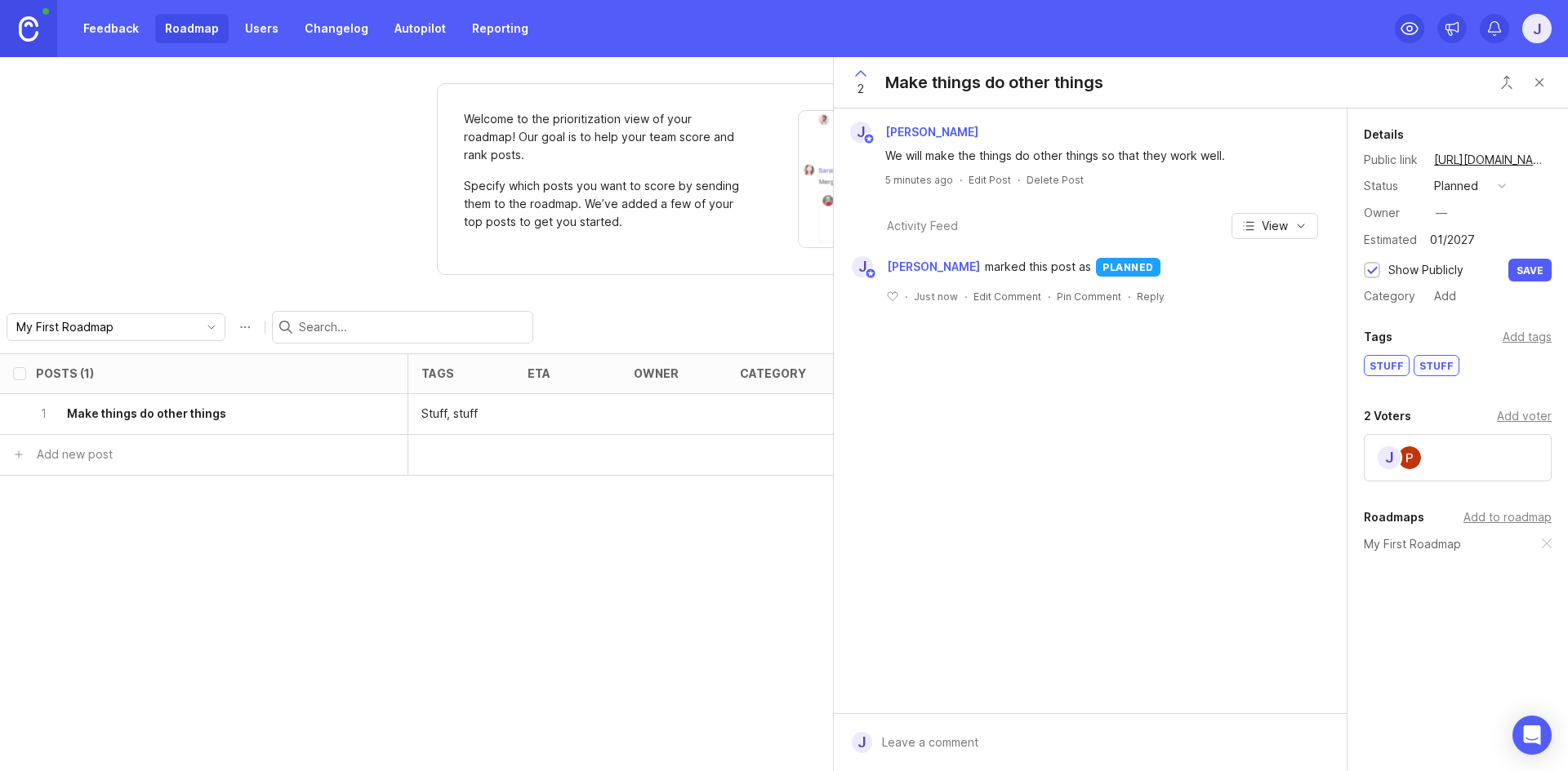
type input "01/2027"
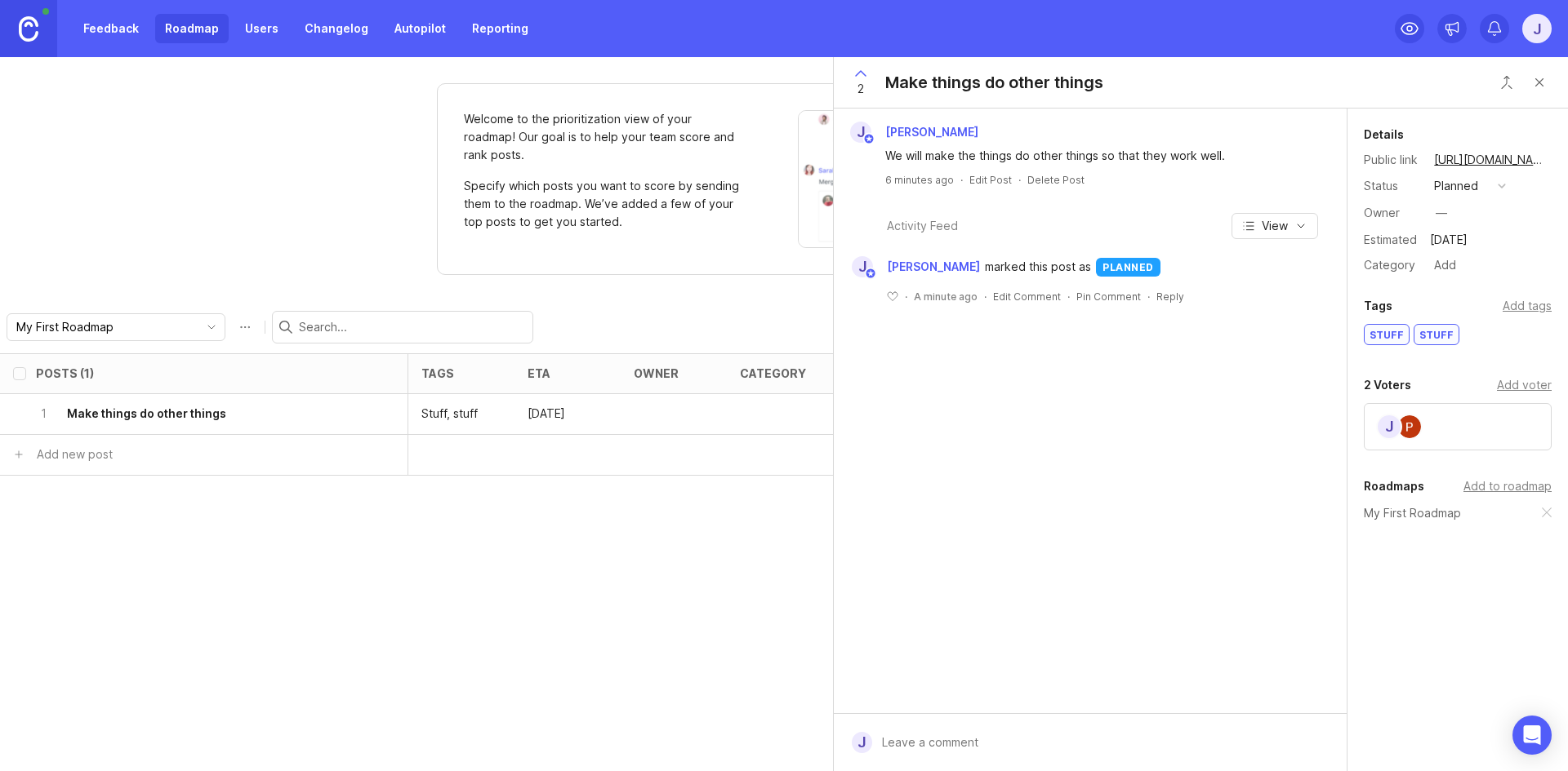
click at [1445, 215] on div "—" at bounding box center [1441, 213] width 12 height 18
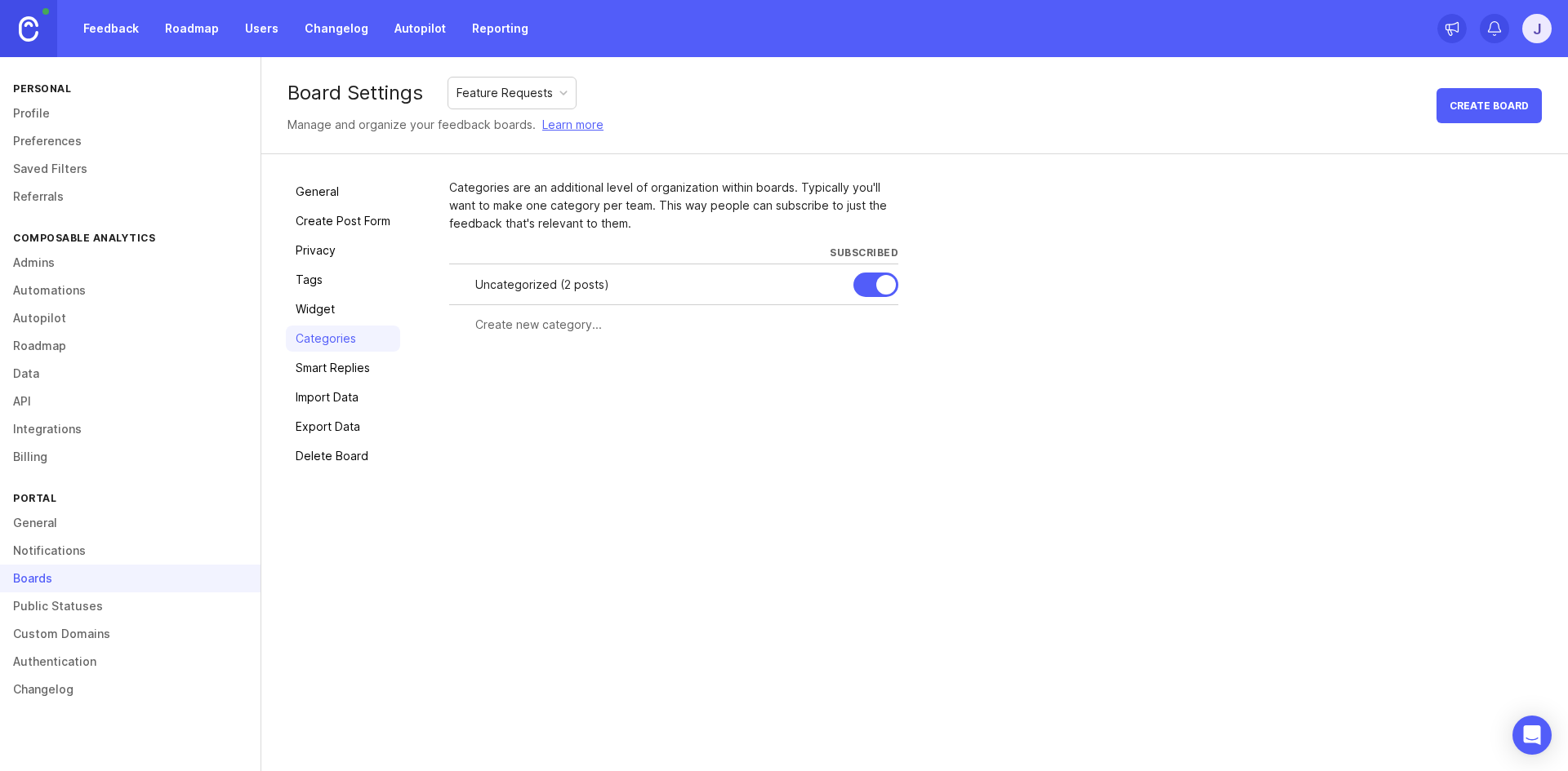
click at [546, 331] on input "text" at bounding box center [681, 325] width 414 height 18
type input "Things"
click at [865, 357] on span "Create" at bounding box center [866, 355] width 41 height 13
click at [196, 28] on link "Roadmap" at bounding box center [192, 28] width 74 height 30
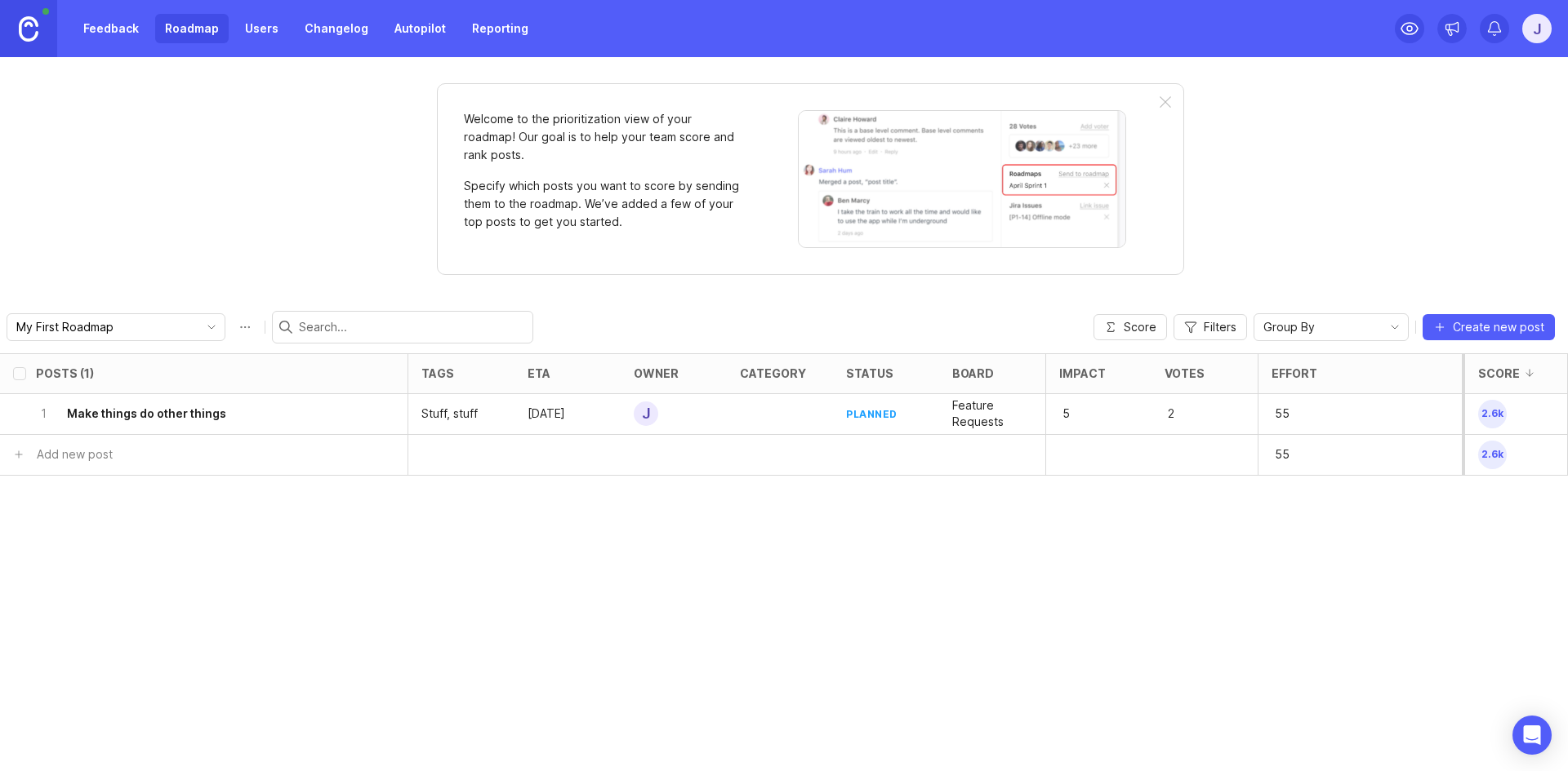
click at [297, 413] on div "1 Make things do other things" at bounding box center [199, 414] width 326 height 40
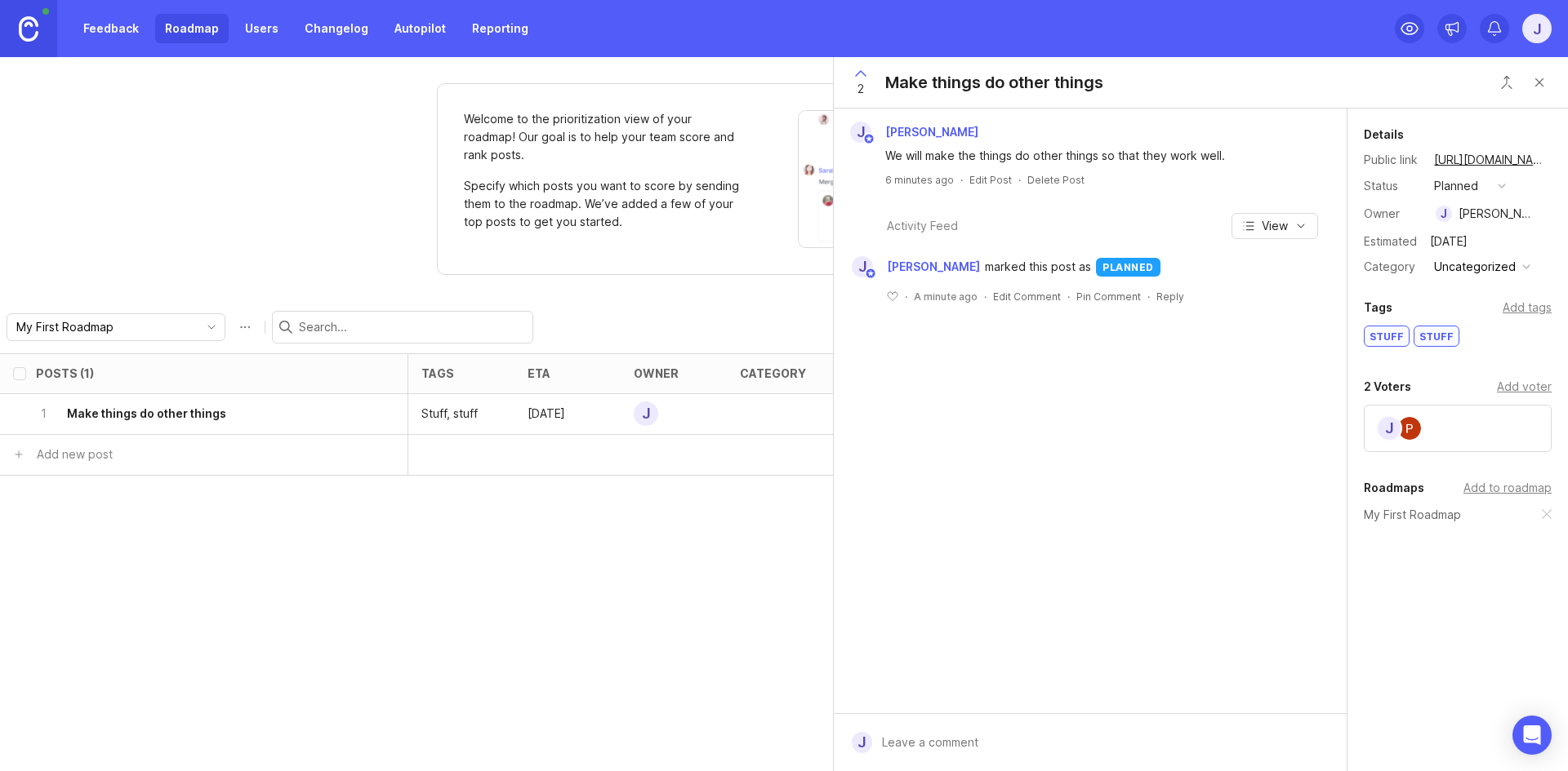
click at [1468, 268] on div "Uncategorized" at bounding box center [1474, 267] width 82 height 18
click at [1468, 322] on li "Uncategorized" at bounding box center [1481, 326] width 104 height 31
click at [1468, 272] on div "Uncategorized" at bounding box center [1474, 267] width 82 height 18
click at [1468, 292] on li "Things" at bounding box center [1481, 296] width 104 height 31
click at [1102, 489] on div "J Jakob Misbach We will make the things do other things so that they work well.…" at bounding box center [1089, 412] width 513 height 605
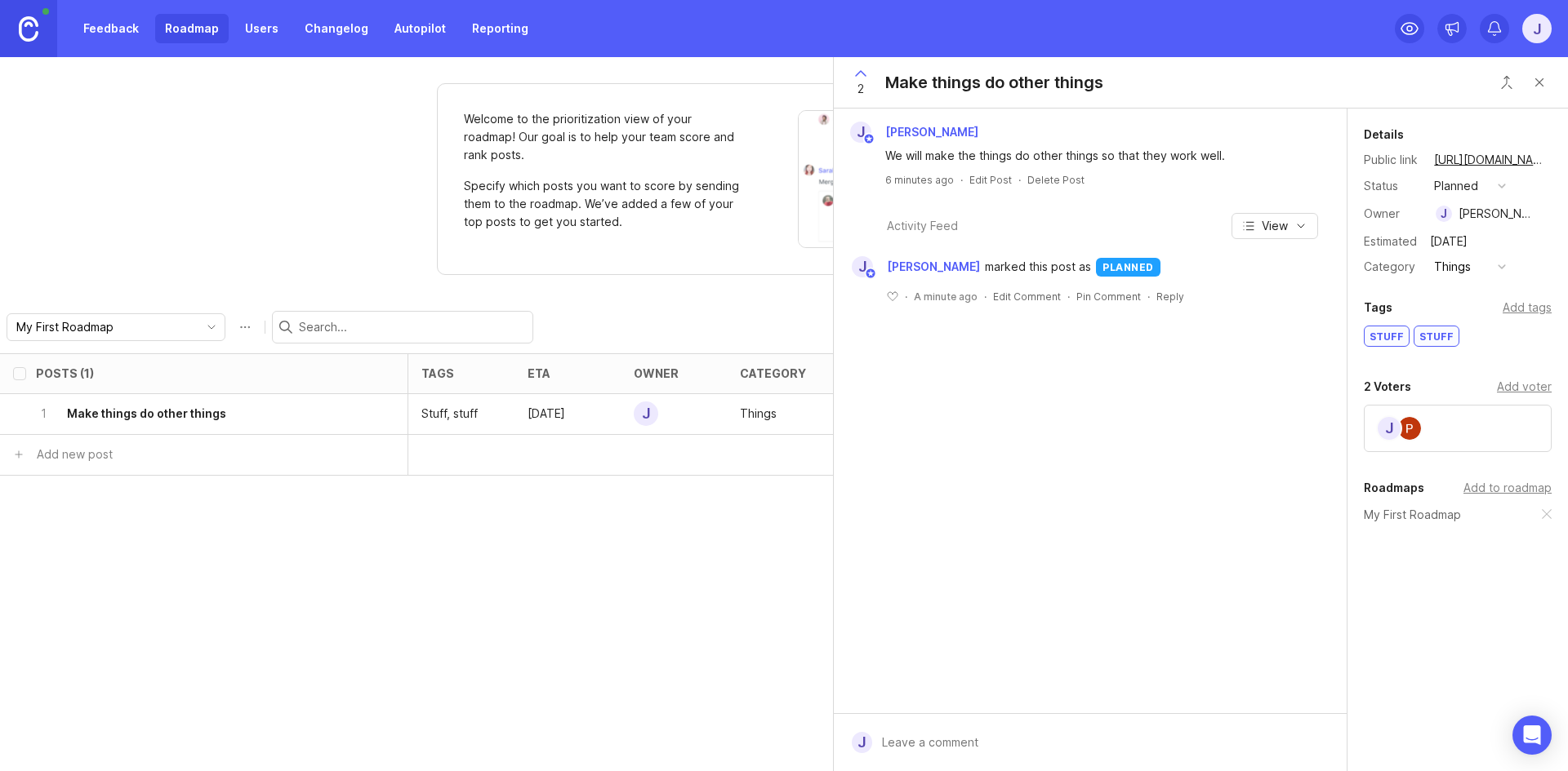
click at [711, 620] on div "Posts (1) tags eta owner category status board Impact Votes Effort Score 1 Make…" at bounding box center [784, 562] width 1568 height 418
click at [1534, 83] on button "Close button" at bounding box center [1539, 82] width 32 height 32
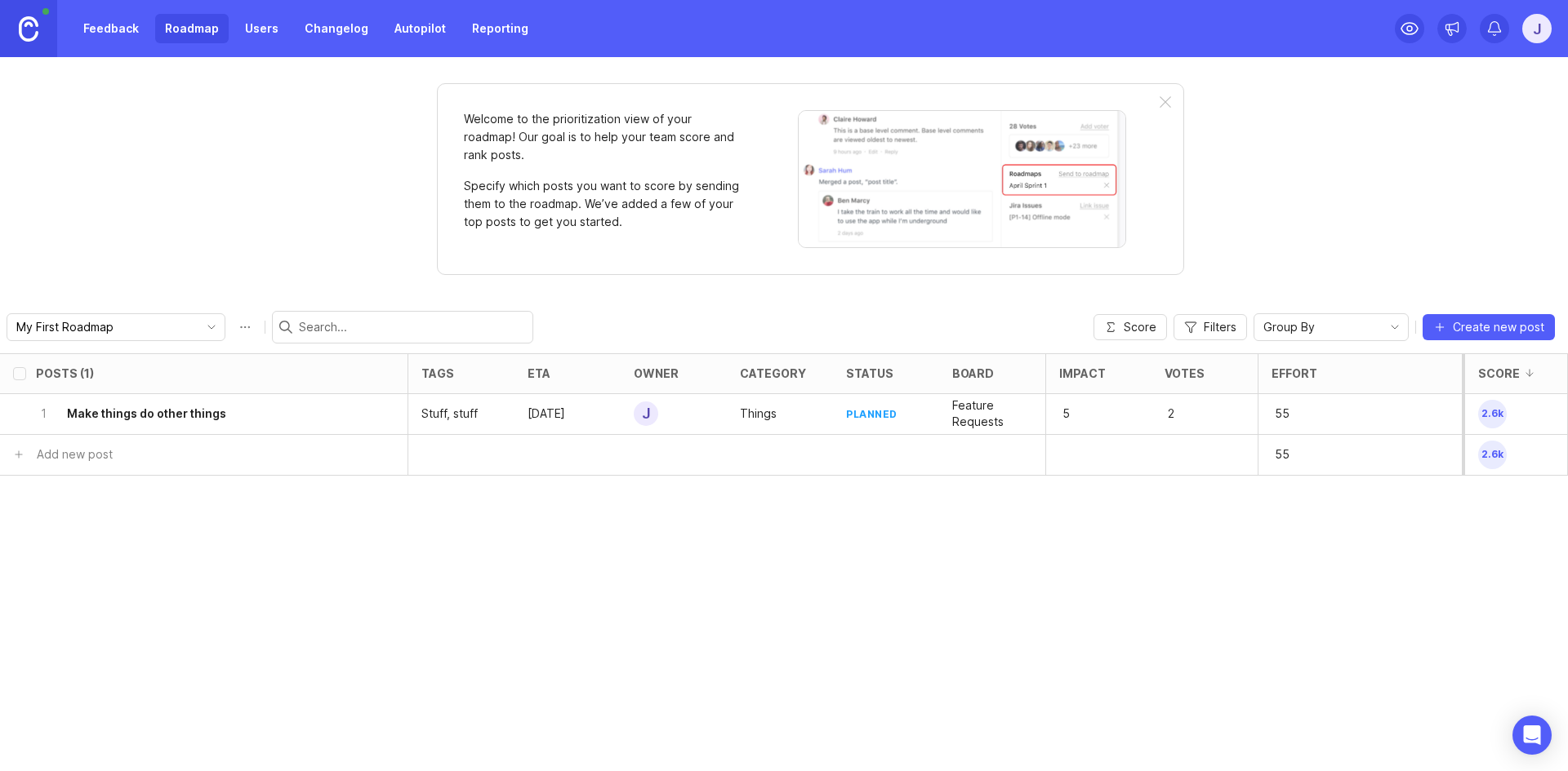
click at [1069, 577] on div "Posts (1) tags eta owner category status board Impact Votes Effort Score 1 Make…" at bounding box center [784, 562] width 1568 height 418
click at [1291, 397] on div "1-233" at bounding box center [1360, 414] width 205 height 41
click at [1365, 257] on div "Welcome to the prioritization view of your roadmap! Our goal is to help your te…" at bounding box center [784, 413] width 1568 height 714
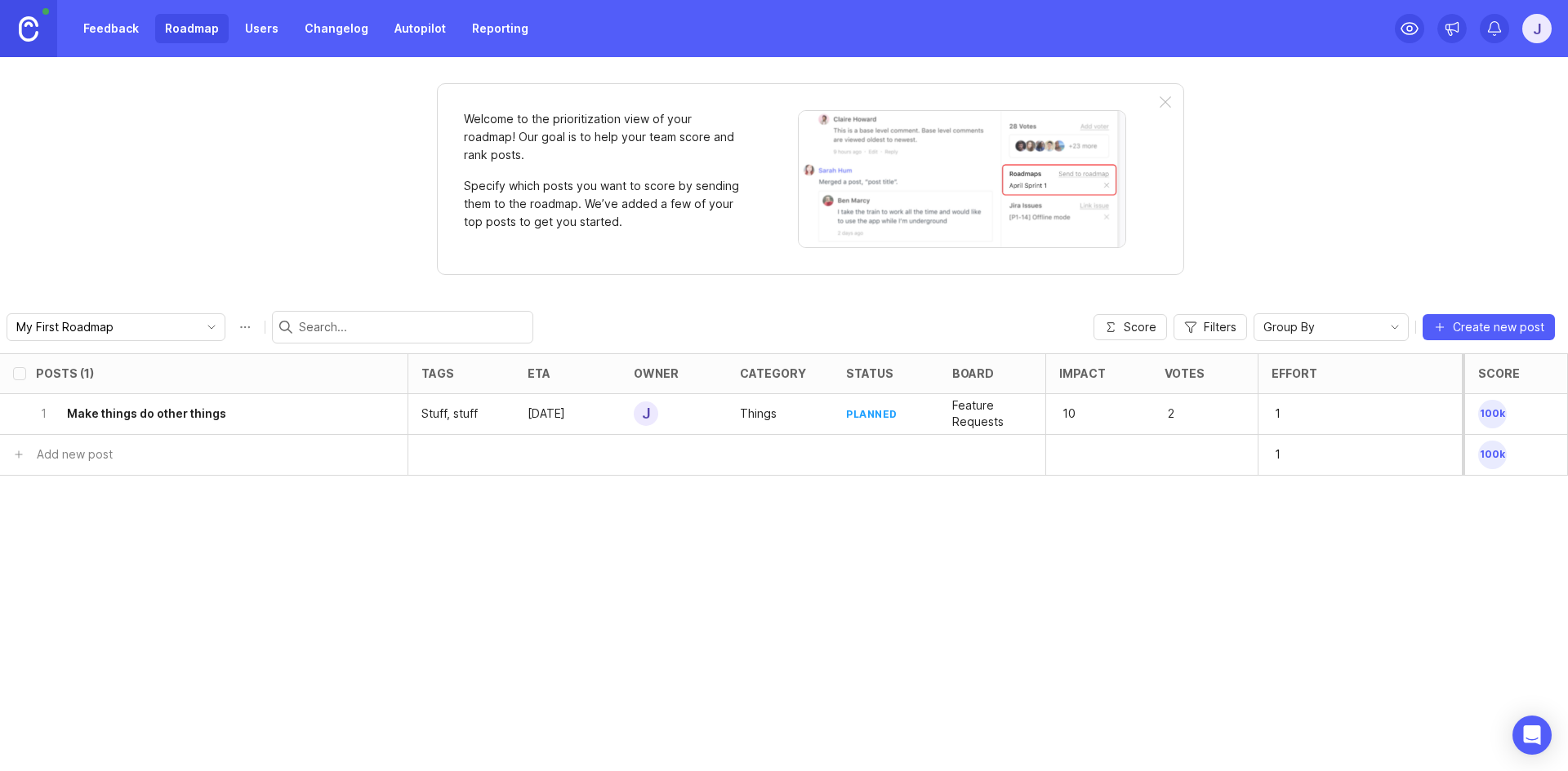
click at [1303, 229] on div "Welcome to the prioritization view of your roadmap! Our goal is to help your te…" at bounding box center [784, 413] width 1568 height 714
click at [1221, 178] on div "Welcome to the prioritization view of your roadmap! Our goal is to help your te…" at bounding box center [784, 413] width 1568 height 714
click at [1153, 100] on div "Welcome to the prioritization view of your roadmap! Our goal is to help your te…" at bounding box center [810, 178] width 747 height 192
click at [1172, 102] on div "Welcome to the prioritization view of your roadmap! Our goal is to help your te…" at bounding box center [810, 178] width 747 height 192
click at [1167, 102] on div at bounding box center [1165, 103] width 12 height 14
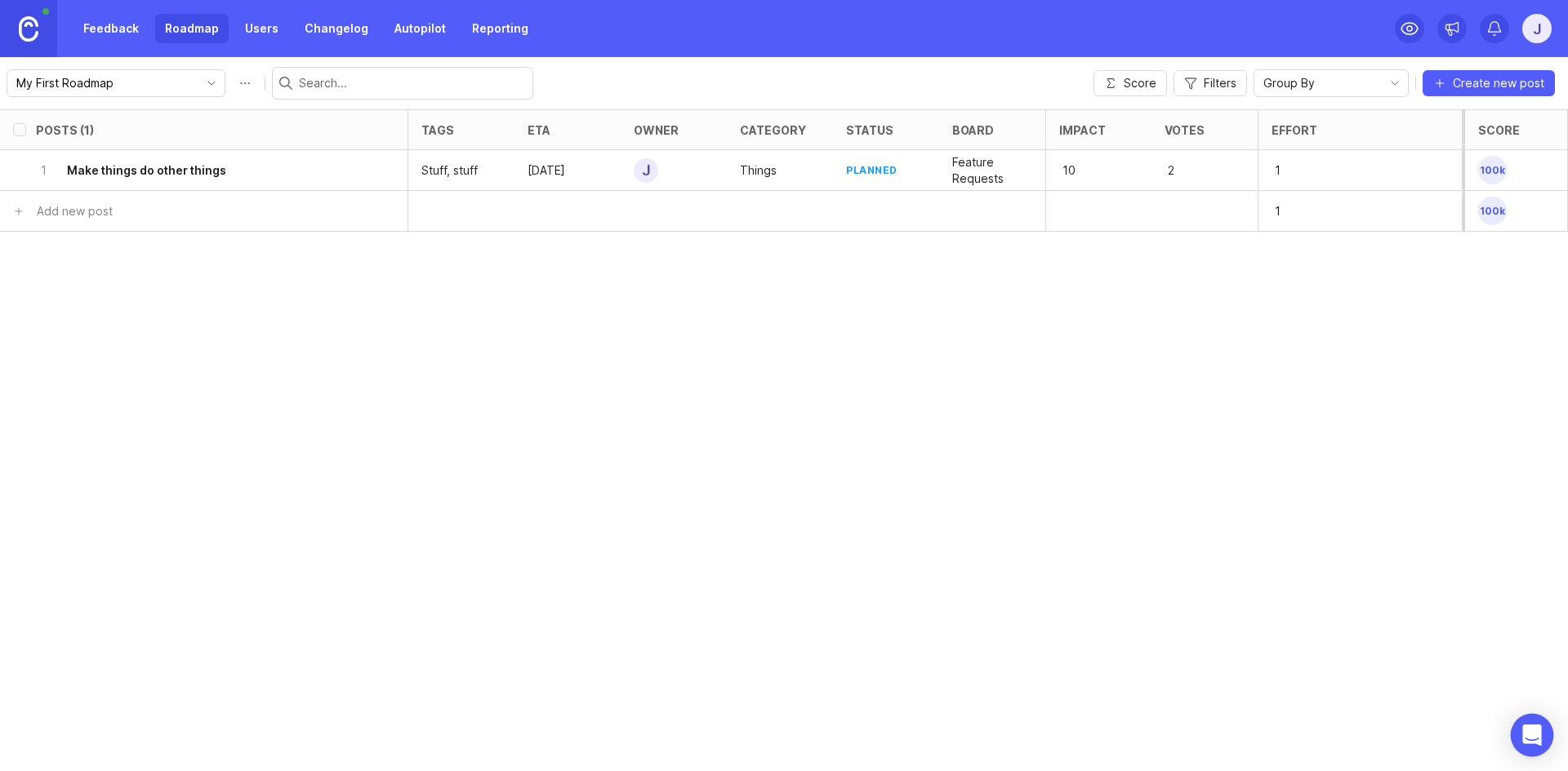
click at [1529, 739] on icon "Open Intercom Messenger" at bounding box center [1532, 736] width 22 height 22
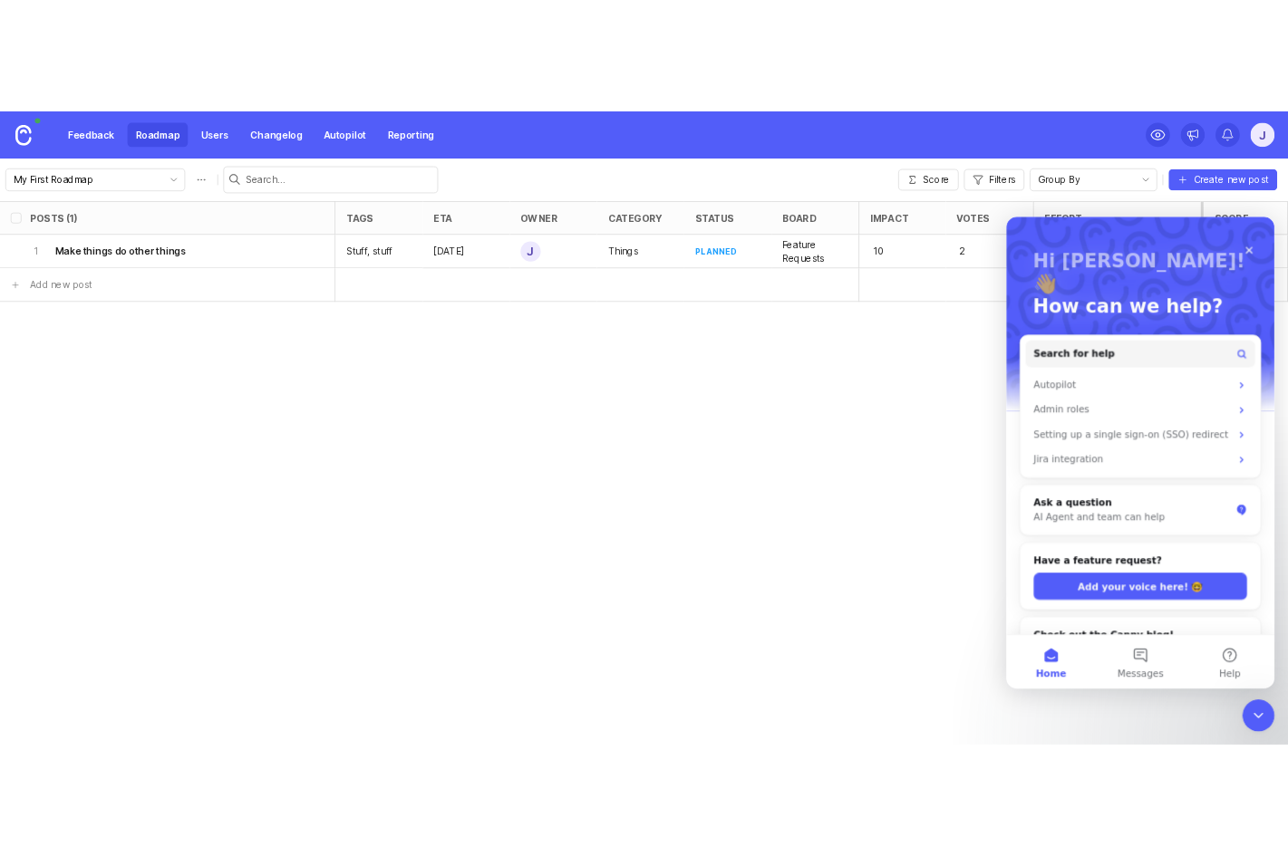
scroll to position [0, 0]
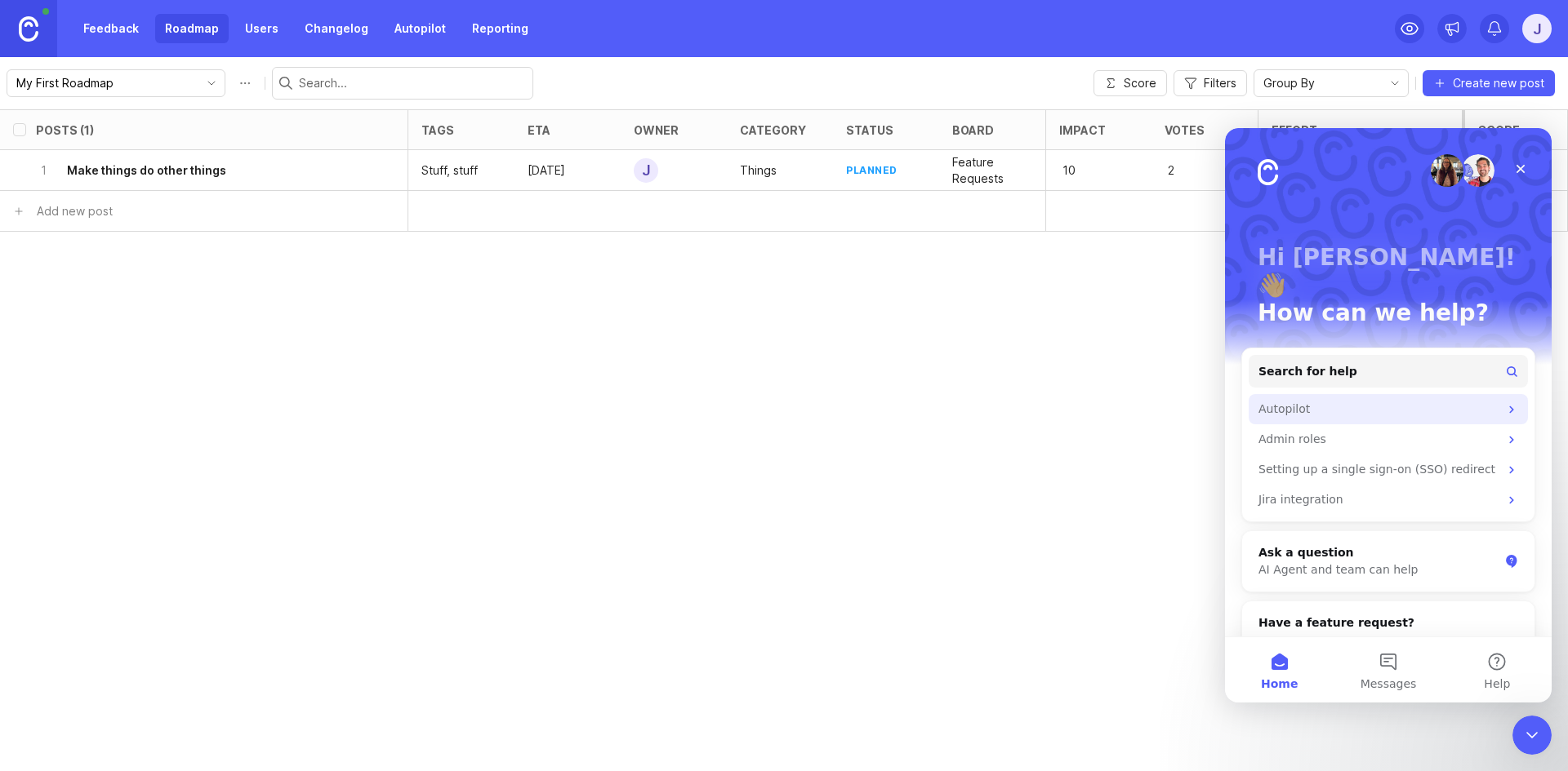
click at [1283, 401] on div "Autopilot" at bounding box center [1379, 409] width 240 height 17
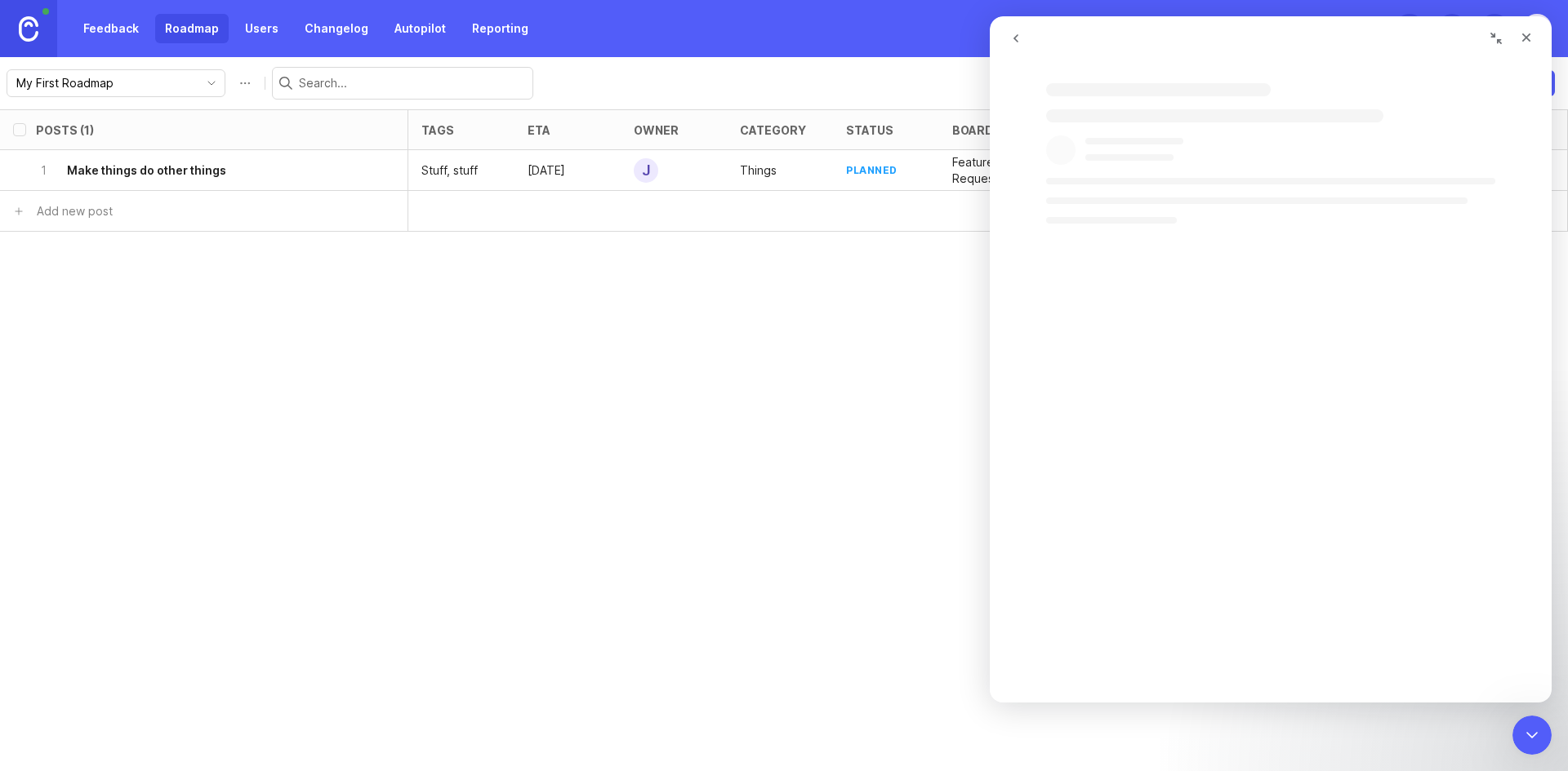
click at [1046, 353] on div "Intercom messenger" at bounding box center [1288, 353] width 562 height 157
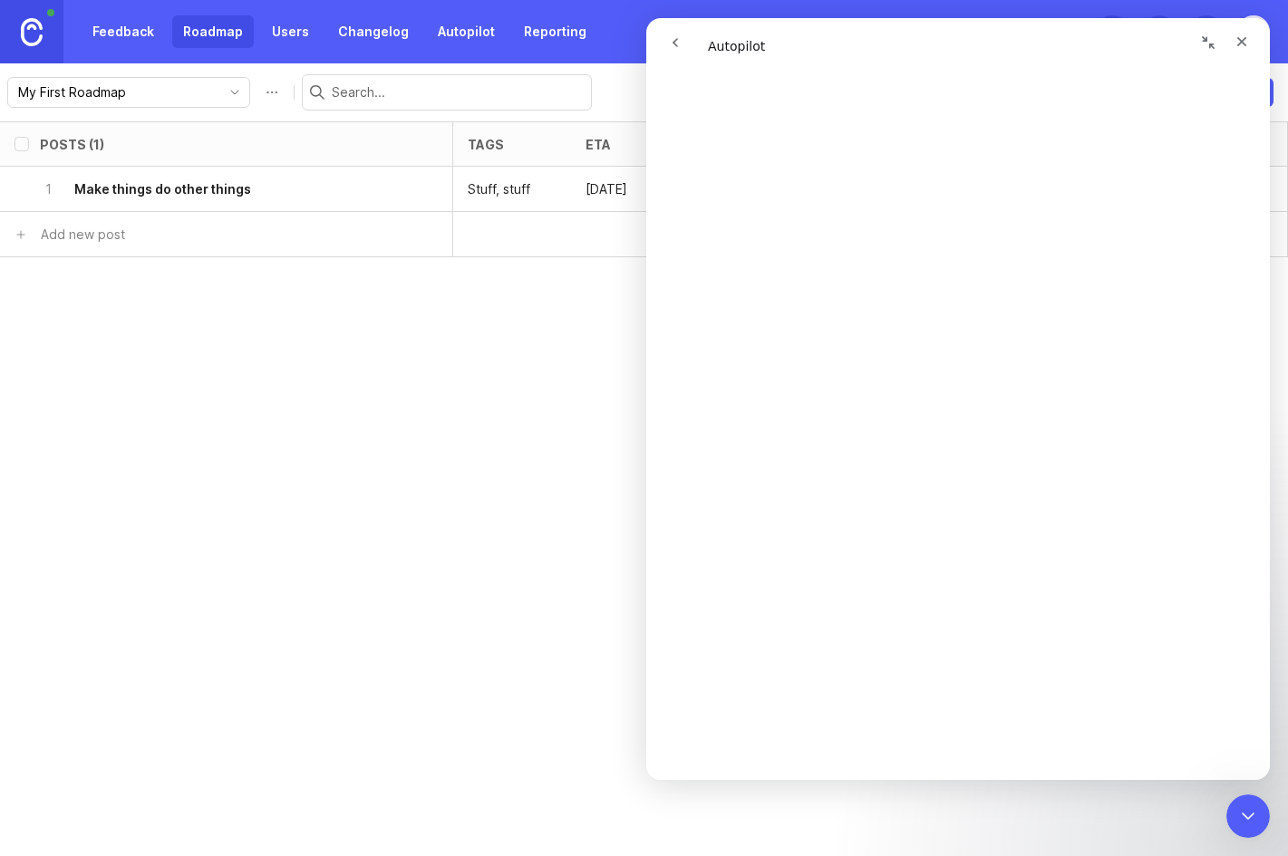
scroll to position [1269, 0]
click at [477, 378] on div "Posts (1) tags eta owner category status board Impact Votes Effort Score 1 Make…" at bounding box center [644, 488] width 1288 height 735
click at [1254, 34] on div "Close" at bounding box center [1241, 41] width 33 height 33
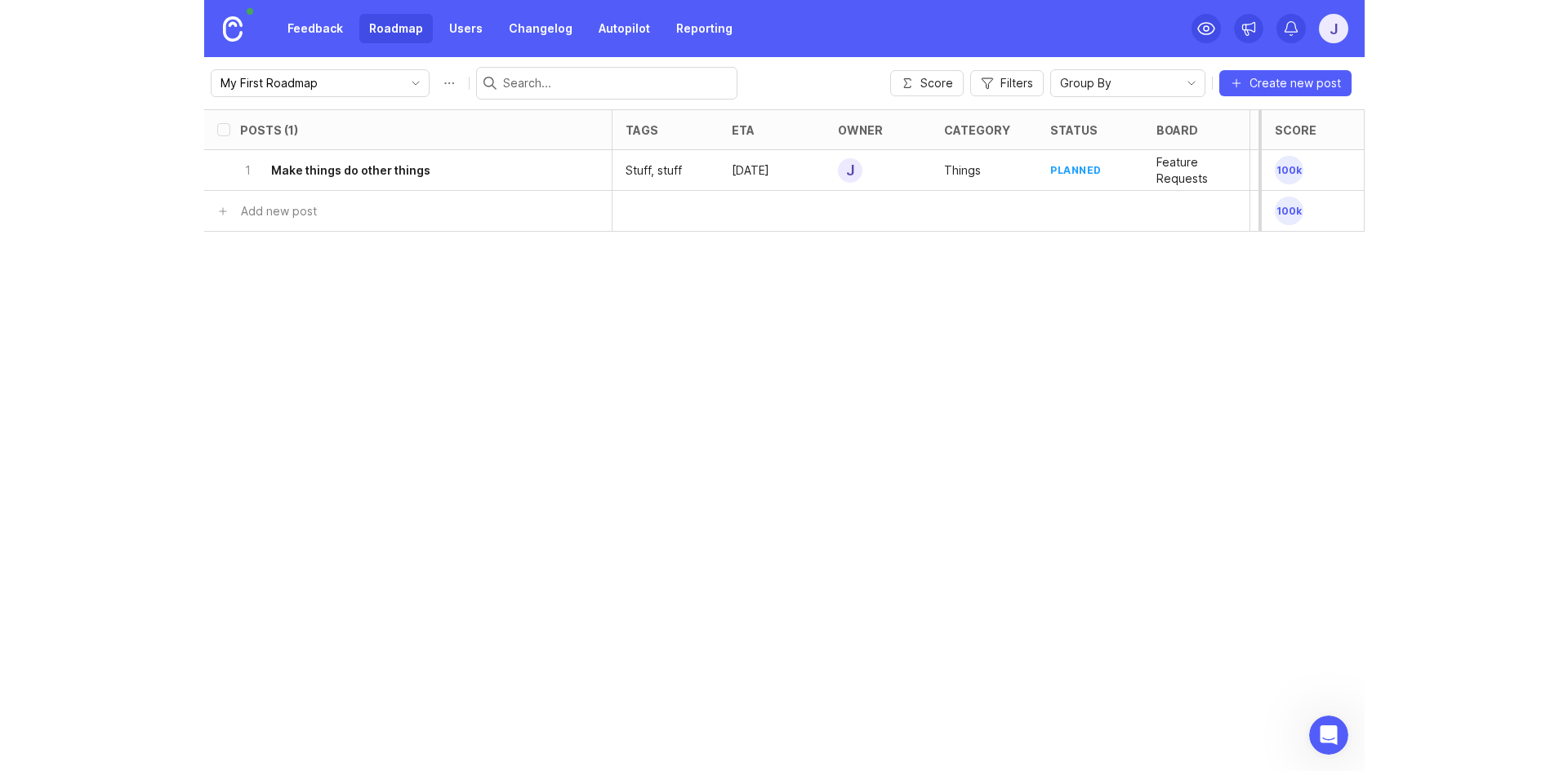
scroll to position [0, 0]
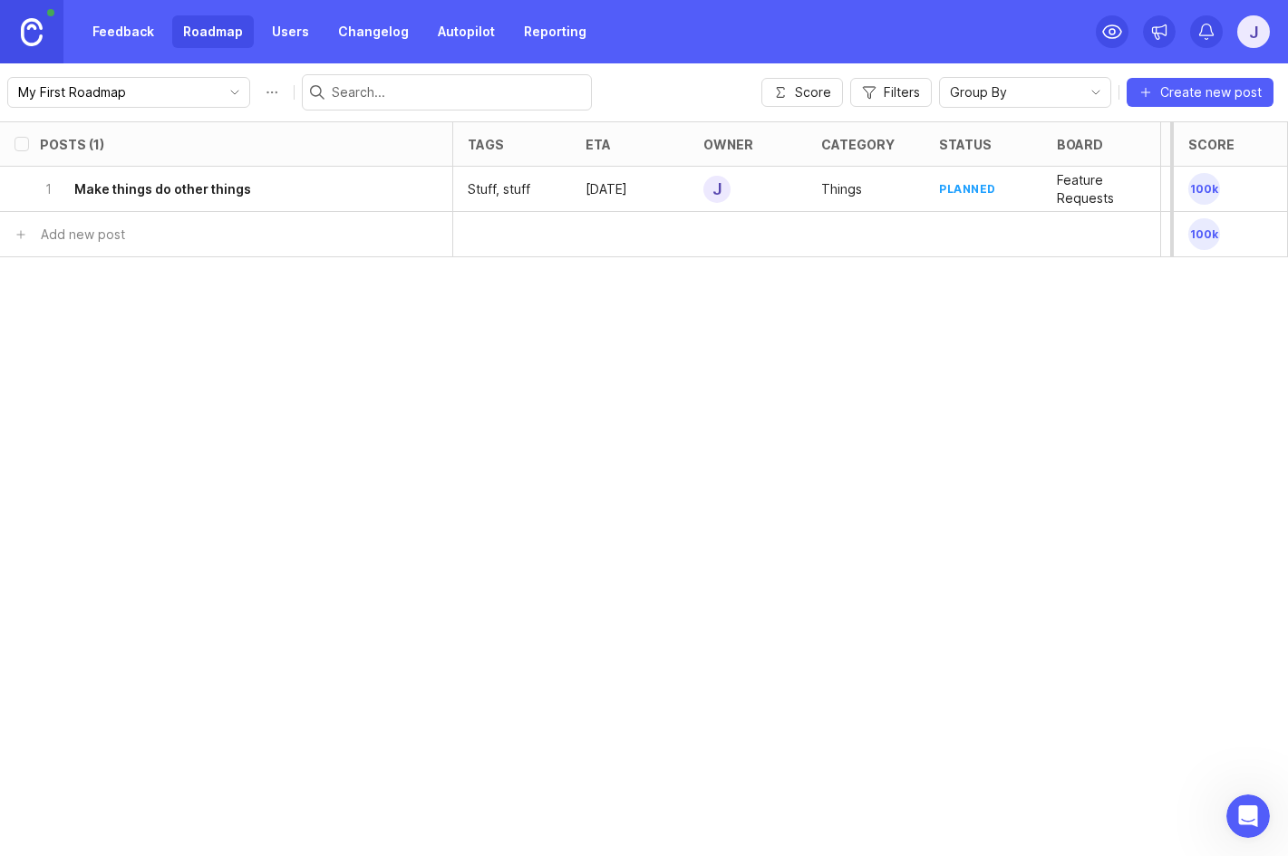
click at [460, 29] on link "Autopilot" at bounding box center [466, 31] width 79 height 33
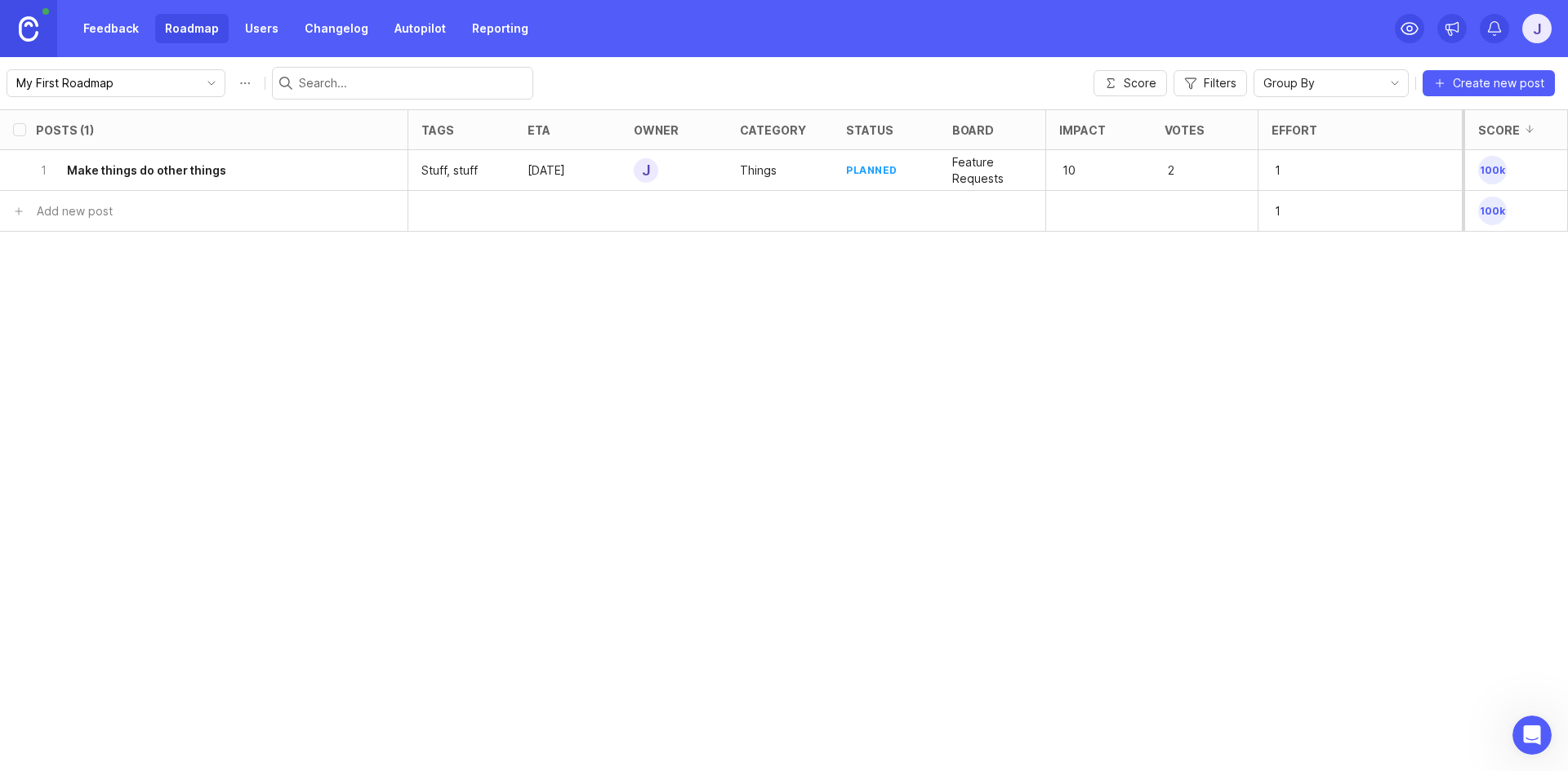
click at [332, 25] on link "Changelog" at bounding box center [336, 28] width 83 height 30
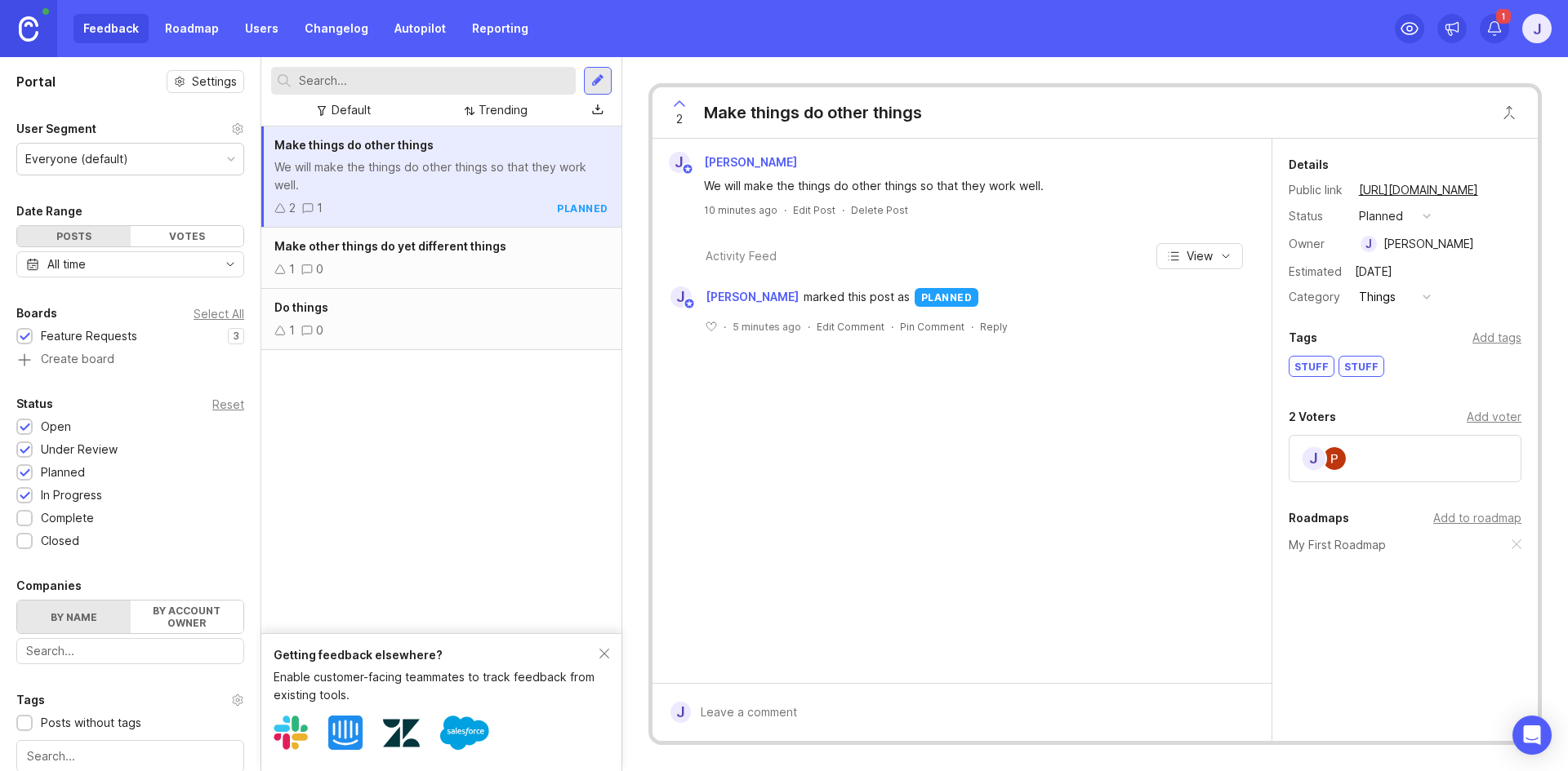
click at [16, 28] on link at bounding box center [28, 28] width 57 height 57
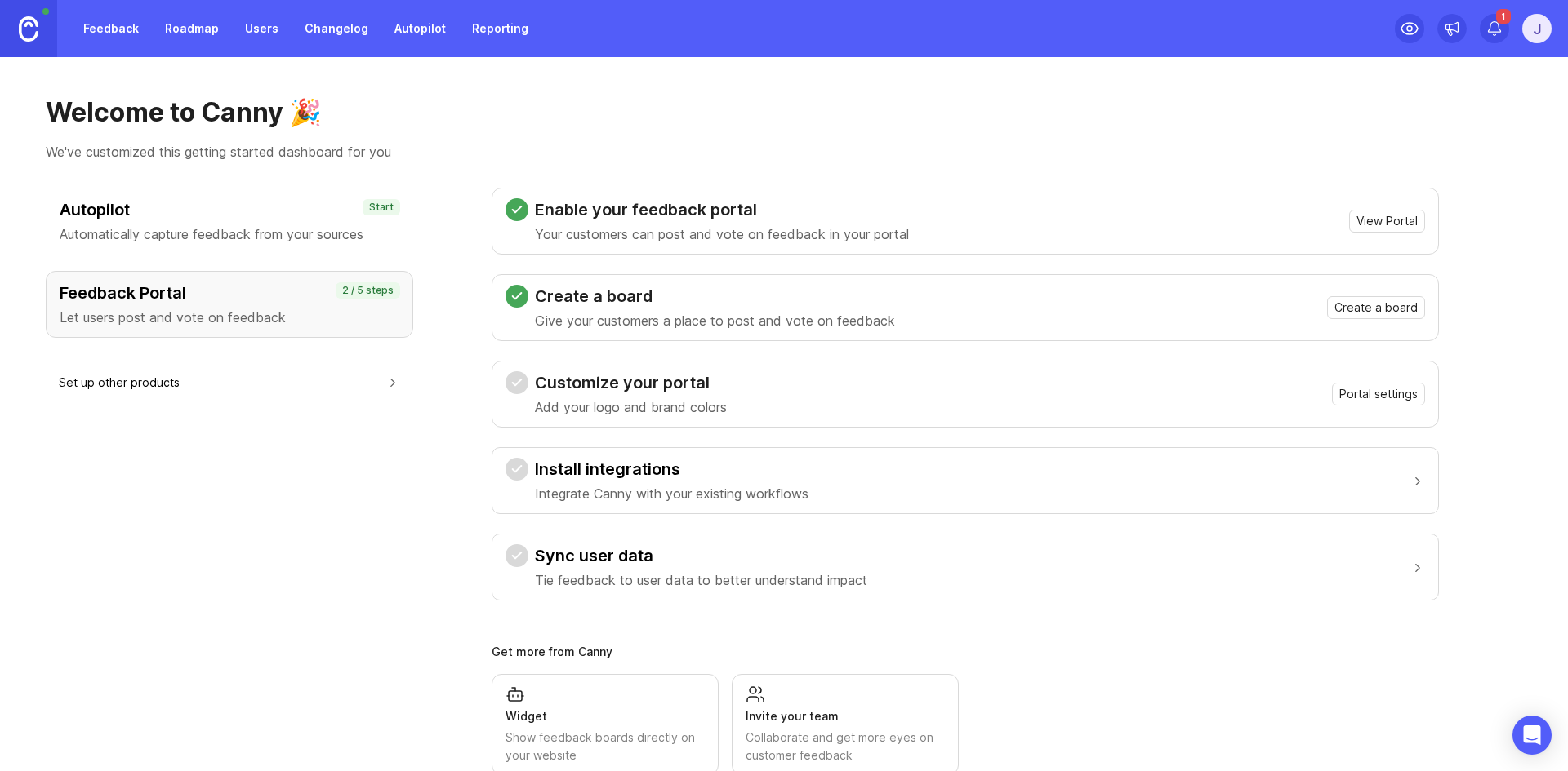
click at [1536, 23] on div "J" at bounding box center [1536, 28] width 30 height 30
click at [1459, 171] on p "Canny feedback" at bounding box center [1475, 168] width 91 height 16
